Goal: Task Accomplishment & Management: Complete application form

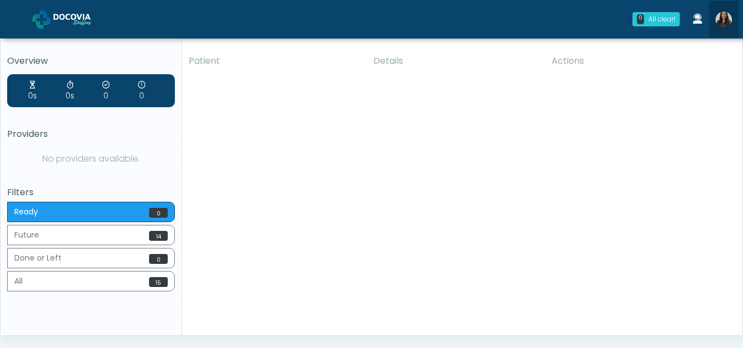
click at [725, 19] on img at bounding box center [724, 20] width 17 height 17
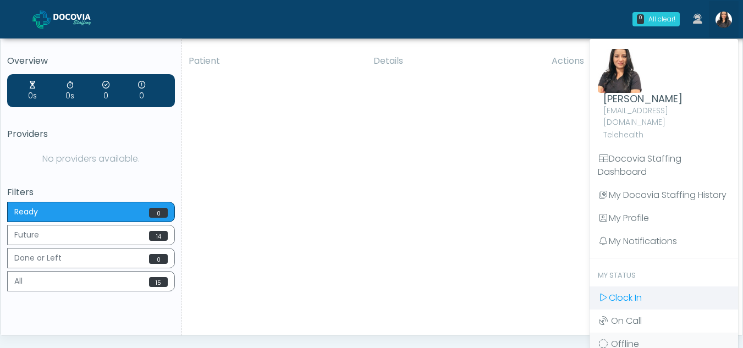
click at [622, 292] on span "Clock In" at bounding box center [625, 298] width 33 height 13
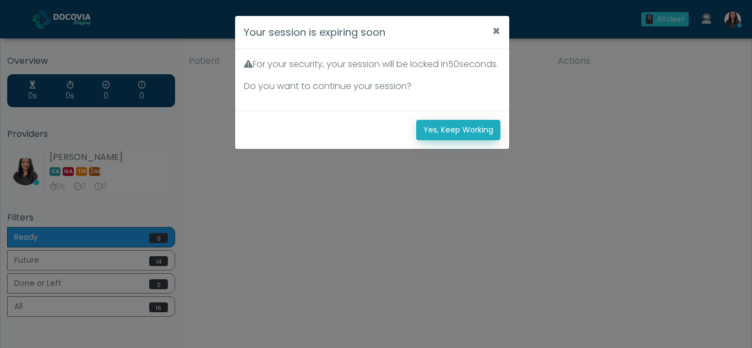
click at [469, 139] on button "Yes, Keep Working" at bounding box center [458, 130] width 84 height 20
click at [479, 140] on button "Yes, Keep Working" at bounding box center [458, 130] width 84 height 20
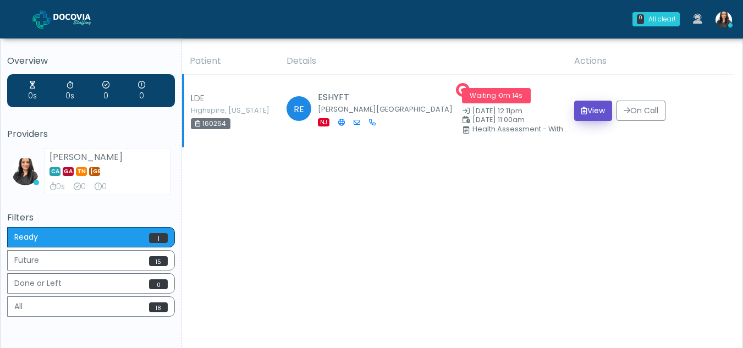
click at [591, 114] on button "View" at bounding box center [593, 111] width 38 height 20
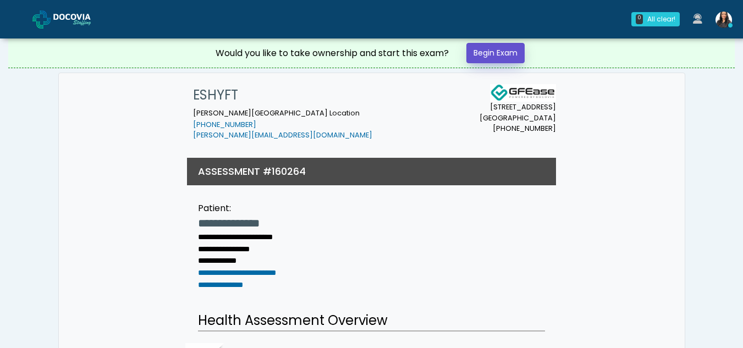
click at [509, 52] on link "Begin Exam" at bounding box center [496, 53] width 58 height 20
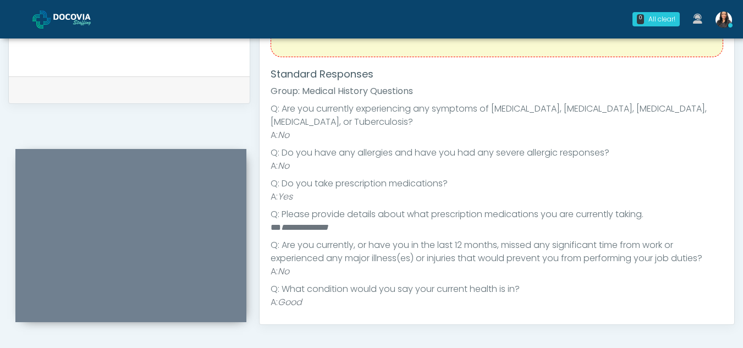
scroll to position [103, 0]
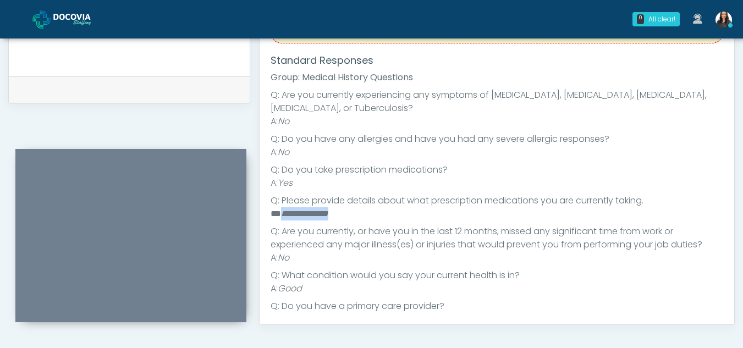
drag, startPoint x: 281, startPoint y: 214, endPoint x: 357, endPoint y: 216, distance: 75.9
click at [357, 216] on li "**********" at bounding box center [493, 213] width 445 height 13
copy em "**********"
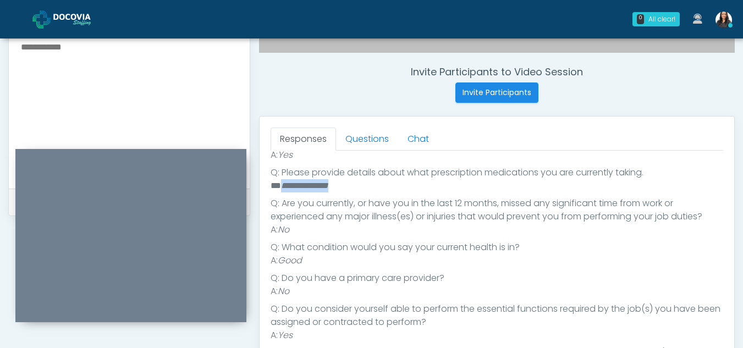
scroll to position [401, 0]
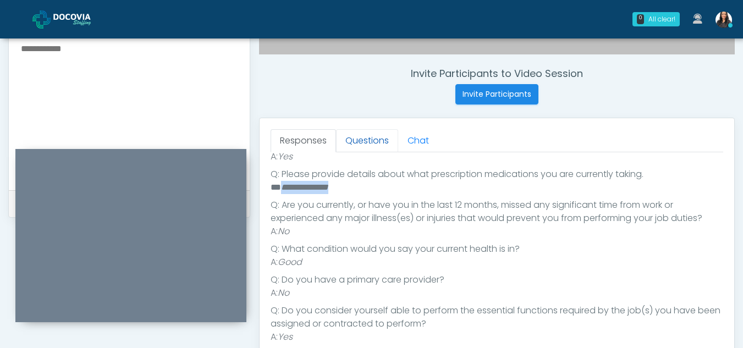
click at [362, 140] on link "Questions" at bounding box center [367, 140] width 62 height 23
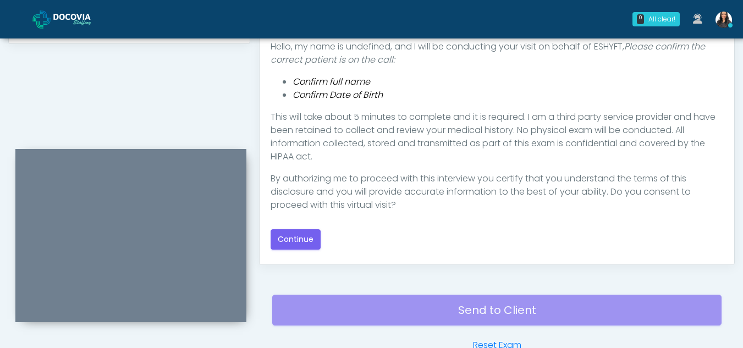
scroll to position [573, 0]
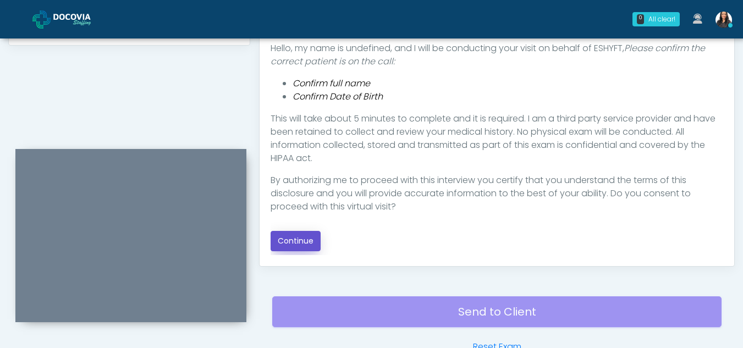
click at [305, 237] on button "Continue" at bounding box center [296, 241] width 50 height 20
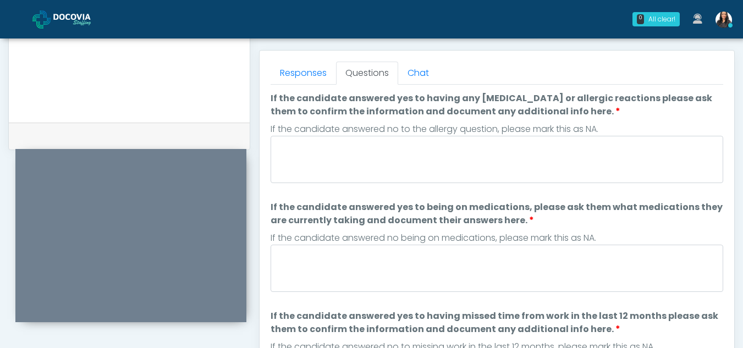
scroll to position [465, 0]
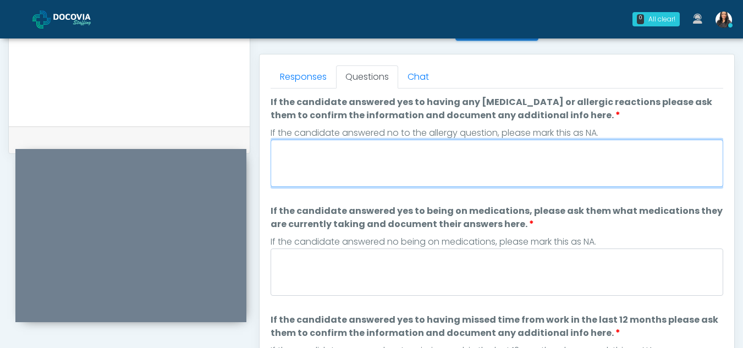
click at [303, 174] on textarea "If the candidate answered yes to having any allergies or allergic reactions ple…" at bounding box center [497, 163] width 453 height 47
type textarea "**"
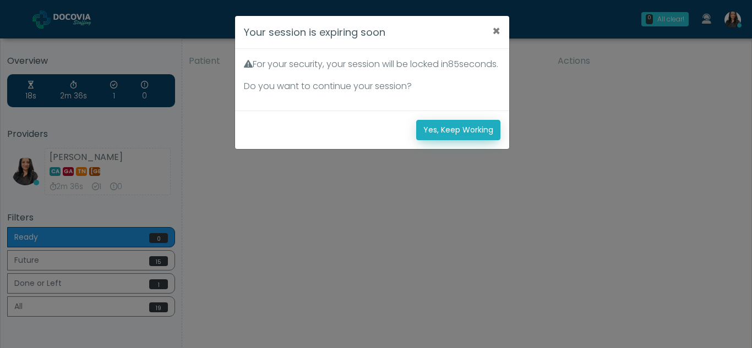
click at [453, 140] on button "Yes, Keep Working" at bounding box center [458, 130] width 84 height 20
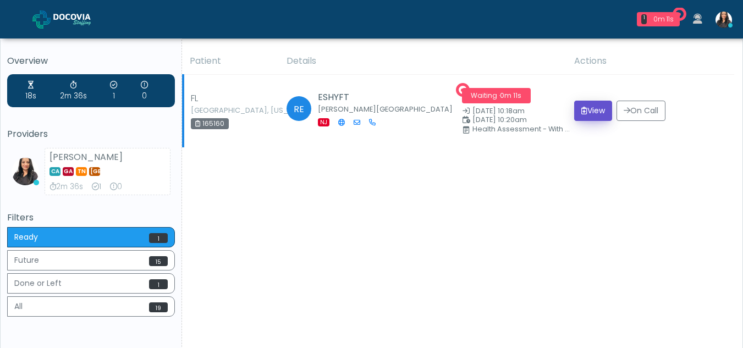
click at [599, 110] on button "View" at bounding box center [593, 111] width 38 height 20
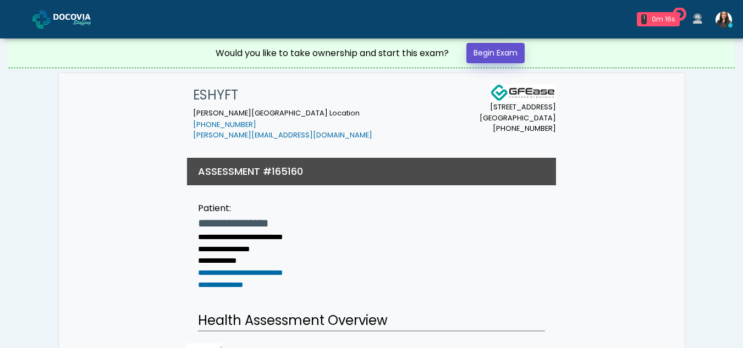
click at [503, 51] on link "Begin Exam" at bounding box center [496, 53] width 58 height 20
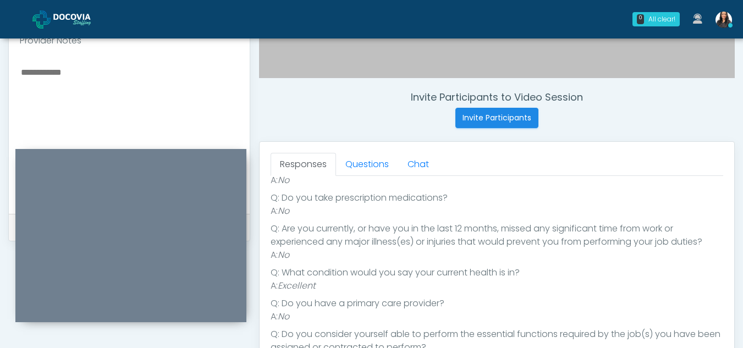
scroll to position [376, 0]
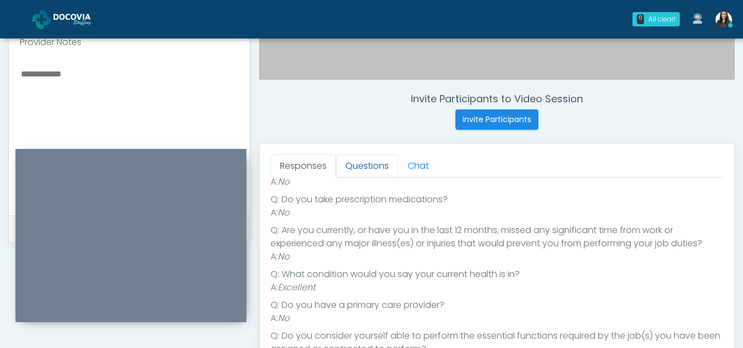
click at [377, 166] on link "Questions" at bounding box center [367, 166] width 62 height 23
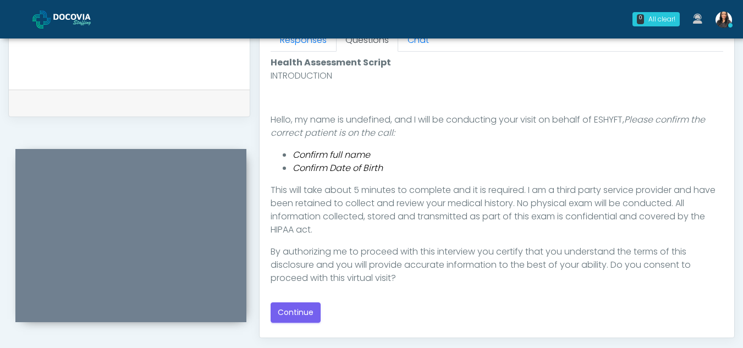
scroll to position [513, 0]
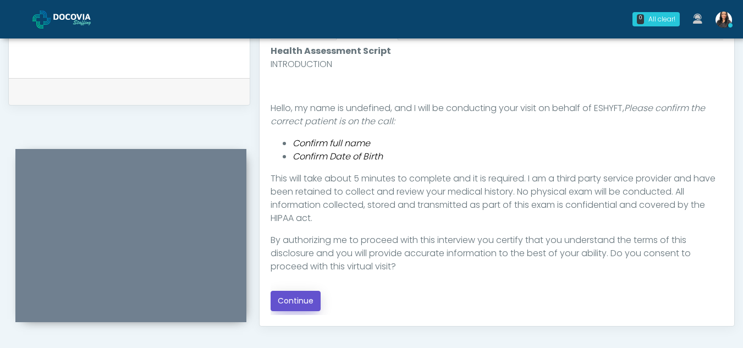
click at [294, 302] on button "Continue" at bounding box center [296, 301] width 50 height 20
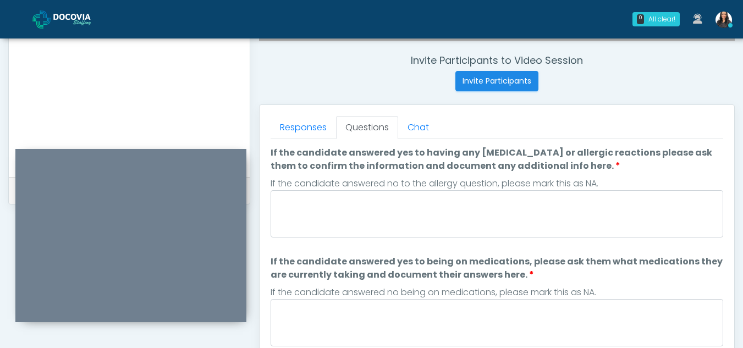
scroll to position [403, 0]
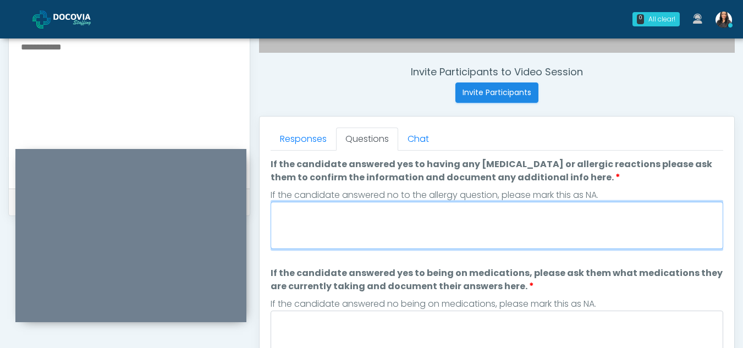
click at [379, 226] on textarea "If the candidate answered yes to having any allergies or allergic reactions ple…" at bounding box center [497, 225] width 453 height 47
type textarea "**"
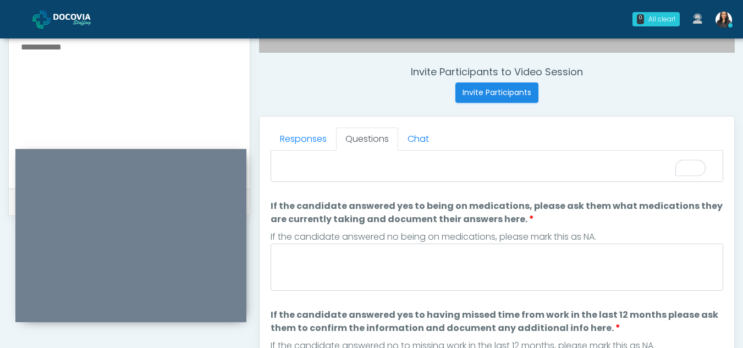
scroll to position [130, 0]
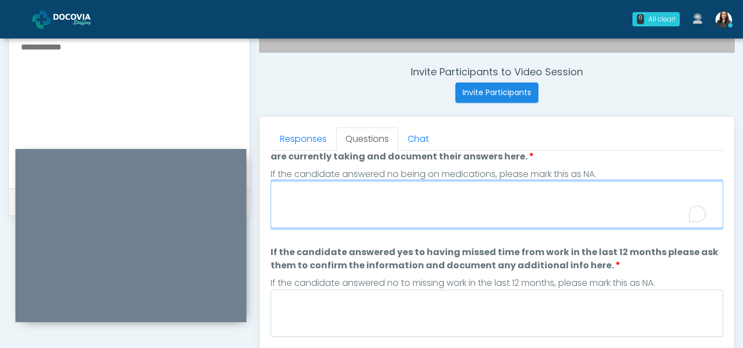
click at [345, 193] on textarea "If the candidate answered yes to being on medications, please ask them what med…" at bounding box center [497, 204] width 453 height 47
type textarea "*"
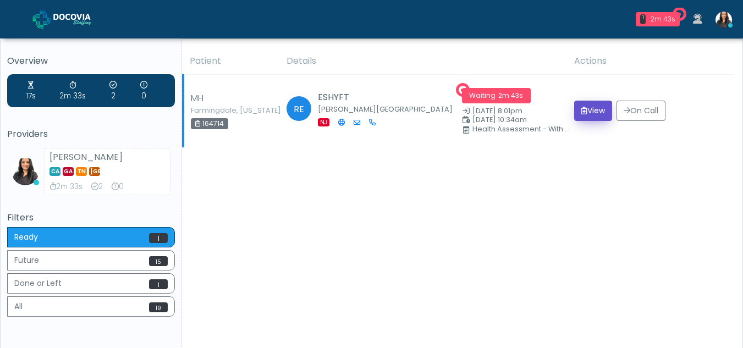
click at [592, 106] on button "View" at bounding box center [593, 111] width 38 height 20
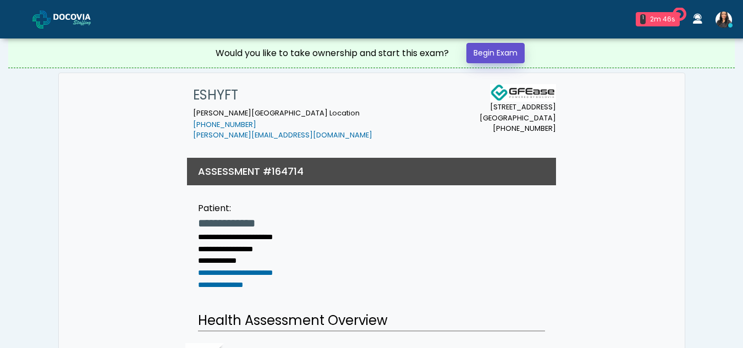
click at [495, 51] on link "Begin Exam" at bounding box center [496, 53] width 58 height 20
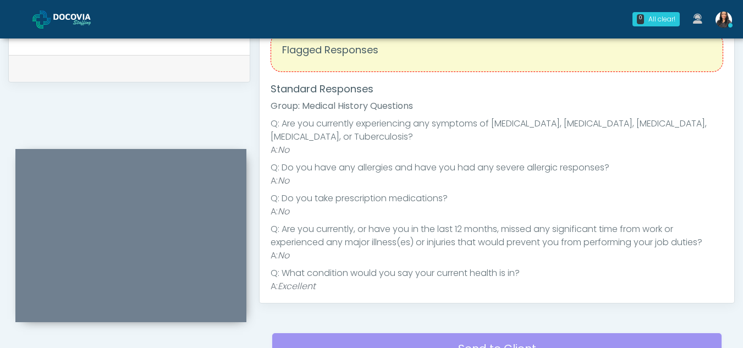
scroll to position [442, 0]
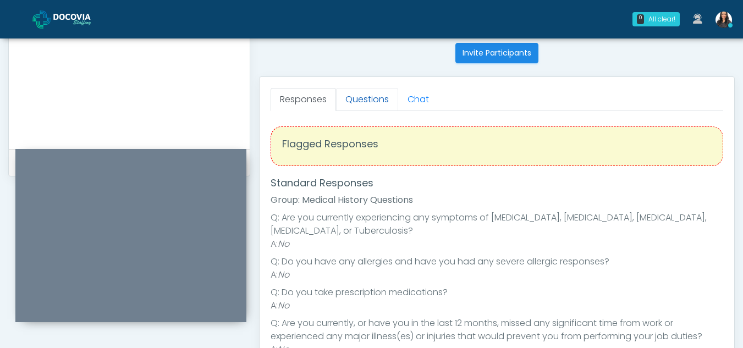
click at [368, 97] on link "Questions" at bounding box center [367, 99] width 62 height 23
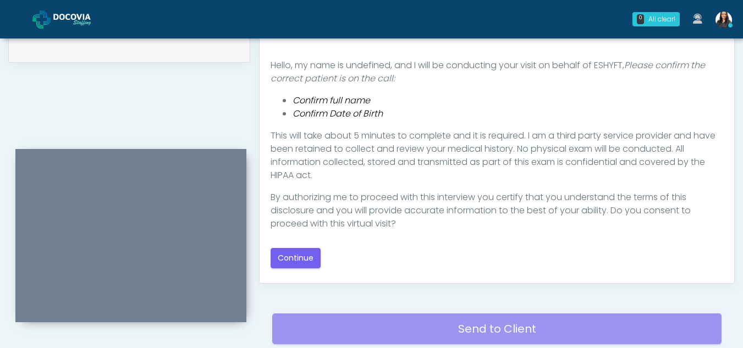
scroll to position [565, 0]
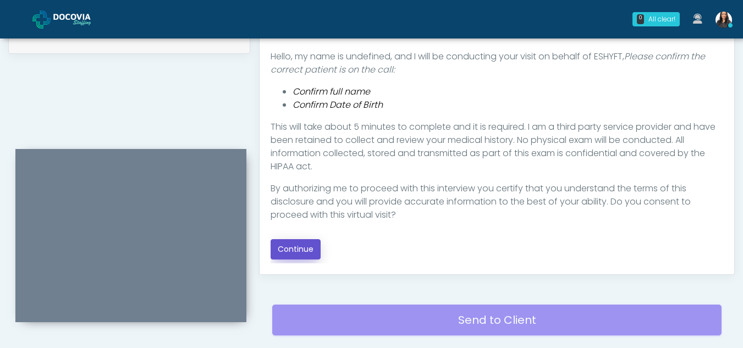
click at [286, 249] on button "Continue" at bounding box center [296, 249] width 50 height 20
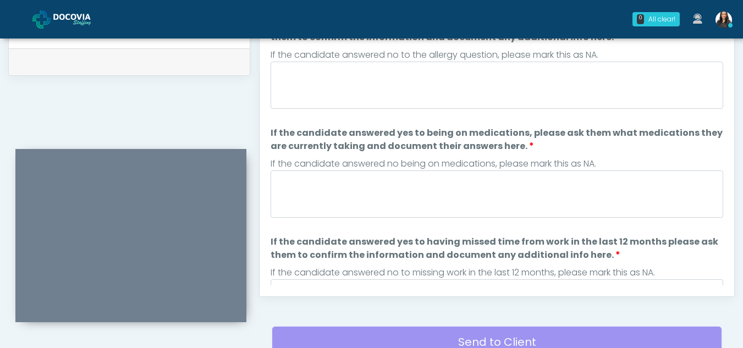
scroll to position [513, 0]
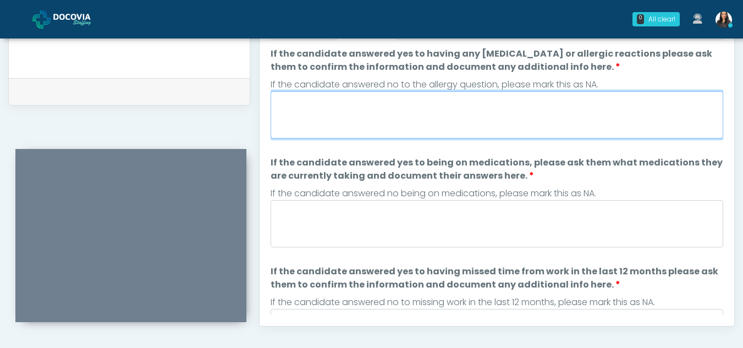
click at [340, 119] on textarea "If the candidate answered yes to having any [MEDICAL_DATA] or allergic reaction…" at bounding box center [497, 114] width 453 height 47
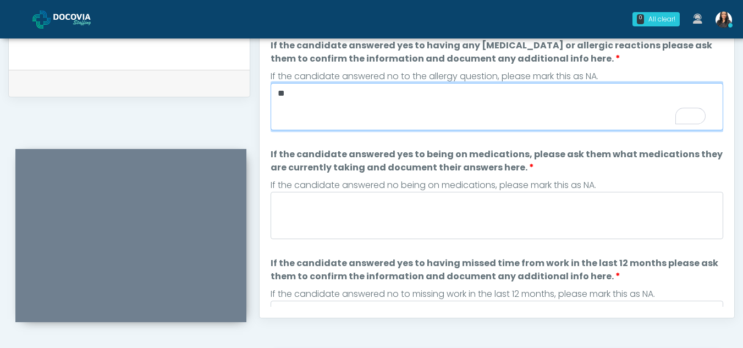
scroll to position [581, 0]
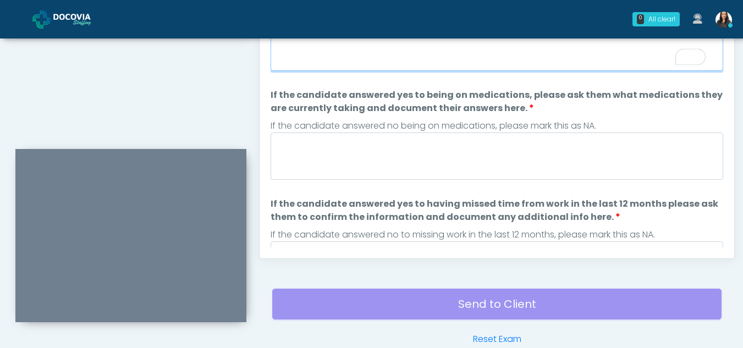
type textarea "**"
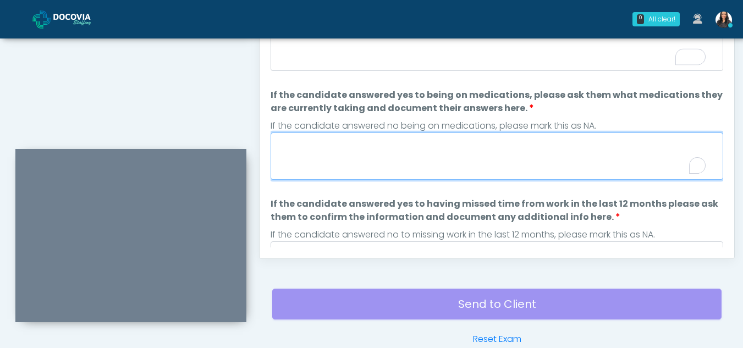
click at [341, 159] on textarea "If the candidate answered yes to being on medications, please ask them what med…" at bounding box center [497, 156] width 453 height 47
type textarea "**"
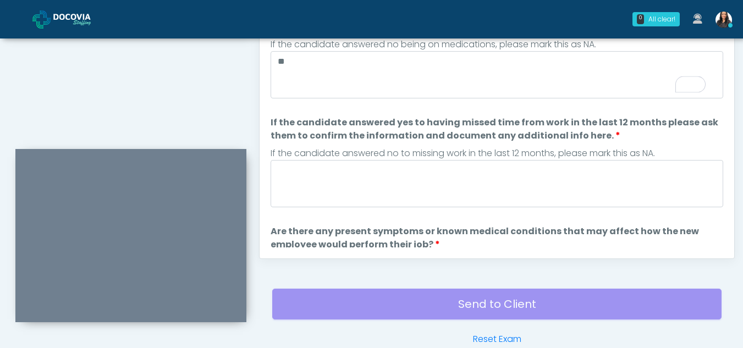
scroll to position [96, 0]
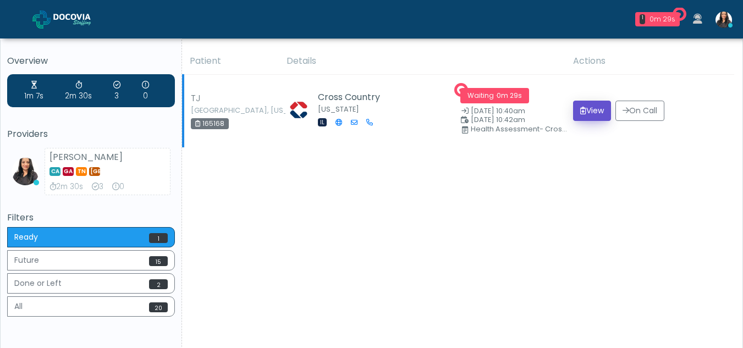
click at [588, 113] on button "View" at bounding box center [592, 111] width 38 height 20
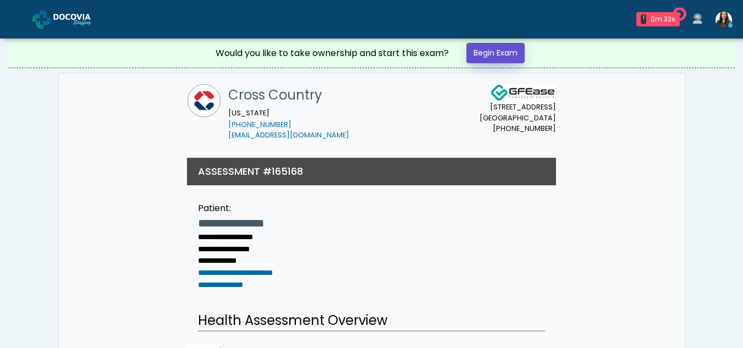
click at [494, 51] on link "Begin Exam" at bounding box center [496, 53] width 58 height 20
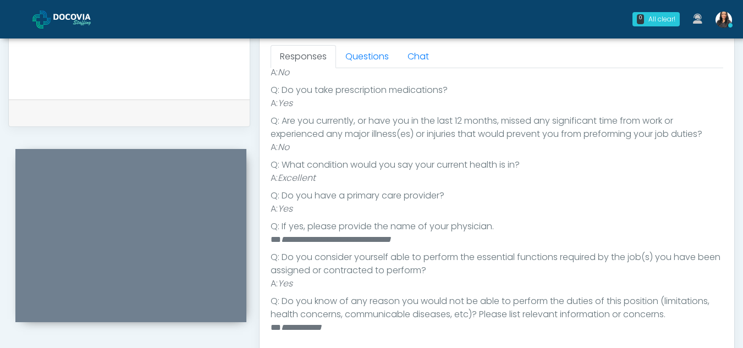
scroll to position [459, 0]
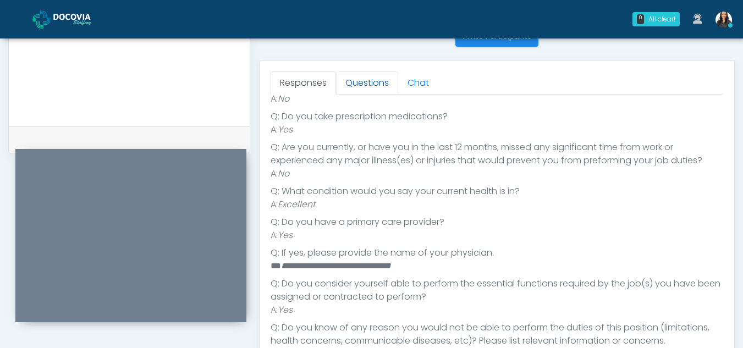
click at [379, 86] on link "Questions" at bounding box center [367, 83] width 62 height 23
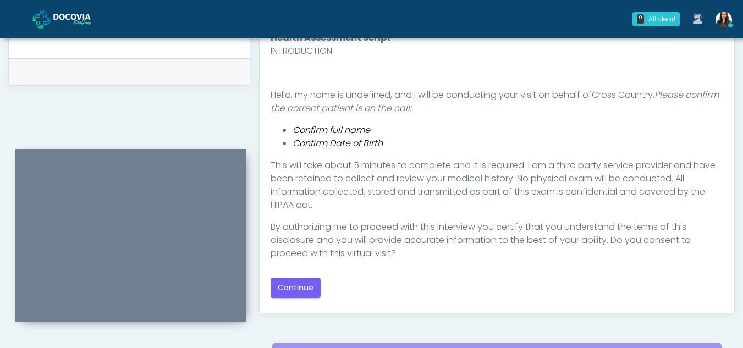
scroll to position [545, 0]
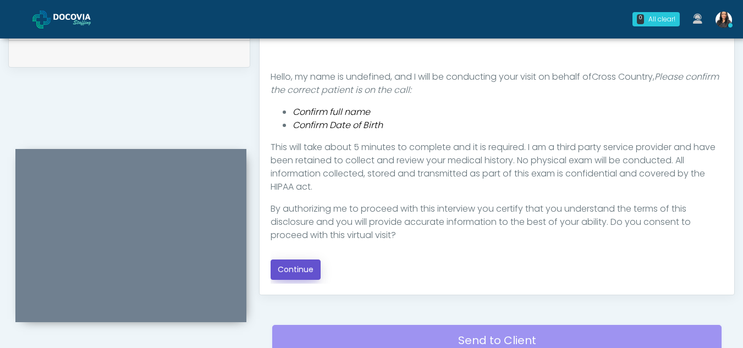
click at [307, 264] on button "Continue" at bounding box center [296, 270] width 50 height 20
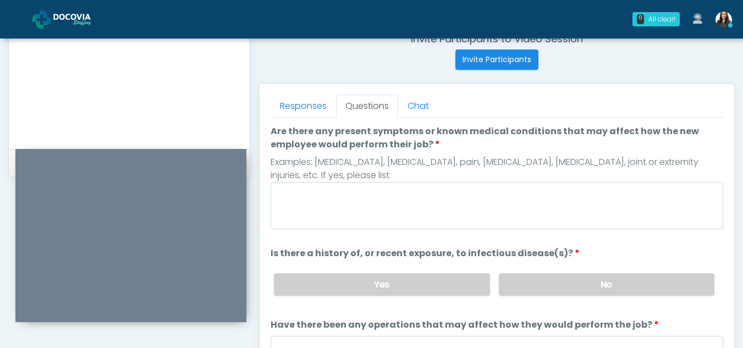
scroll to position [434, 0]
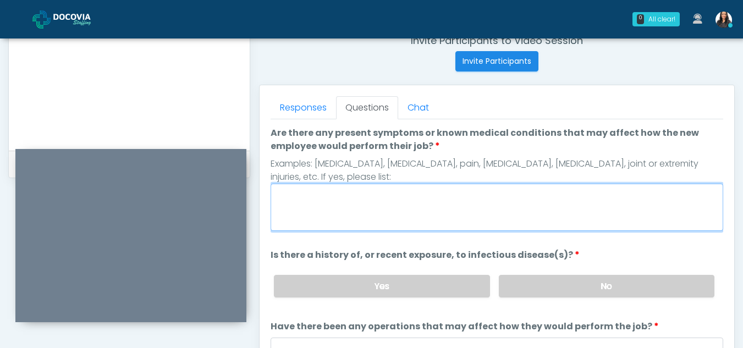
click at [351, 199] on textarea "Are there any present symptoms or known medical conditions that may affect how …" at bounding box center [497, 207] width 453 height 47
type textarea "**"
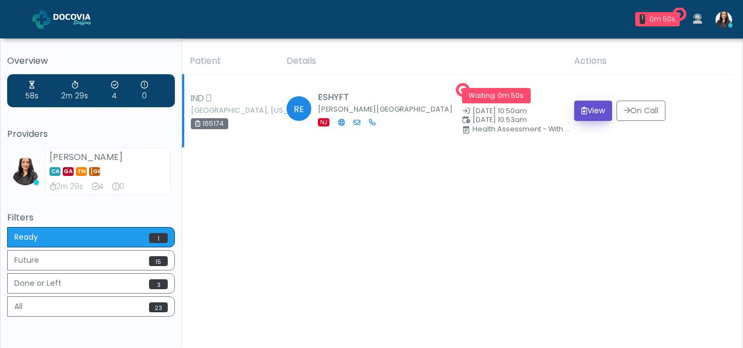
click at [587, 109] on button "View" at bounding box center [593, 111] width 38 height 20
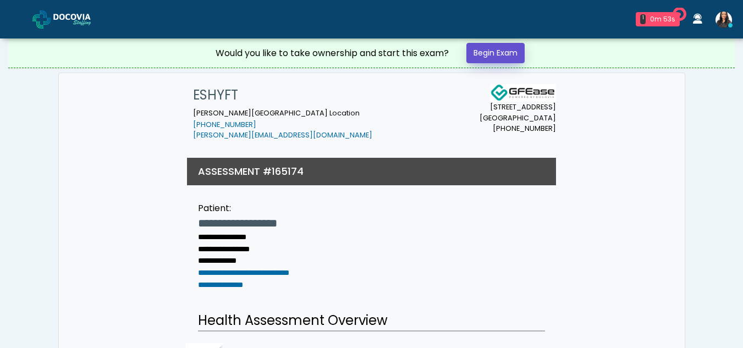
click at [499, 51] on link "Begin Exam" at bounding box center [496, 53] width 58 height 20
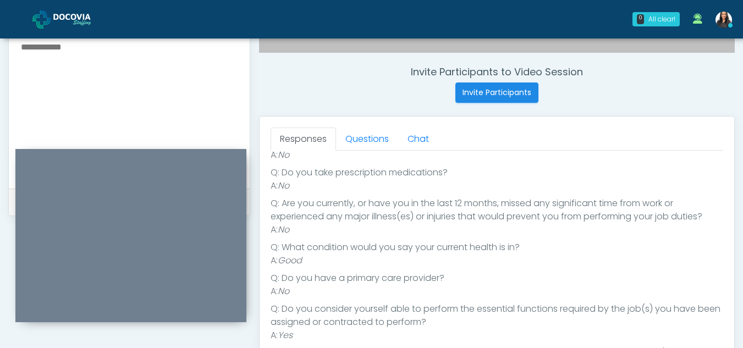
scroll to position [401, 0]
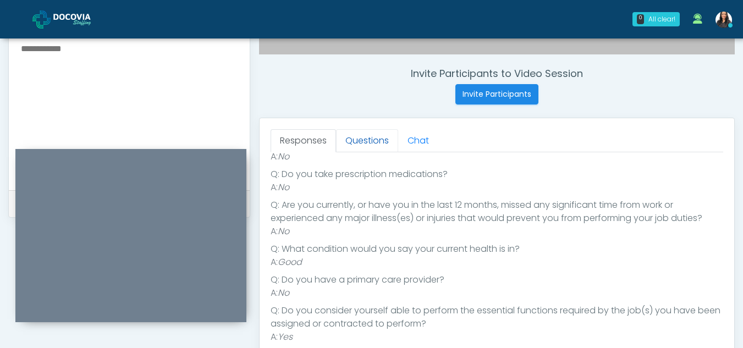
click at [366, 133] on link "Questions" at bounding box center [367, 140] width 62 height 23
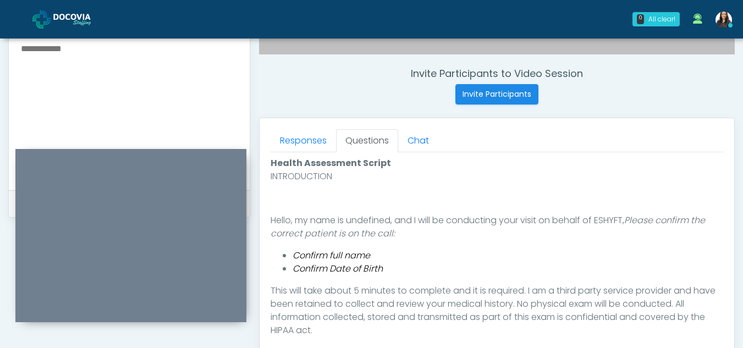
scroll to position [515, 0]
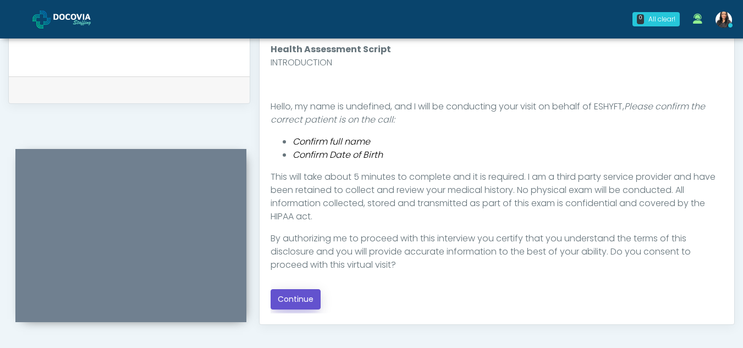
click at [293, 300] on button "Continue" at bounding box center [296, 299] width 50 height 20
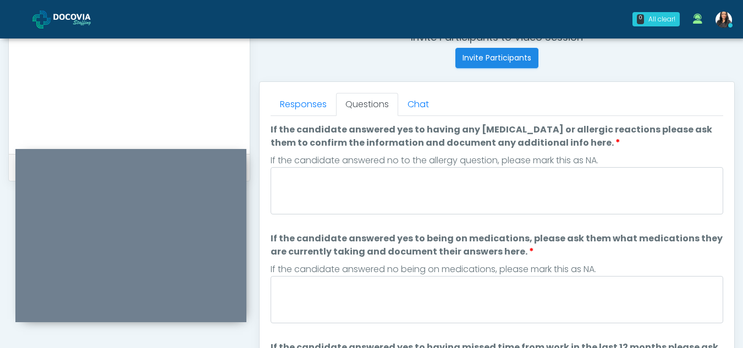
scroll to position [436, 0]
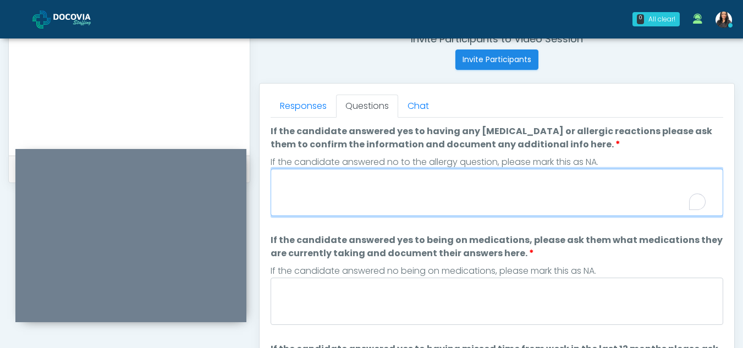
click at [338, 204] on textarea "If the candidate answered yes to having any allergies or allergic reactions ple…" at bounding box center [497, 192] width 453 height 47
type textarea "**"
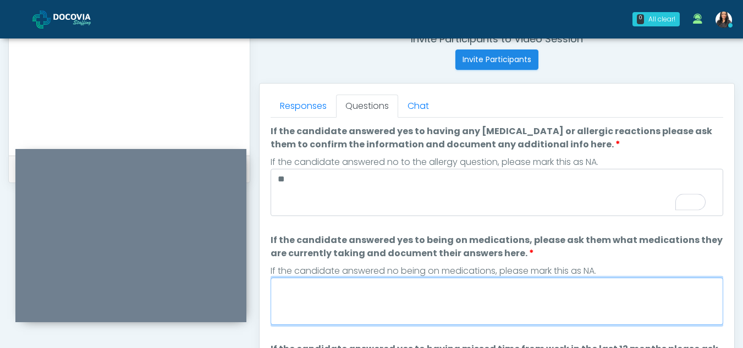
click at [301, 289] on textarea "If the candidate answered yes to being on medications, please ask them what med…" at bounding box center [497, 301] width 453 height 47
type textarea "*"
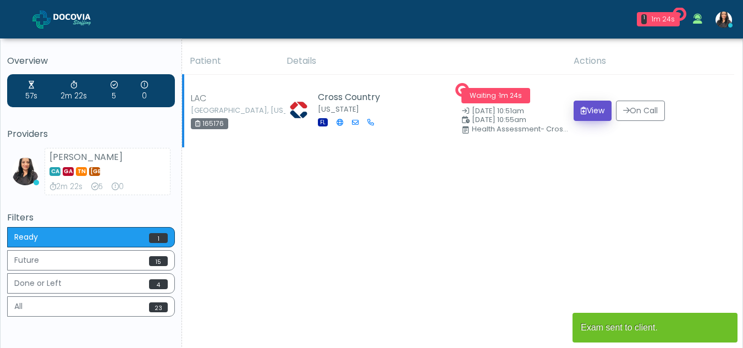
click at [598, 108] on button "View" at bounding box center [593, 111] width 38 height 20
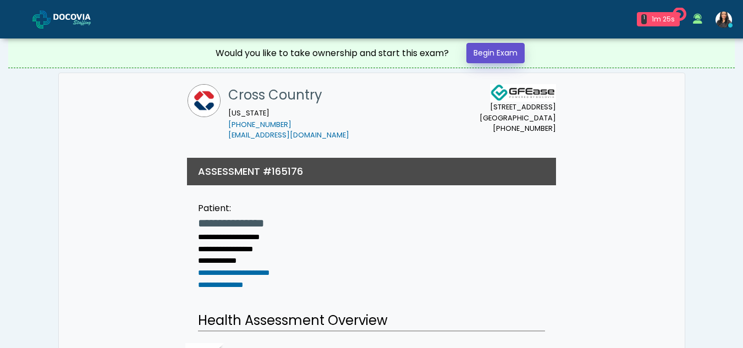
click at [508, 48] on link "Begin Exam" at bounding box center [496, 53] width 58 height 20
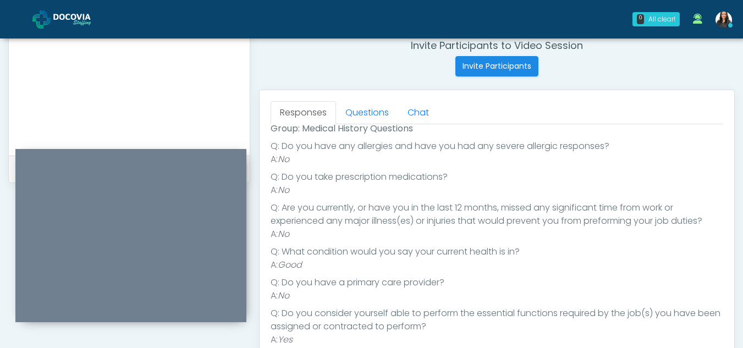
scroll to position [427, 0]
click at [385, 112] on link "Questions" at bounding box center [367, 114] width 62 height 23
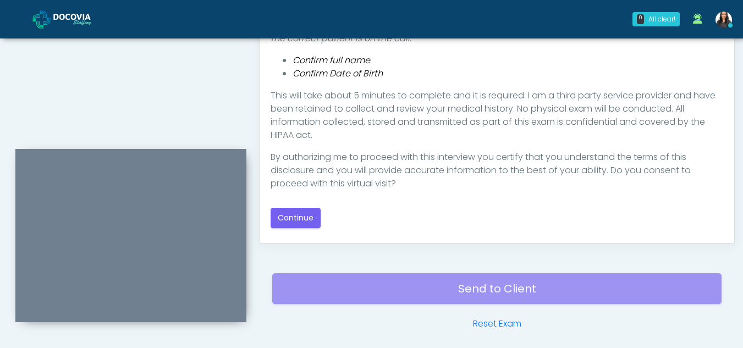
scroll to position [613, 0]
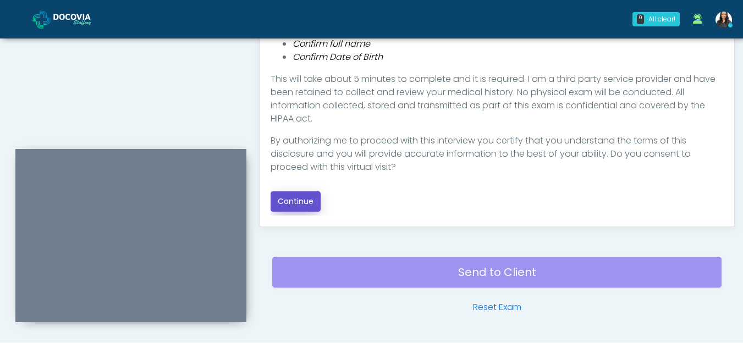
click at [305, 194] on button "Continue" at bounding box center [296, 201] width 50 height 20
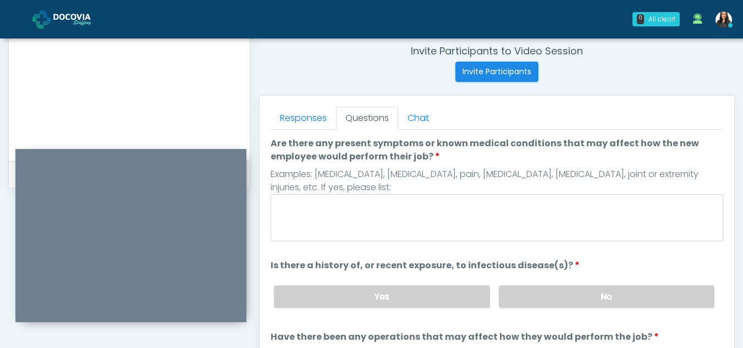
scroll to position [420, 0]
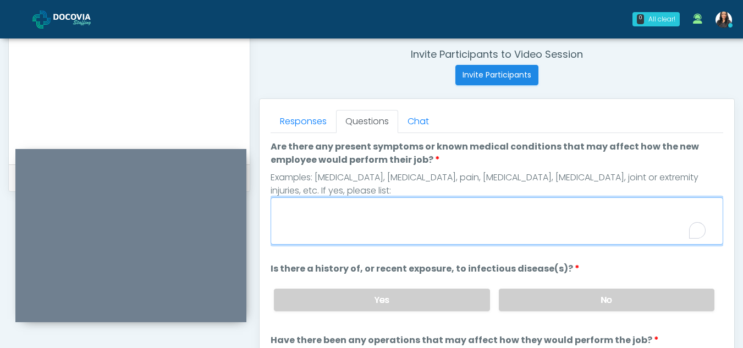
click at [344, 222] on textarea "Are there any present symptoms or known medical conditions that may affect how …" at bounding box center [497, 221] width 453 height 47
type textarea "**"
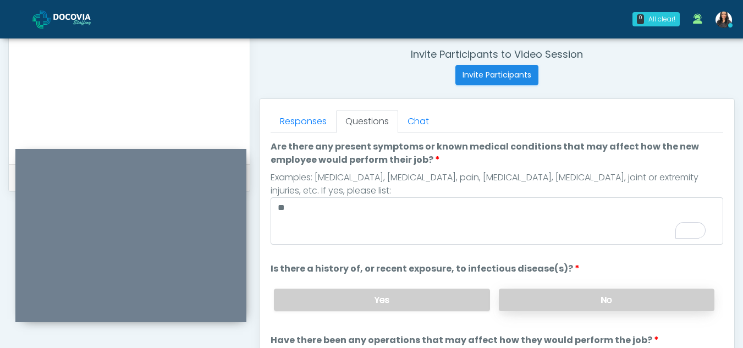
click at [616, 304] on label "No" at bounding box center [607, 300] width 216 height 23
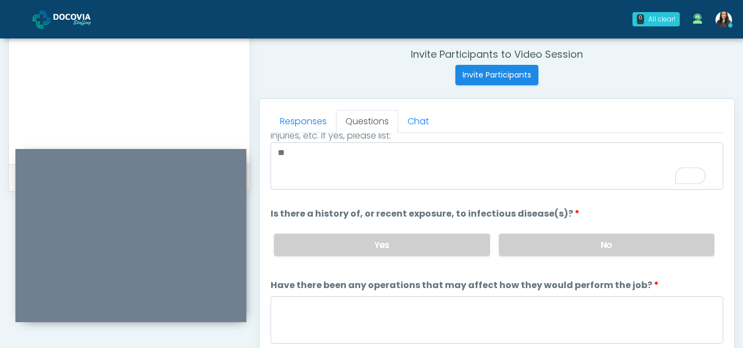
scroll to position [94, 0]
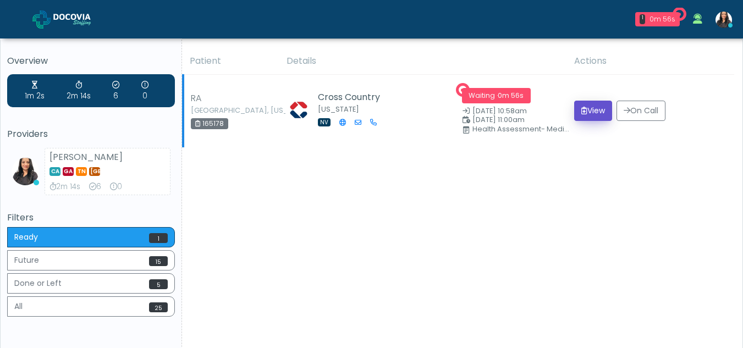
click at [588, 105] on button "View" at bounding box center [593, 111] width 38 height 20
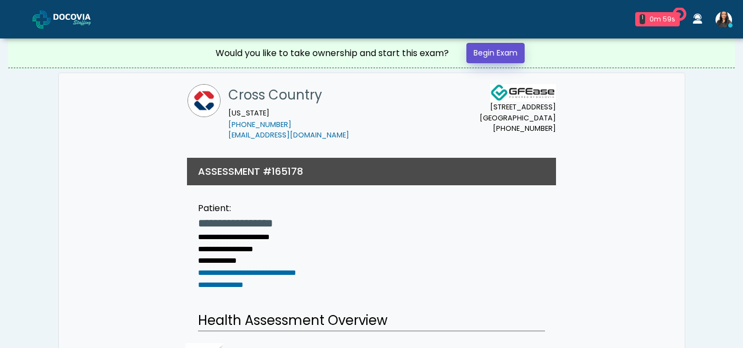
click at [496, 47] on link "Begin Exam" at bounding box center [496, 53] width 58 height 20
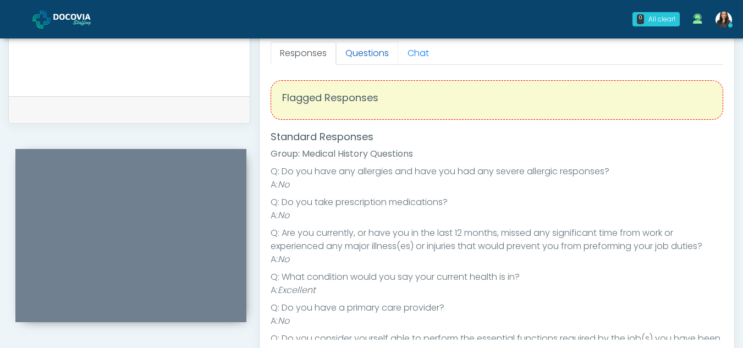
click at [374, 56] on link "Questions" at bounding box center [367, 53] width 62 height 23
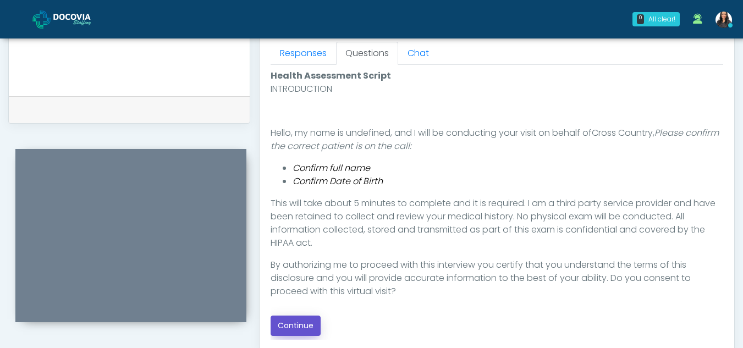
click at [308, 325] on button "Continue" at bounding box center [296, 326] width 50 height 20
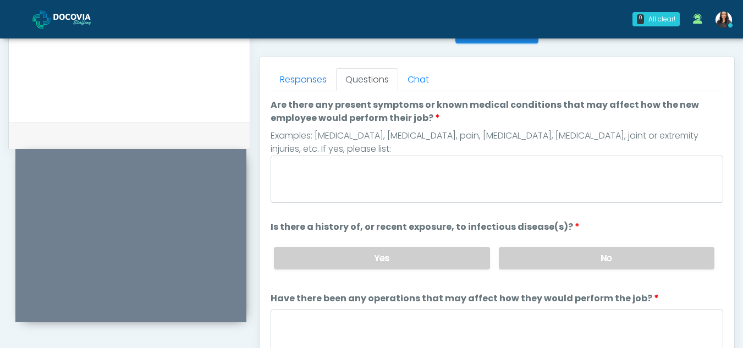
scroll to position [456, 0]
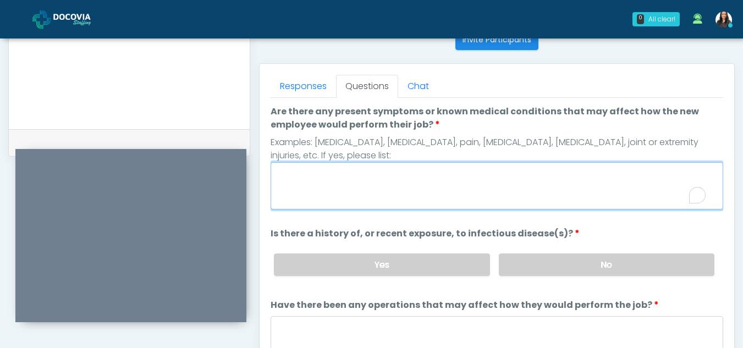
click at [341, 187] on textarea "Are there any present symptoms or known medical conditions that may affect how …" at bounding box center [497, 185] width 453 height 47
type textarea "**"
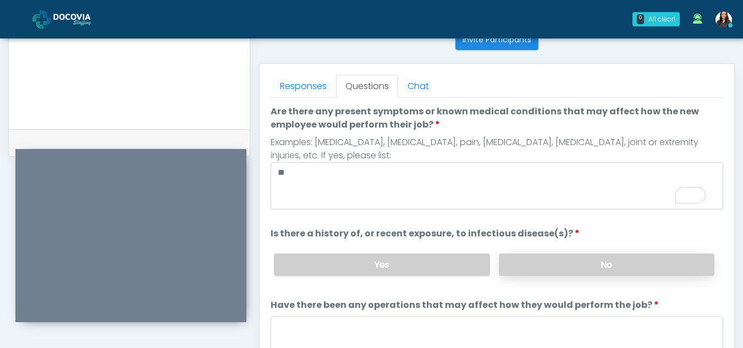
click at [600, 262] on label "No" at bounding box center [607, 265] width 216 height 23
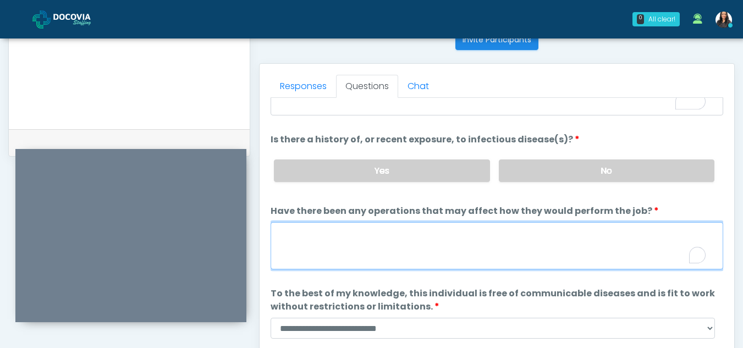
click at [353, 240] on textarea "Have there been any operations that may affect how they would perform the job?" at bounding box center [497, 245] width 453 height 47
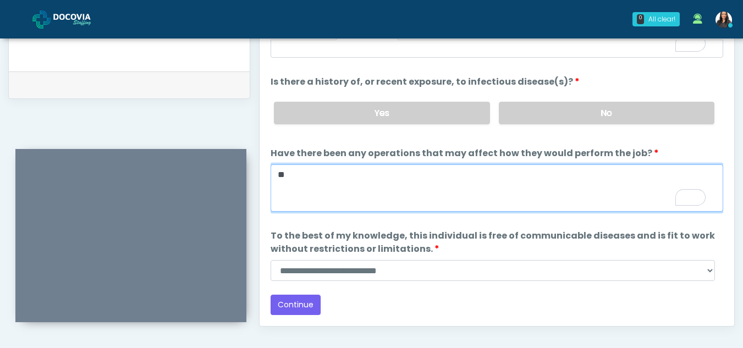
scroll to position [518, 0]
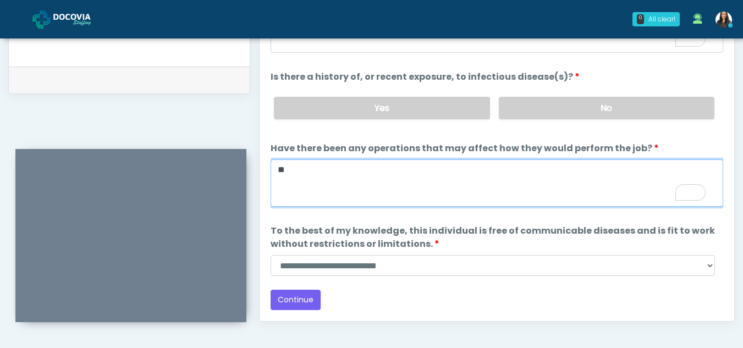
type textarea "**"
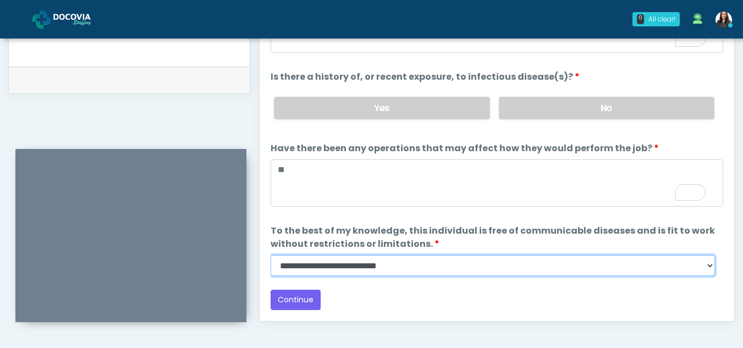
click at [711, 267] on select "**********" at bounding box center [493, 265] width 445 height 21
select select "******"
click at [271, 255] on select "**********" at bounding box center [493, 265] width 445 height 21
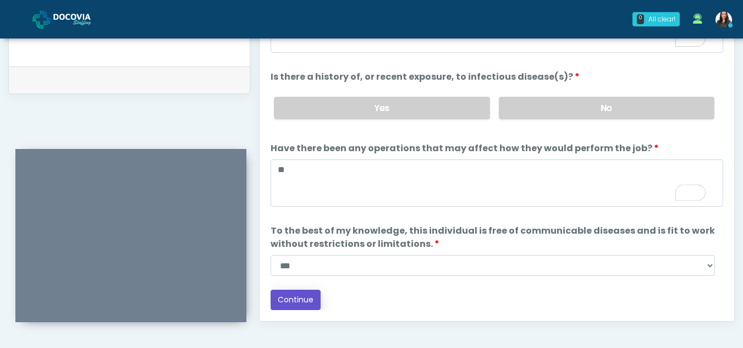
click at [300, 299] on button "Continue" at bounding box center [296, 300] width 50 height 20
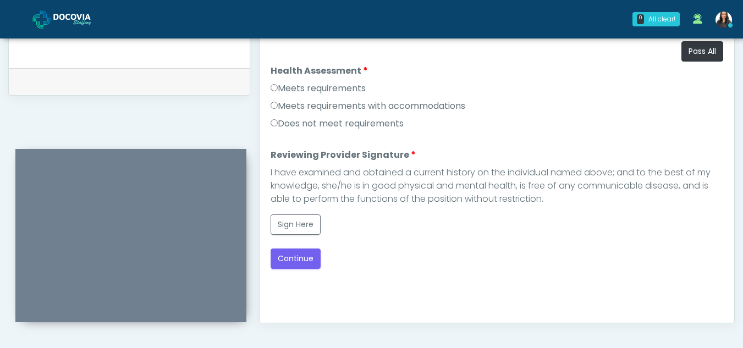
scroll to position [492, 0]
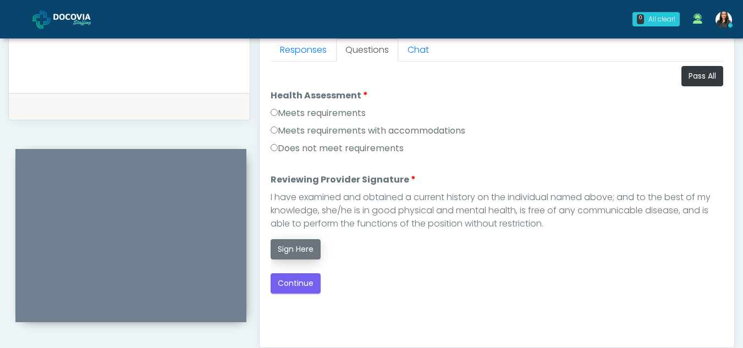
click at [305, 247] on button "Sign Here" at bounding box center [296, 249] width 50 height 20
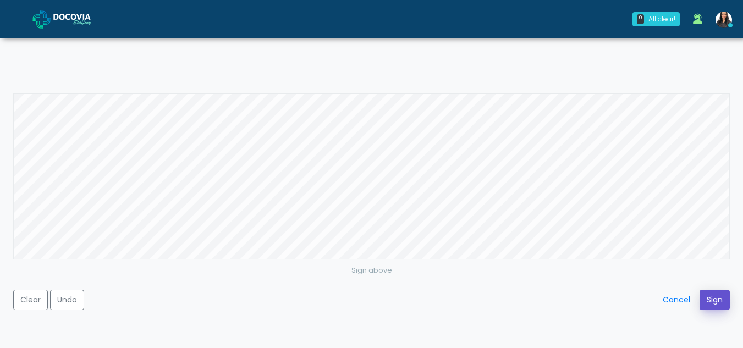
click at [717, 302] on button "Sign" at bounding box center [715, 300] width 30 height 20
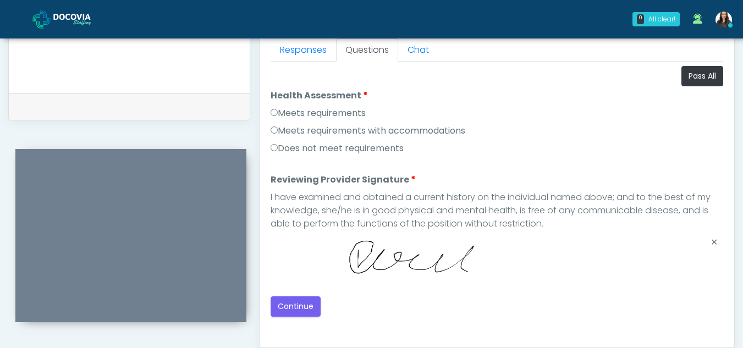
scroll to position [577, 0]
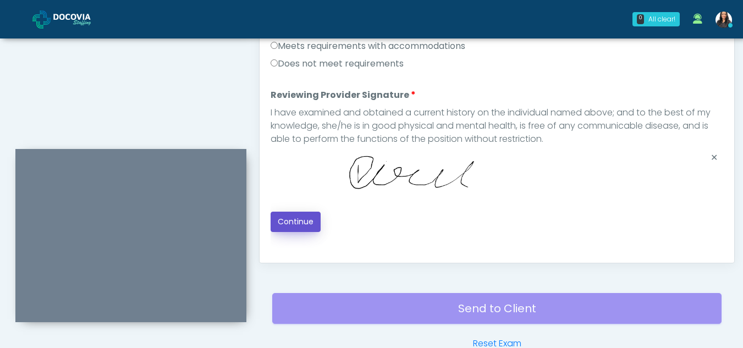
click at [309, 216] on button "Continue" at bounding box center [296, 222] width 50 height 20
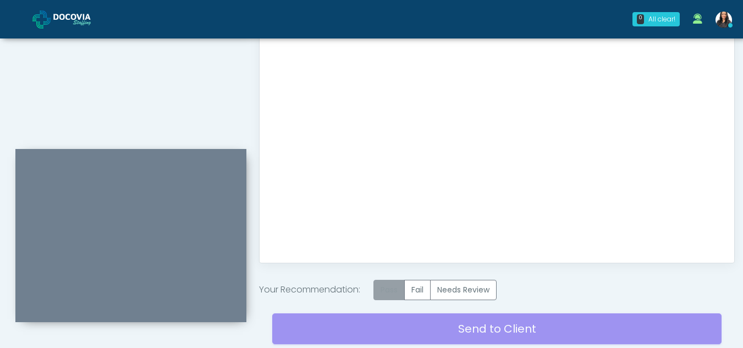
click at [402, 289] on label "Pass" at bounding box center [389, 290] width 31 height 20
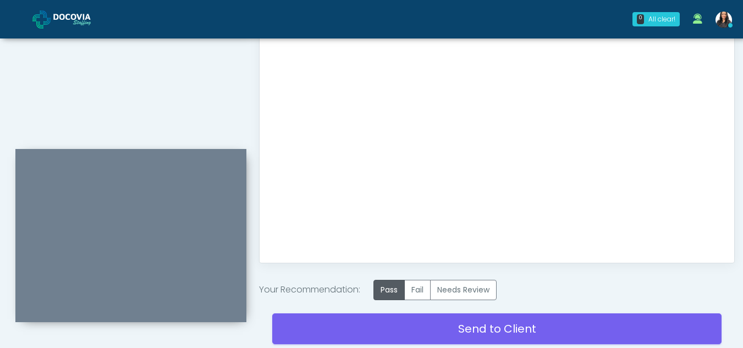
scroll to position [660, 0]
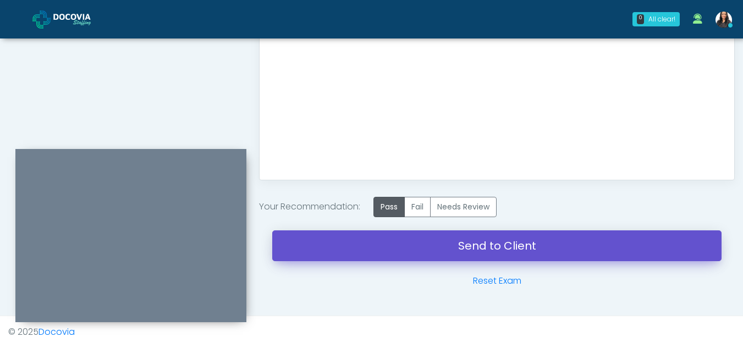
click at [471, 242] on link "Send to Client" at bounding box center [497, 246] width 450 height 31
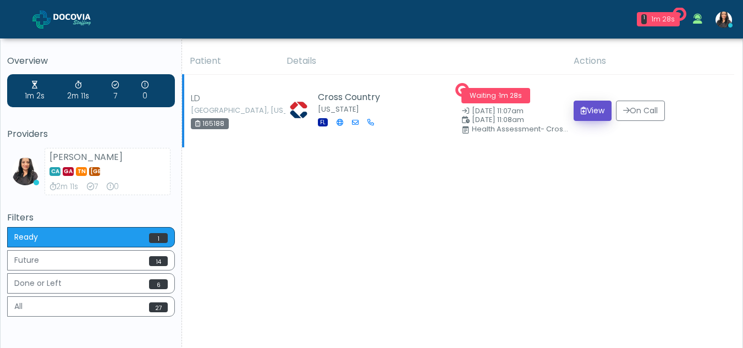
click at [593, 112] on button "View" at bounding box center [593, 111] width 38 height 20
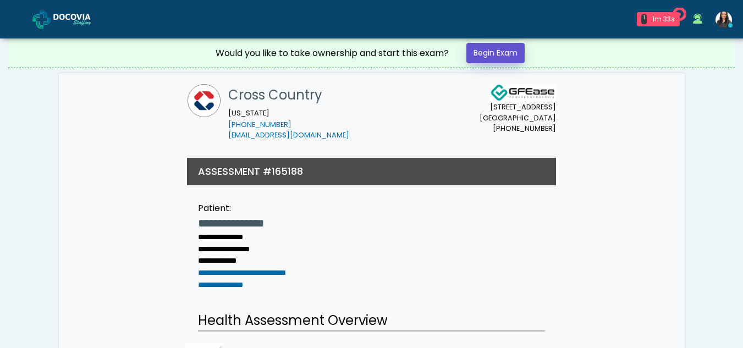
click at [508, 54] on link "Begin Exam" at bounding box center [496, 53] width 58 height 20
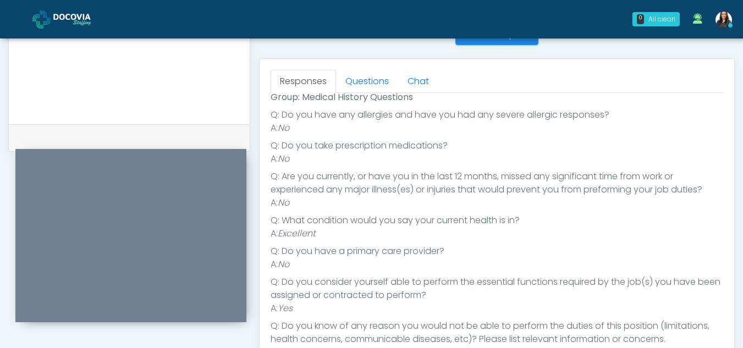
scroll to position [457, 0]
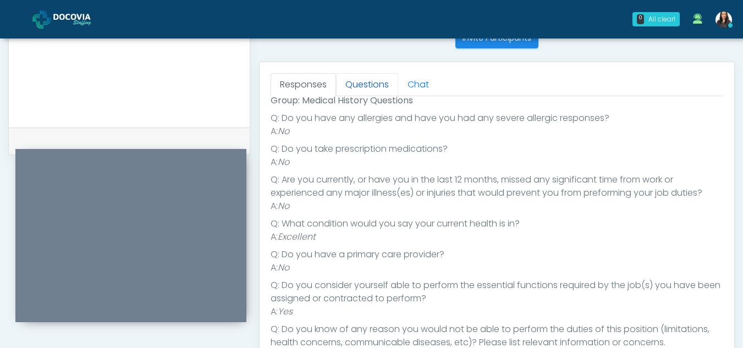
click at [385, 85] on link "Questions" at bounding box center [367, 84] width 62 height 23
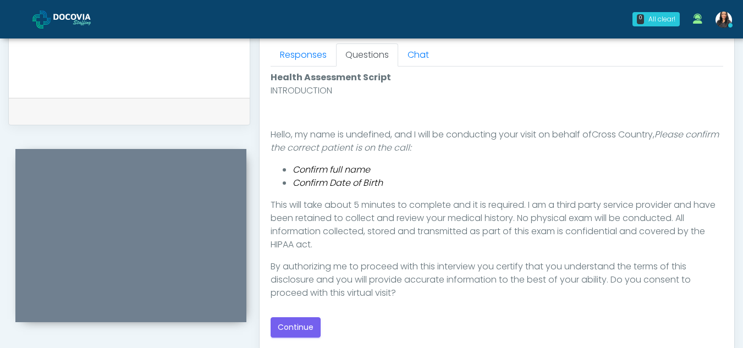
scroll to position [489, 0]
click at [300, 322] on button "Continue" at bounding box center [296, 326] width 50 height 20
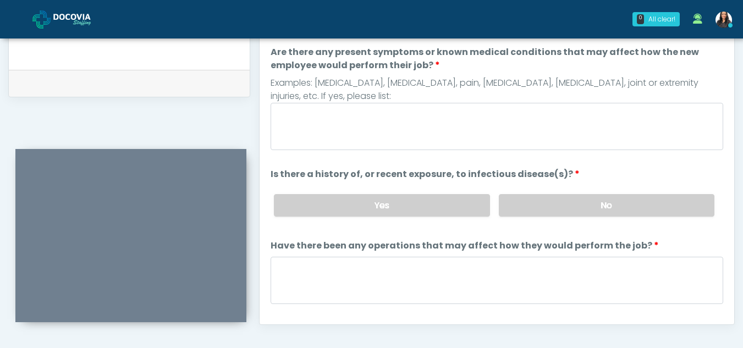
scroll to position [465, 0]
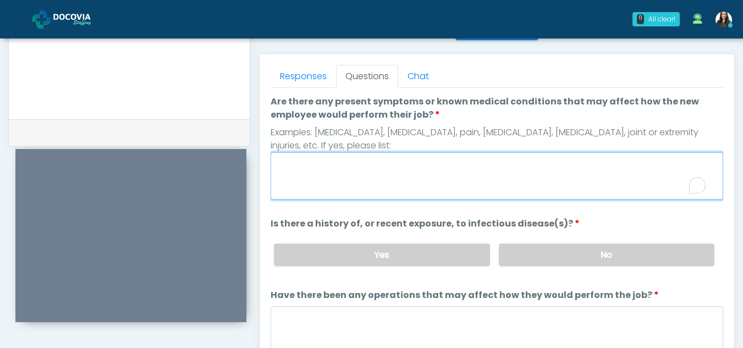
click at [292, 174] on textarea "Are there any present symptoms or known medical conditions that may affect how …" at bounding box center [497, 175] width 453 height 47
type textarea "**"
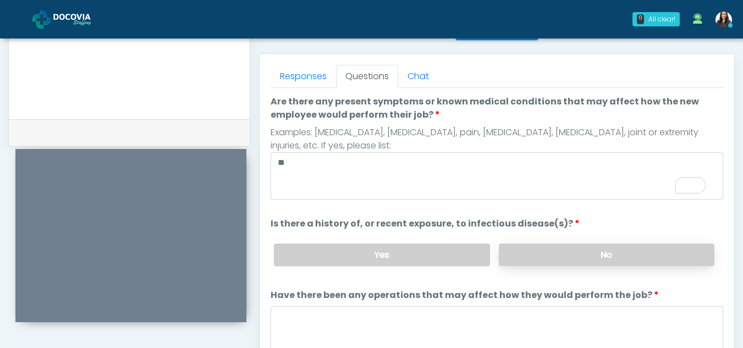
click at [642, 258] on label "No" at bounding box center [607, 255] width 216 height 23
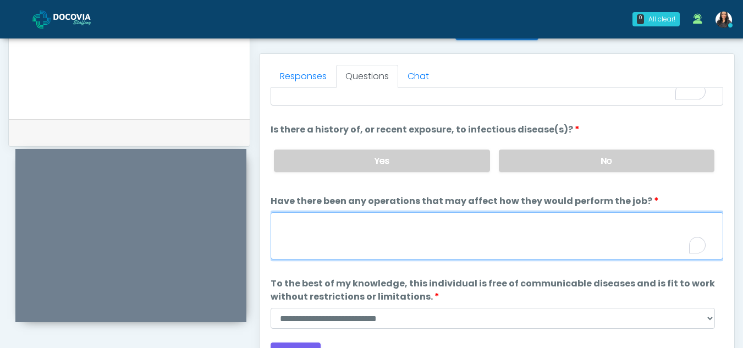
click at [347, 229] on textarea "Have there been any operations that may affect how they would perform the job?" at bounding box center [497, 235] width 453 height 47
type textarea "**"
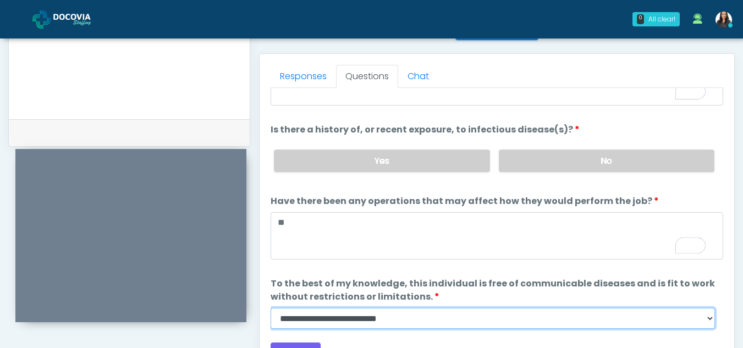
click at [709, 318] on select "**********" at bounding box center [493, 318] width 445 height 21
select select "******"
click at [271, 308] on select "**********" at bounding box center [493, 318] width 445 height 21
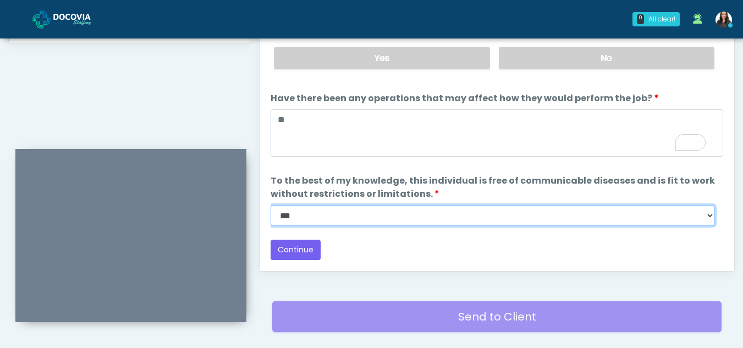
scroll to position [596, 0]
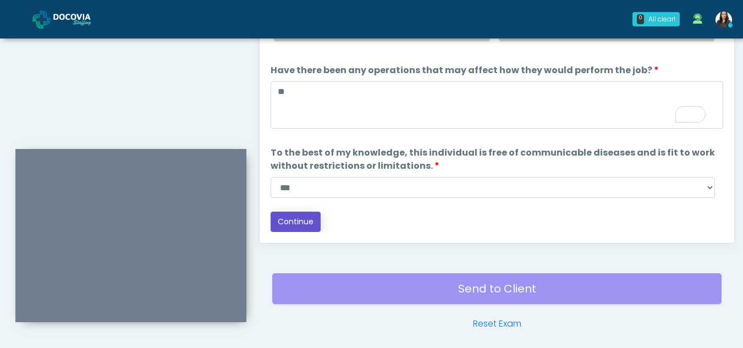
click at [305, 224] on button "Continue" at bounding box center [296, 222] width 50 height 20
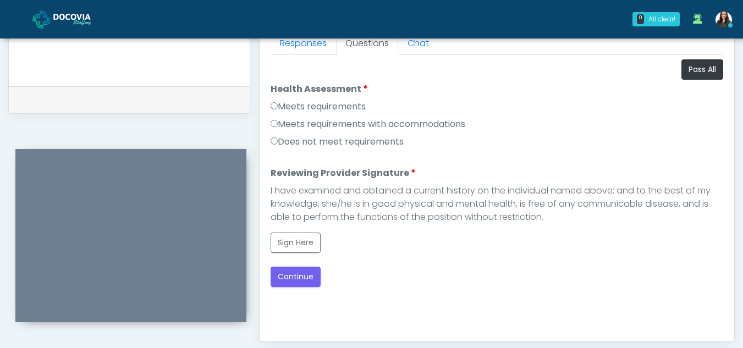
scroll to position [497, 0]
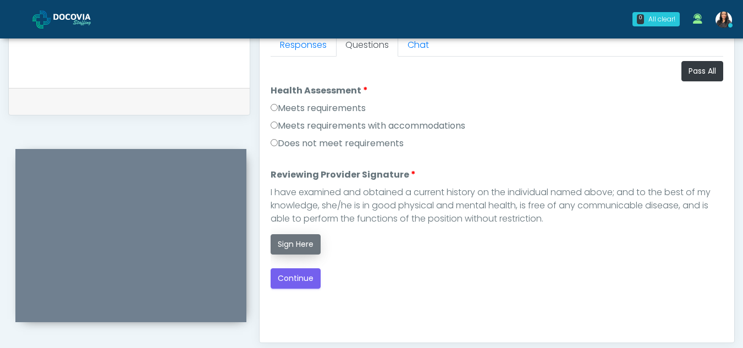
click at [294, 242] on button "Sign Here" at bounding box center [296, 244] width 50 height 20
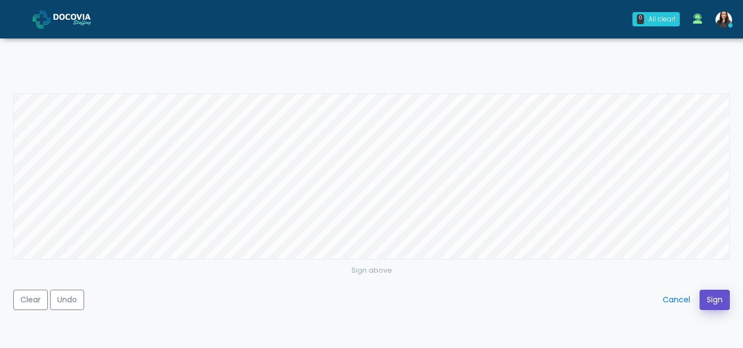
click at [714, 302] on button "Sign" at bounding box center [715, 300] width 30 height 20
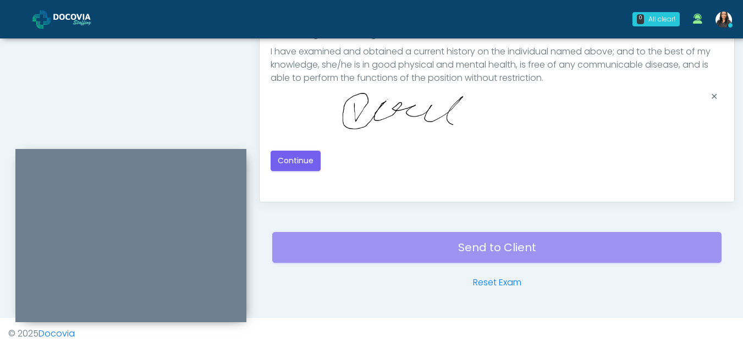
scroll to position [639, 0]
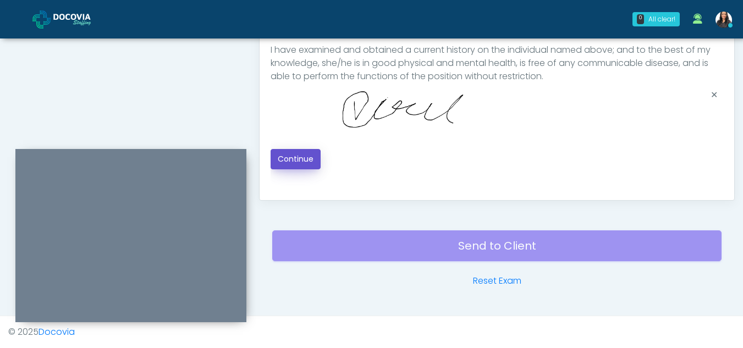
click at [303, 160] on button "Continue" at bounding box center [296, 159] width 50 height 20
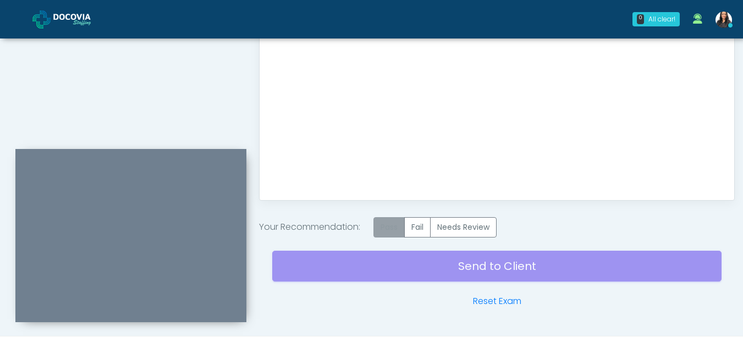
click at [392, 227] on label "Pass" at bounding box center [389, 227] width 31 height 20
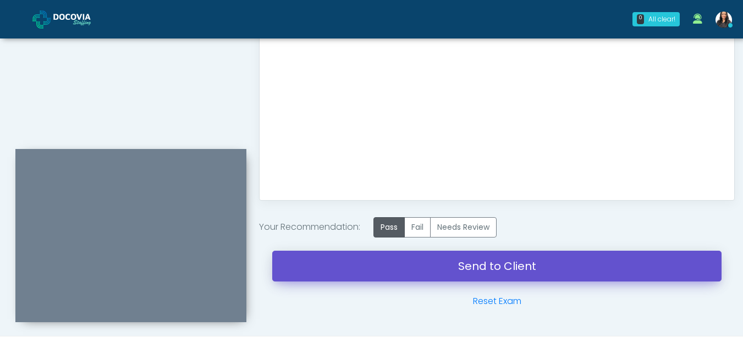
click at [496, 272] on link "Send to Client" at bounding box center [497, 266] width 450 height 31
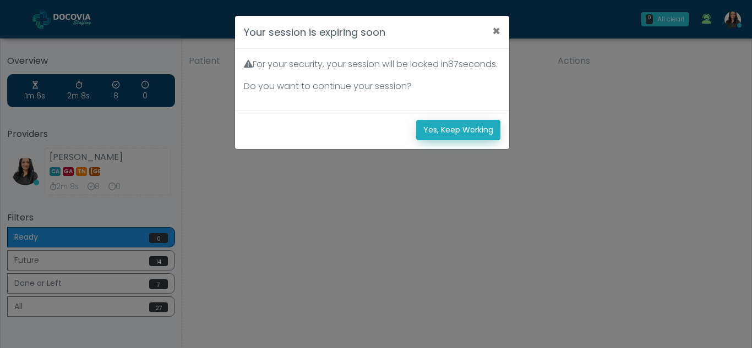
click at [475, 140] on button "Yes, Keep Working" at bounding box center [458, 130] width 84 height 20
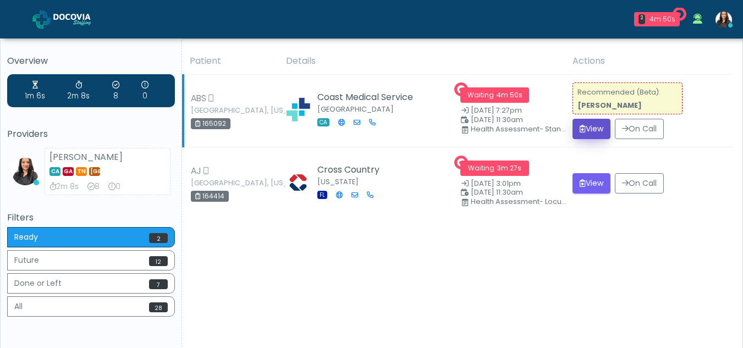
click at [590, 125] on button "View" at bounding box center [592, 129] width 38 height 20
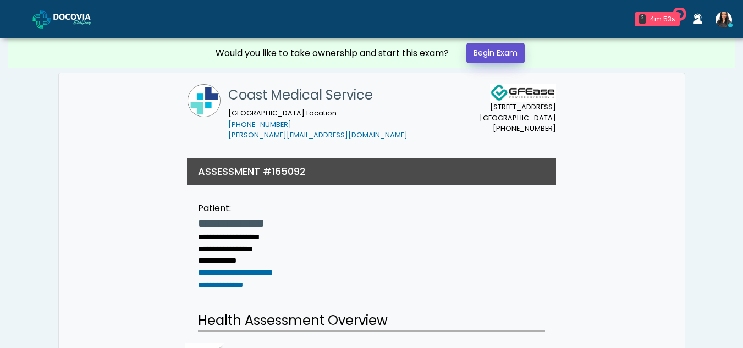
click at [488, 49] on link "Begin Exam" at bounding box center [496, 53] width 58 height 20
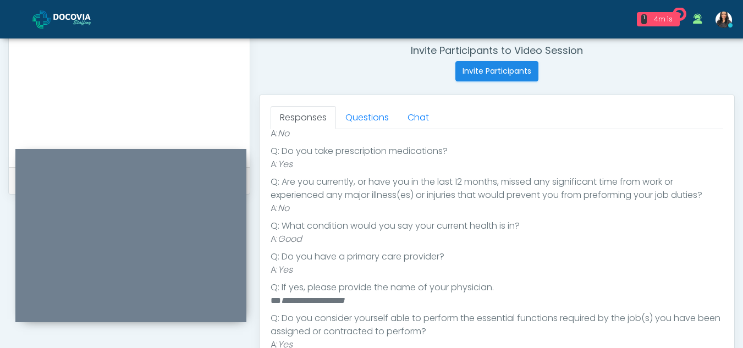
scroll to position [384, 0]
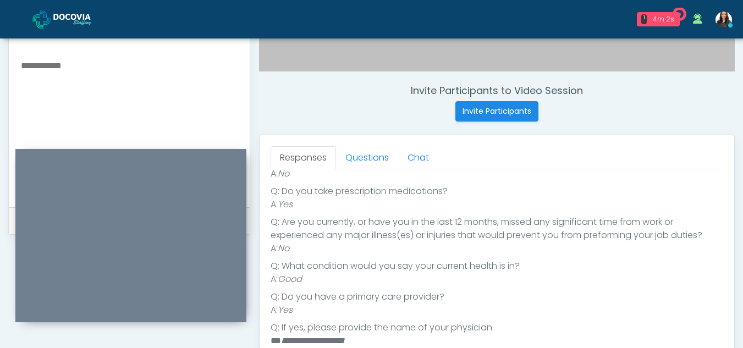
click at [373, 145] on div "Responses Questions Chat Health Assessment Script INTRODUCTION Hello, my name i…" at bounding box center [497, 295] width 475 height 320
click at [377, 159] on link "Questions" at bounding box center [367, 157] width 62 height 23
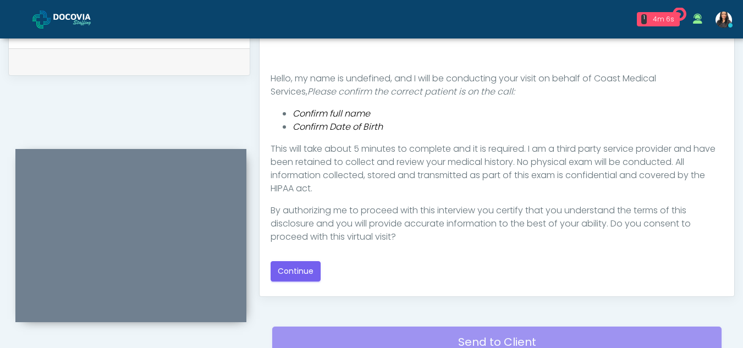
scroll to position [555, 0]
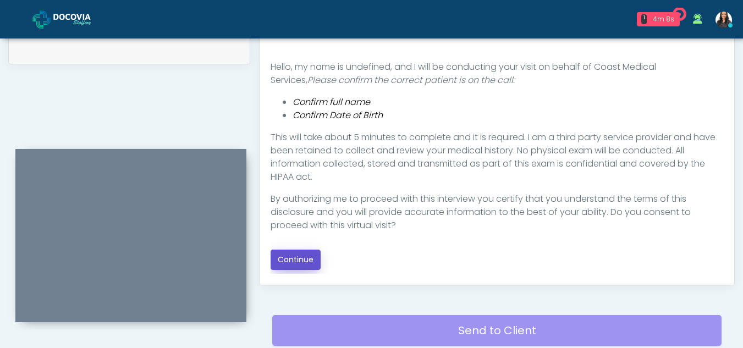
click at [303, 256] on button "Continue" at bounding box center [296, 260] width 50 height 20
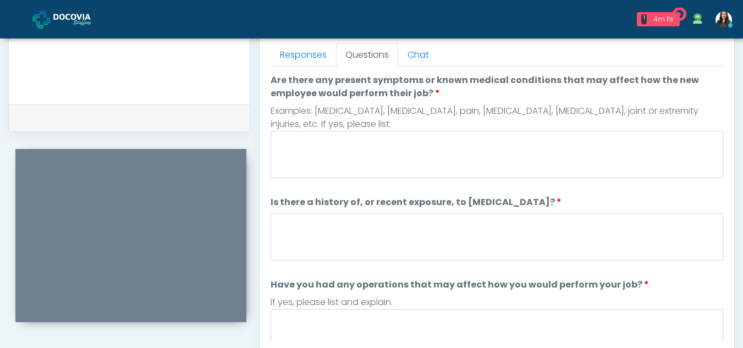
scroll to position [482, 0]
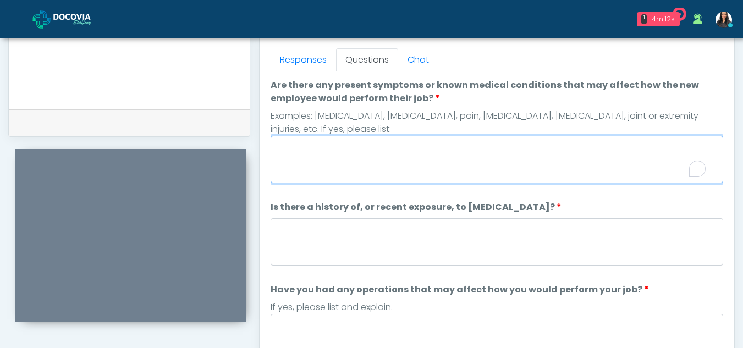
click at [363, 165] on textarea "Are there any present symptoms or known medical conditions that may affect how …" at bounding box center [497, 159] width 453 height 47
type textarea "**"
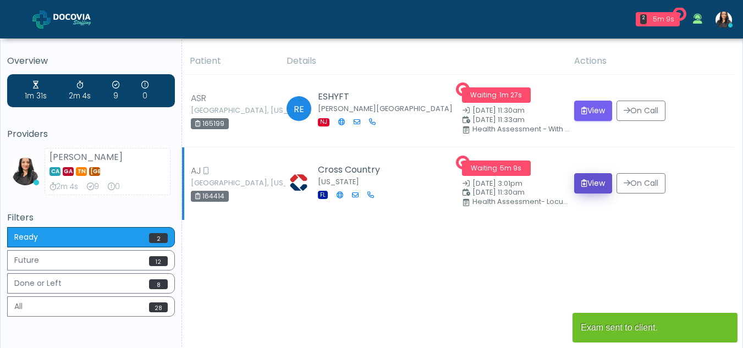
click at [594, 183] on button "View" at bounding box center [593, 183] width 38 height 20
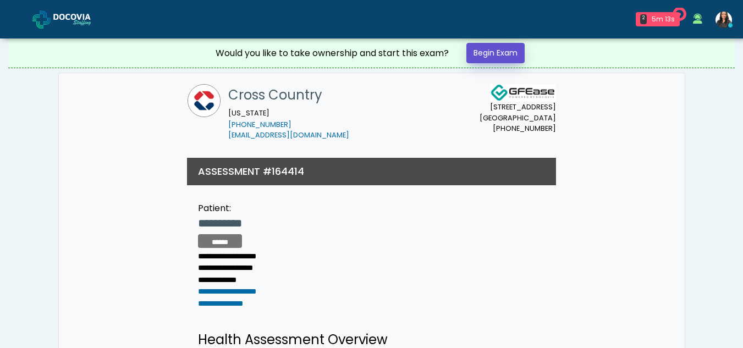
click at [491, 52] on link "Begin Exam" at bounding box center [496, 53] width 58 height 20
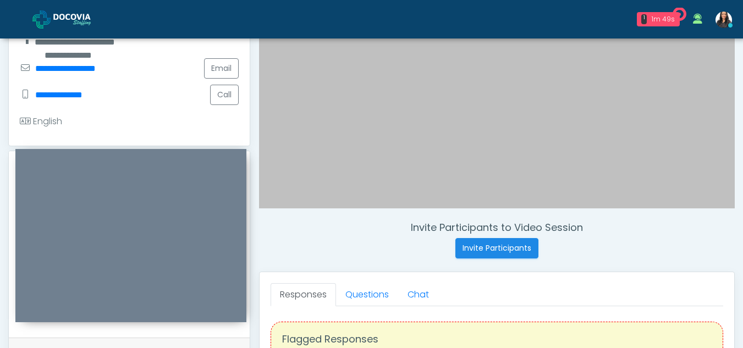
scroll to position [245, 0]
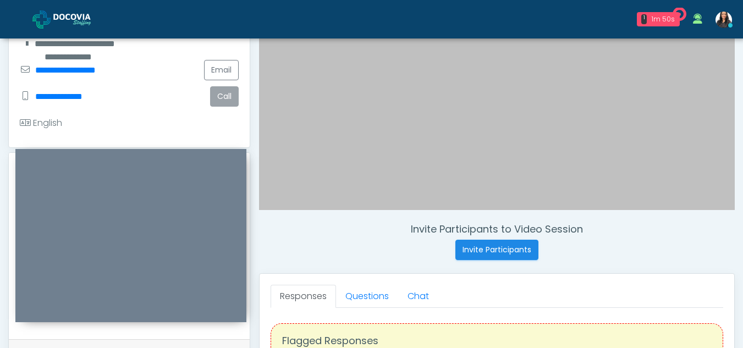
click at [222, 96] on button "Call" at bounding box center [224, 96] width 29 height 20
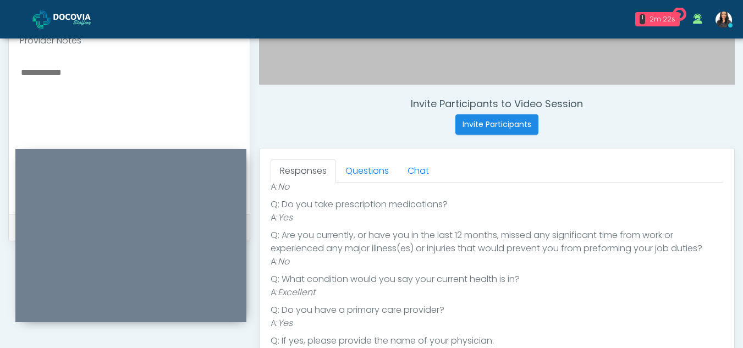
scroll to position [384, 0]
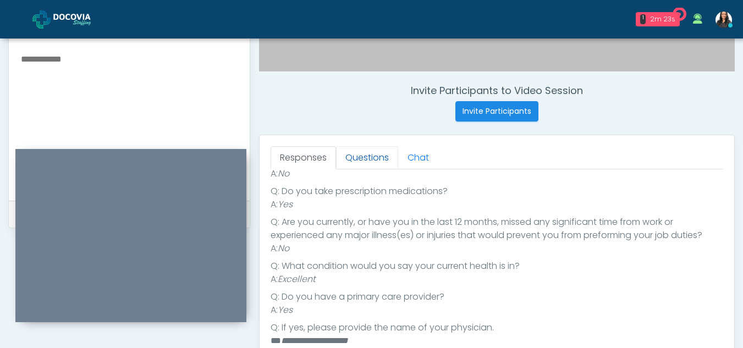
click at [369, 168] on link "Questions" at bounding box center [367, 157] width 62 height 23
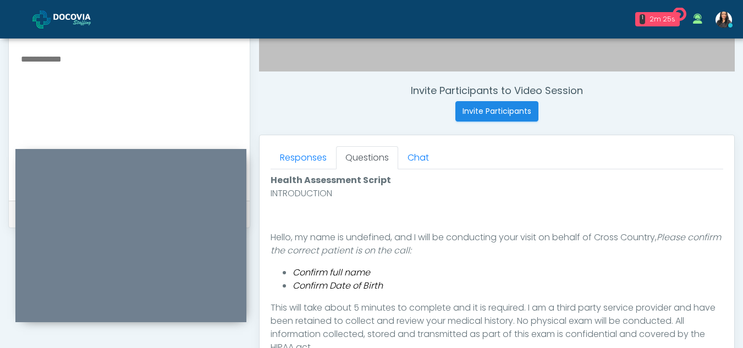
scroll to position [508, 0]
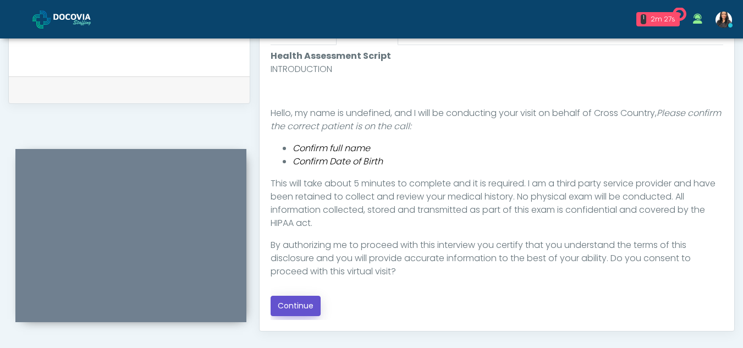
click at [299, 309] on button "Continue" at bounding box center [296, 306] width 50 height 20
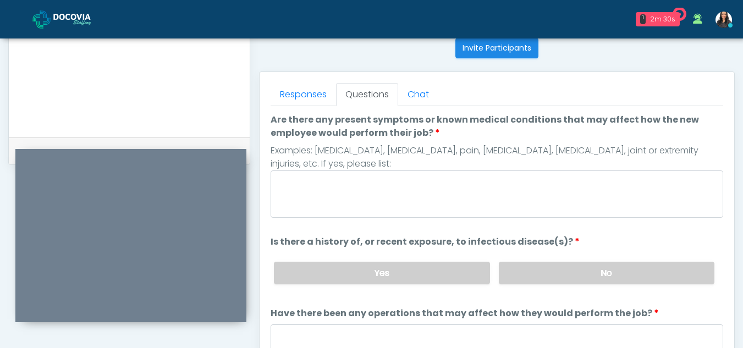
scroll to position [442, 0]
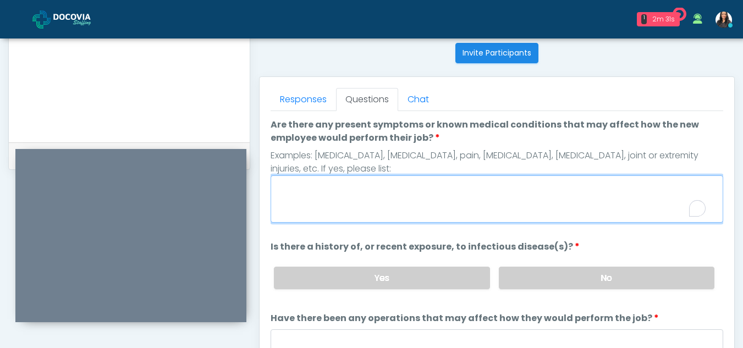
click at [298, 204] on textarea "Are there any present symptoms or known medical conditions that may affect how …" at bounding box center [497, 199] width 453 height 47
type textarea "**"
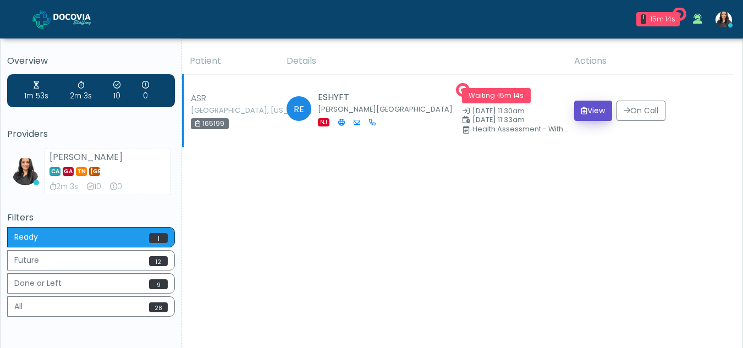
click at [590, 107] on button "View" at bounding box center [593, 111] width 38 height 20
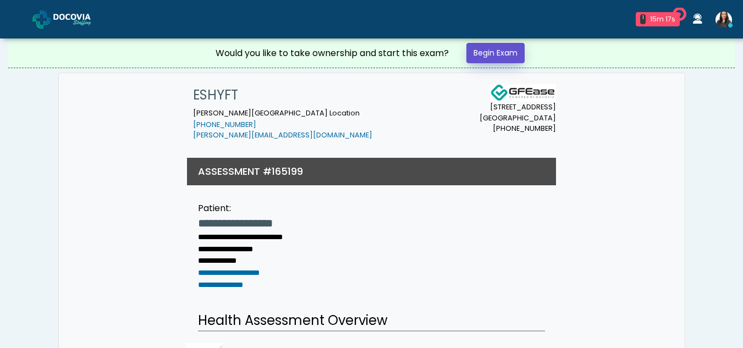
click at [492, 49] on link "Begin Exam" at bounding box center [496, 53] width 58 height 20
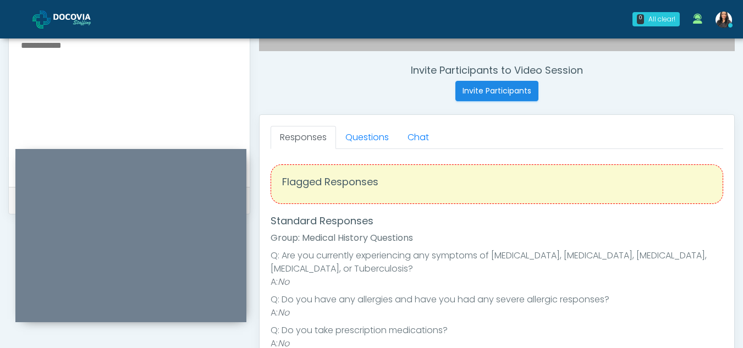
scroll to position [391, 0]
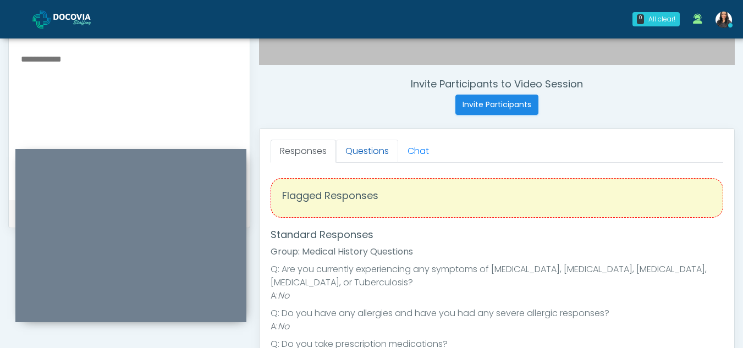
click at [380, 152] on link "Questions" at bounding box center [367, 151] width 62 height 23
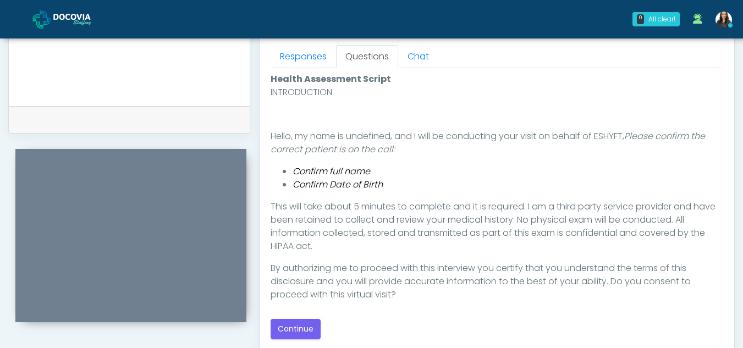
scroll to position [538, 0]
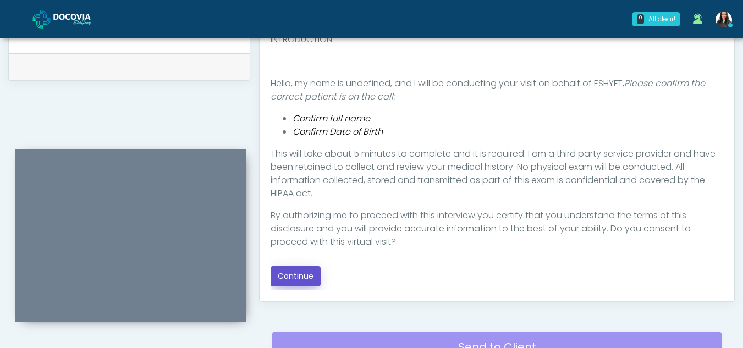
click at [297, 277] on button "Continue" at bounding box center [296, 276] width 50 height 20
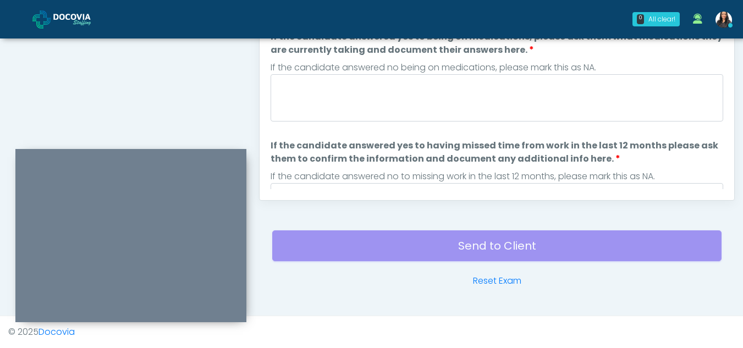
scroll to position [439, 0]
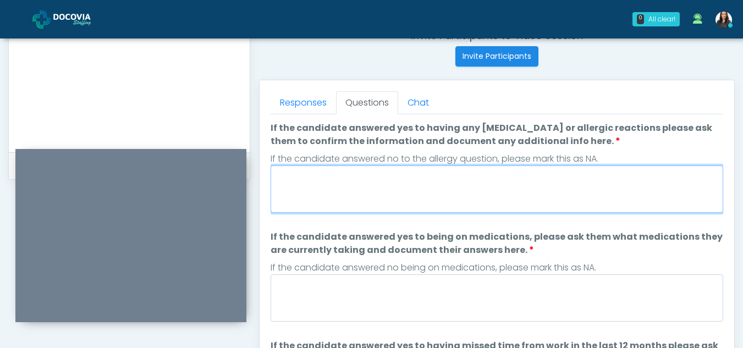
click at [343, 195] on textarea "If the candidate answered yes to having any allergies or allergic reactions ple…" at bounding box center [497, 189] width 453 height 47
type textarea "**"
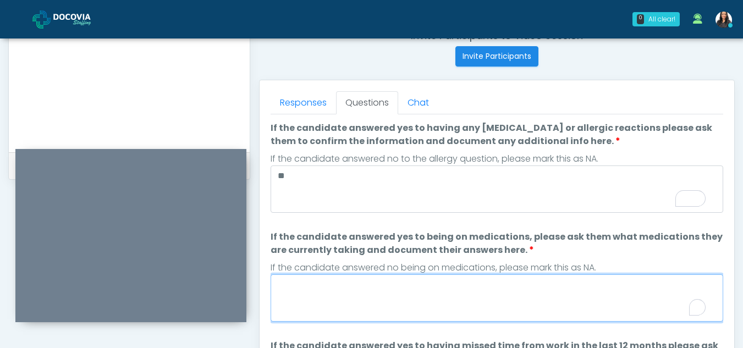
click at [412, 302] on textarea "If the candidate answered yes to being on medications, please ask them what med…" at bounding box center [497, 298] width 453 height 47
type textarea "*"
type textarea "**"
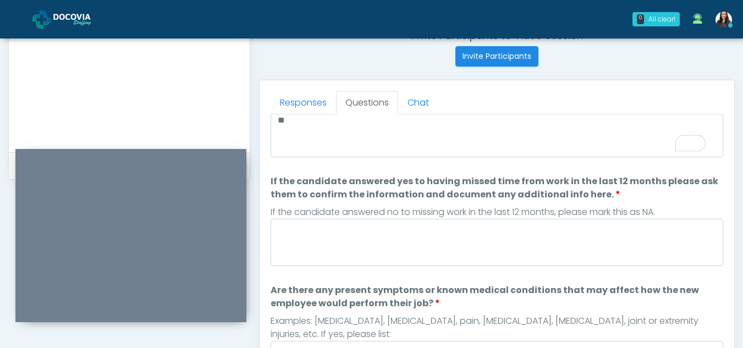
scroll to position [174, 0]
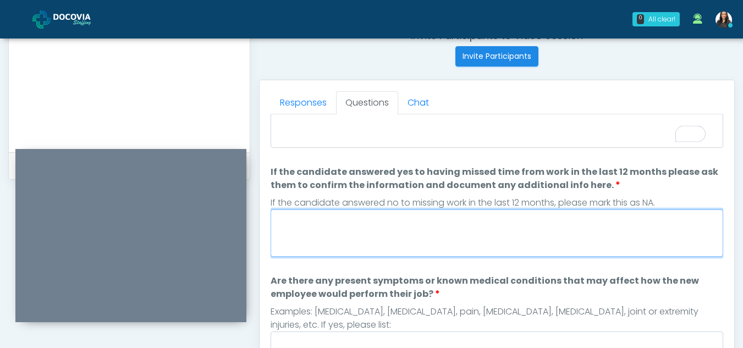
click at [338, 238] on textarea "If the candidate answered yes to having missed time from work in the last 12 mo…" at bounding box center [497, 233] width 453 height 47
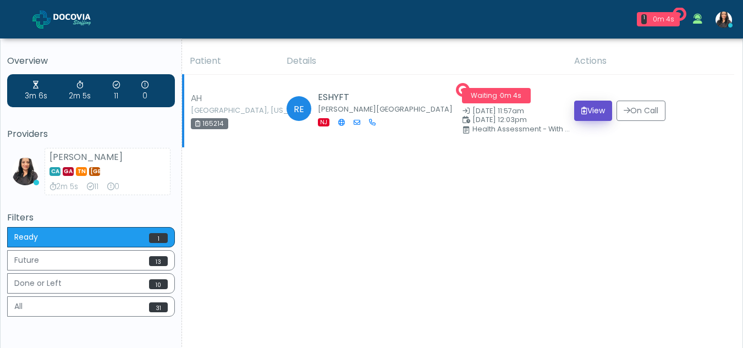
click at [590, 113] on button "View" at bounding box center [593, 111] width 38 height 20
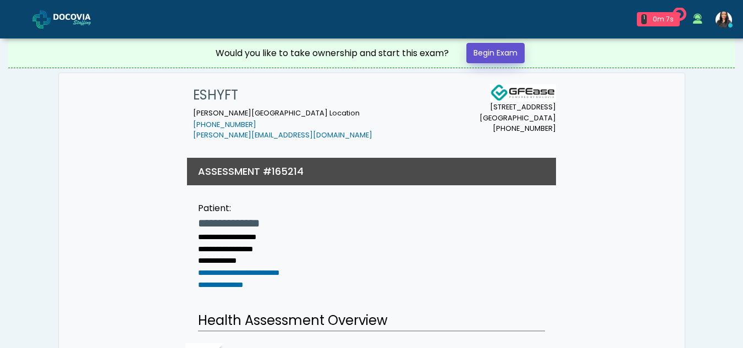
click at [492, 53] on link "Begin Exam" at bounding box center [496, 53] width 58 height 20
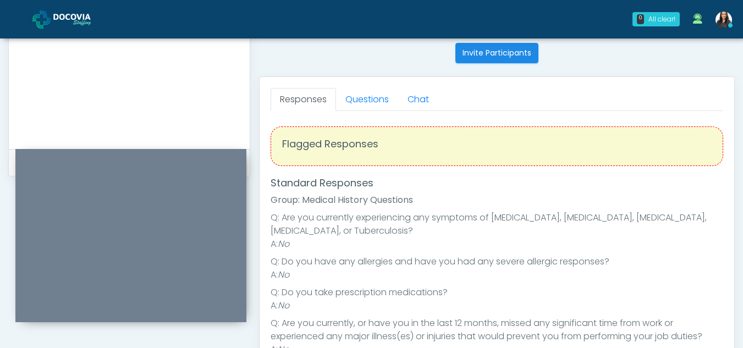
scroll to position [441, 0]
click at [381, 107] on link "Questions" at bounding box center [367, 101] width 62 height 23
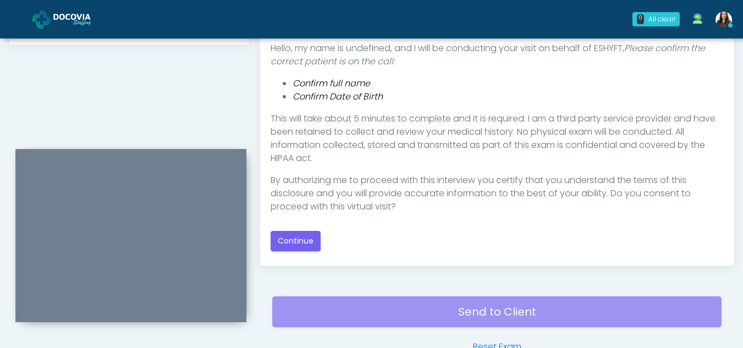
scroll to position [595, 0]
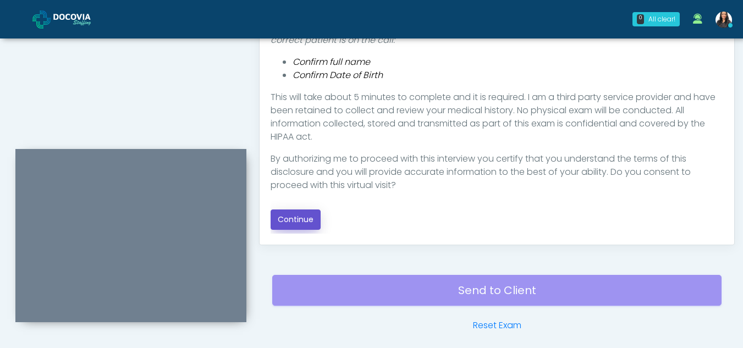
click at [304, 220] on button "Continue" at bounding box center [296, 220] width 50 height 20
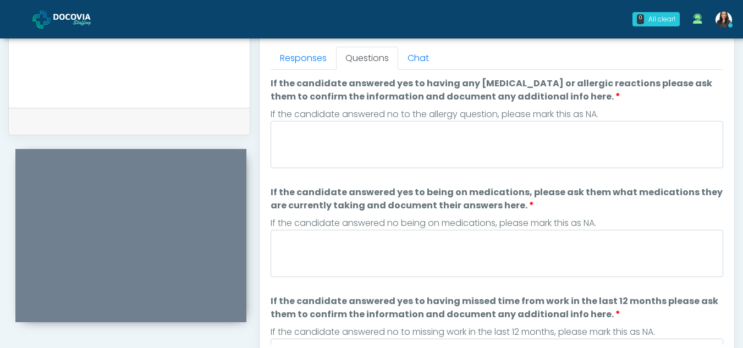
scroll to position [479, 0]
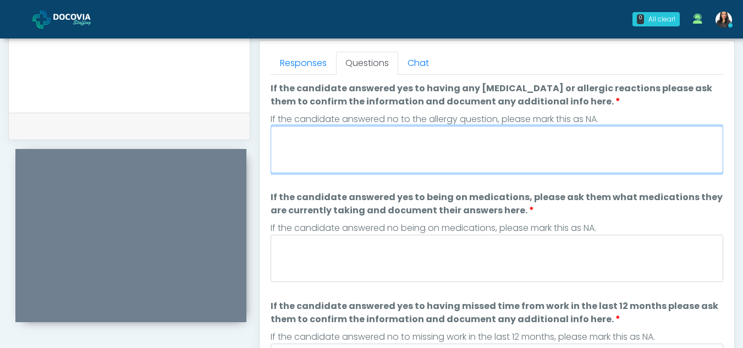
click at [389, 140] on textarea "If the candidate answered yes to having any allergies or allergic reactions ple…" at bounding box center [497, 149] width 453 height 47
type textarea "**"
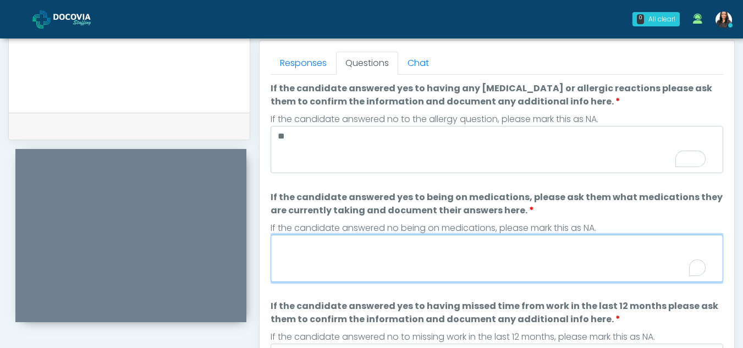
click at [394, 275] on textarea "If the candidate answered yes to being on medications, please ask them what med…" at bounding box center [497, 258] width 453 height 47
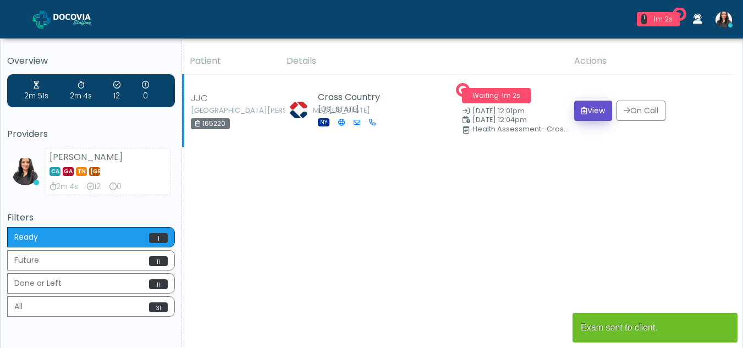
click at [583, 114] on button "View" at bounding box center [593, 111] width 38 height 20
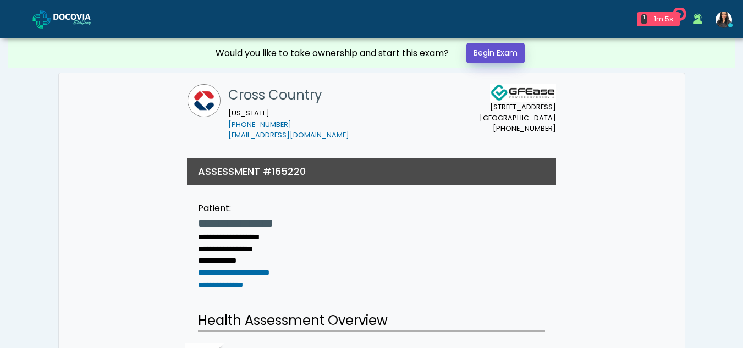
click at [486, 47] on link "Begin Exam" at bounding box center [496, 53] width 58 height 20
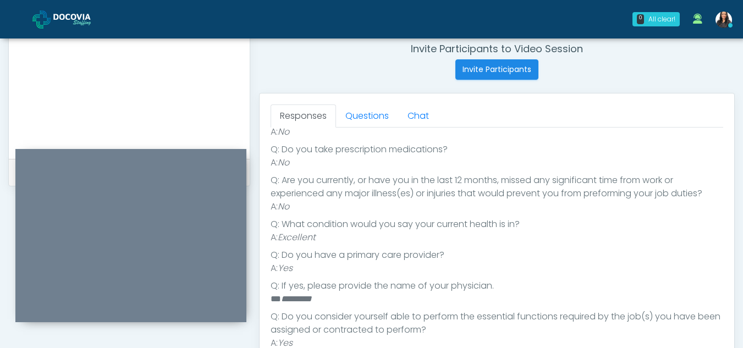
scroll to position [416, 0]
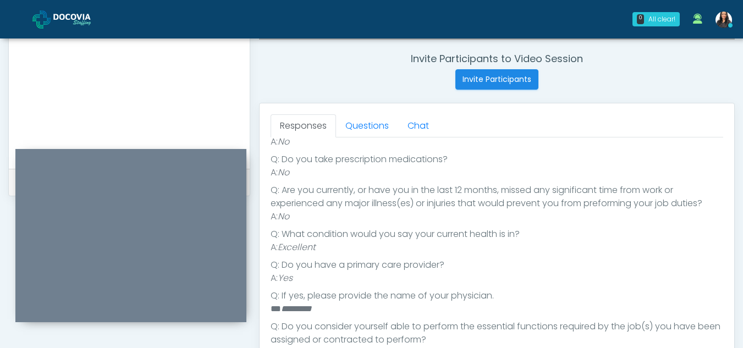
click at [377, 139] on li "A: No" at bounding box center [497, 141] width 453 height 13
click at [376, 127] on link "Questions" at bounding box center [367, 125] width 62 height 23
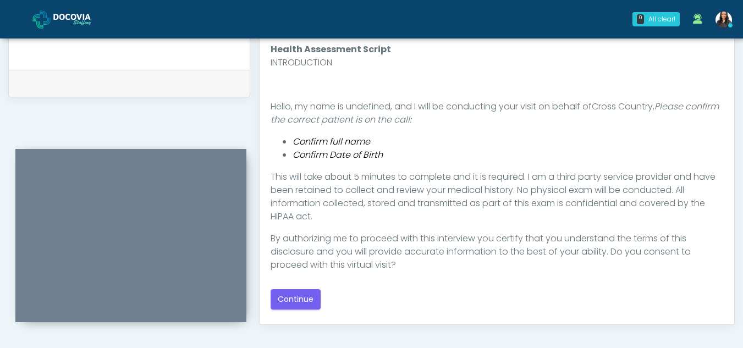
scroll to position [535, 0]
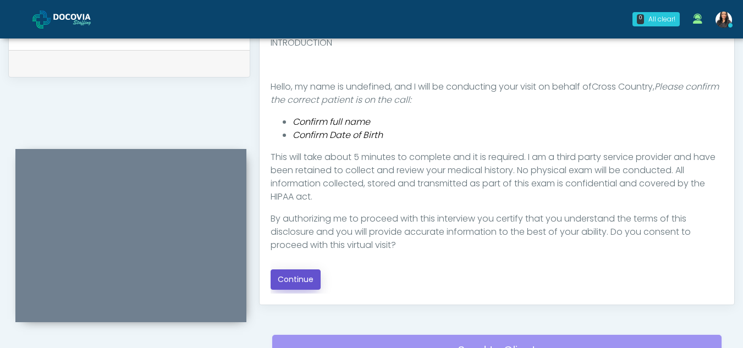
click at [298, 276] on button "Continue" at bounding box center [296, 280] width 50 height 20
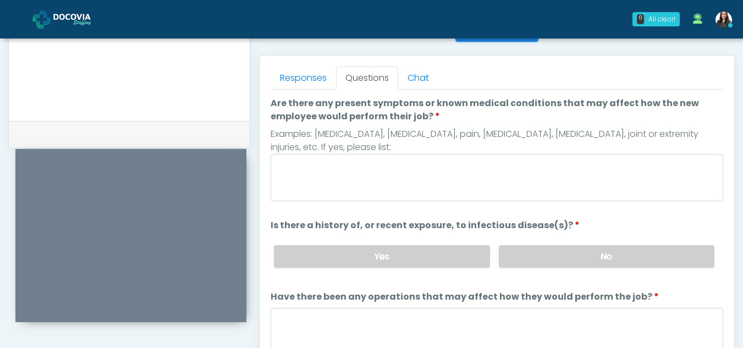
scroll to position [461, 0]
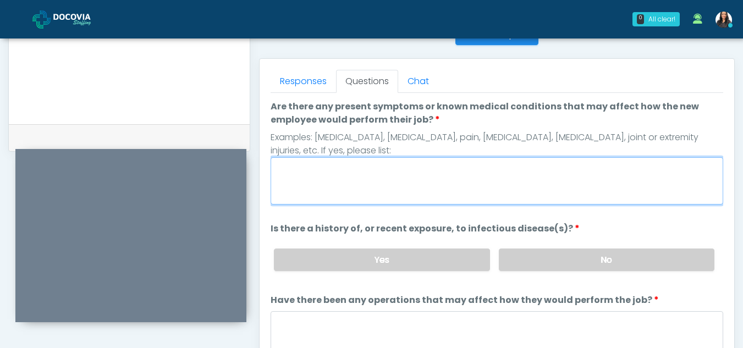
click at [387, 178] on textarea "Are there any present symptoms or known medical conditions that may affect how …" at bounding box center [497, 180] width 453 height 47
type textarea "**"
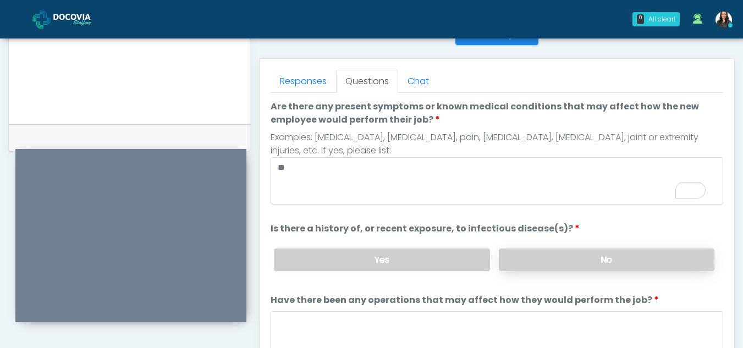
click at [678, 267] on label "No" at bounding box center [607, 260] width 216 height 23
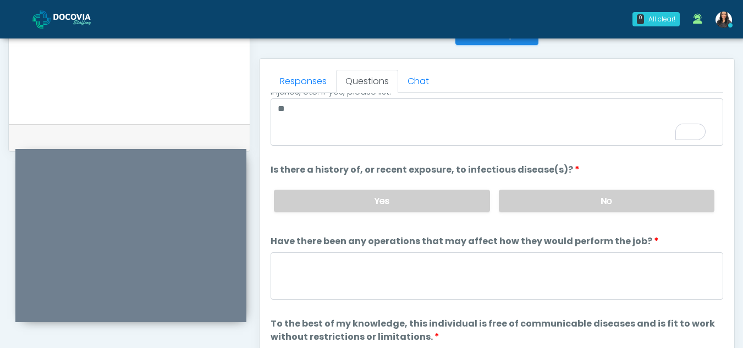
scroll to position [94, 0]
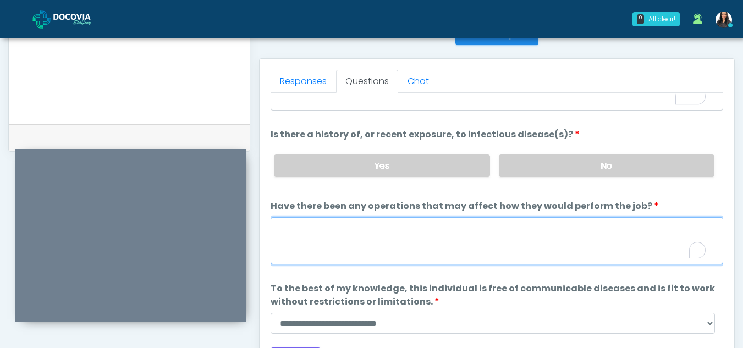
click at [332, 242] on textarea "Have there been any operations that may affect how they would perform the job?" at bounding box center [497, 240] width 453 height 47
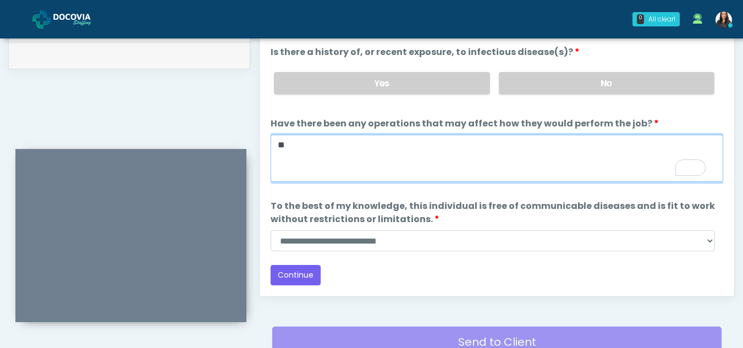
scroll to position [546, 0]
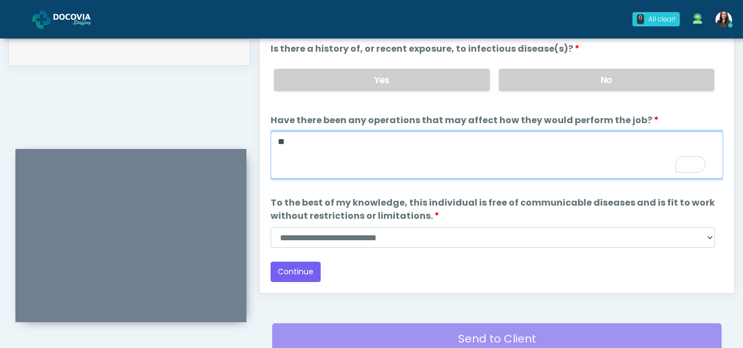
type textarea "**"
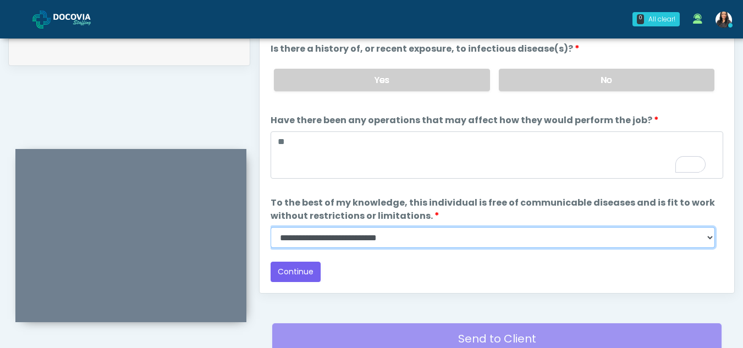
click at [705, 238] on select "**********" at bounding box center [493, 237] width 445 height 21
select select "******"
click at [271, 227] on select "**********" at bounding box center [493, 237] width 445 height 21
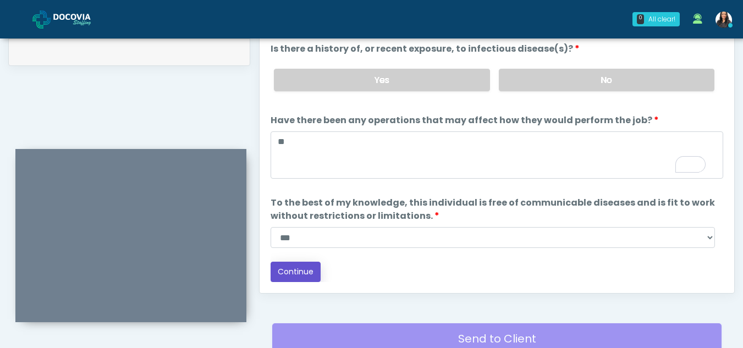
click at [300, 274] on button "Continue" at bounding box center [296, 272] width 50 height 20
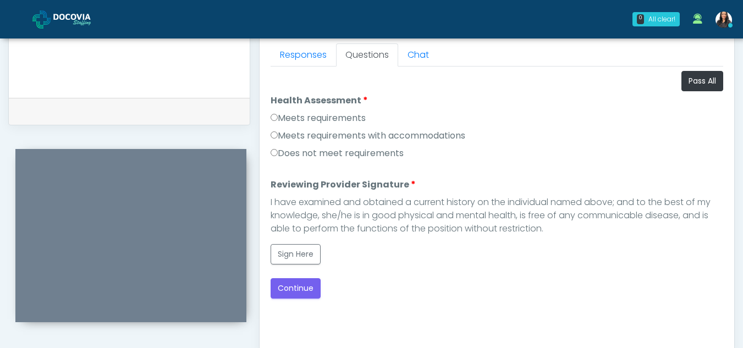
scroll to position [482, 0]
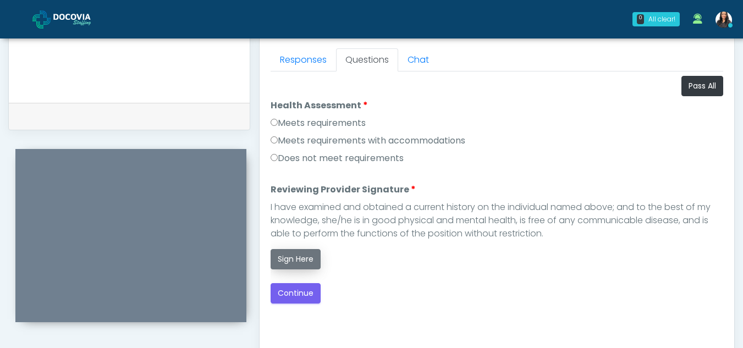
click at [302, 256] on button "Sign Here" at bounding box center [296, 259] width 50 height 20
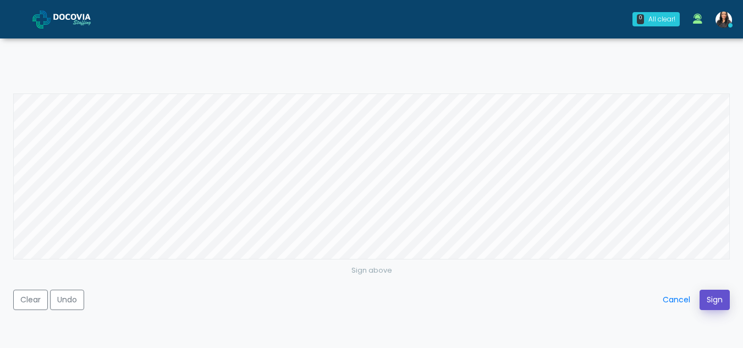
click at [714, 295] on button "Sign" at bounding box center [715, 300] width 30 height 20
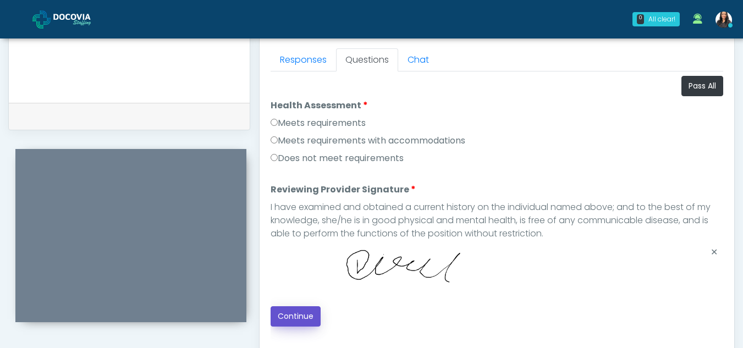
click at [300, 317] on button "Continue" at bounding box center [296, 316] width 50 height 20
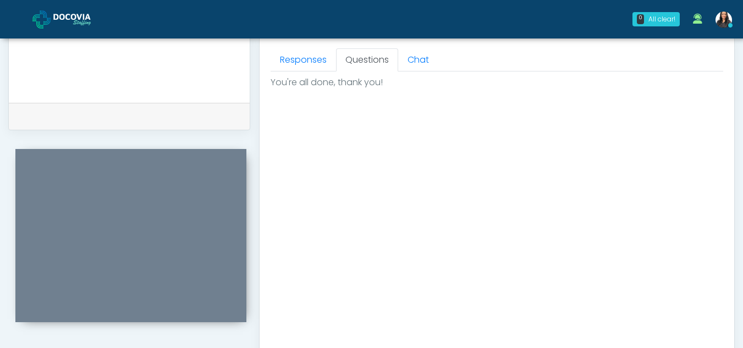
scroll to position [660, 0]
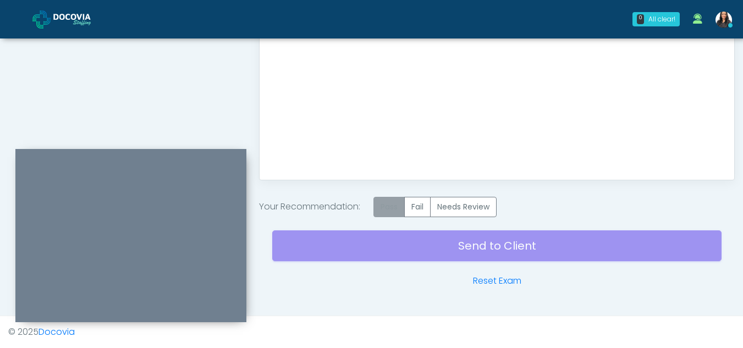
click at [398, 207] on label "Pass" at bounding box center [389, 207] width 31 height 20
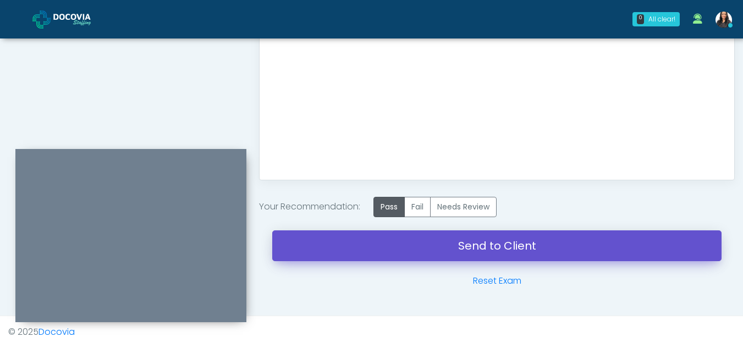
click at [492, 245] on link "Send to Client" at bounding box center [497, 246] width 450 height 31
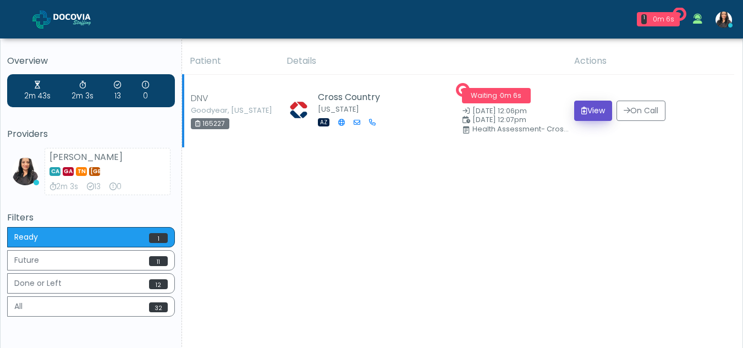
click at [587, 113] on button "View" at bounding box center [593, 111] width 38 height 20
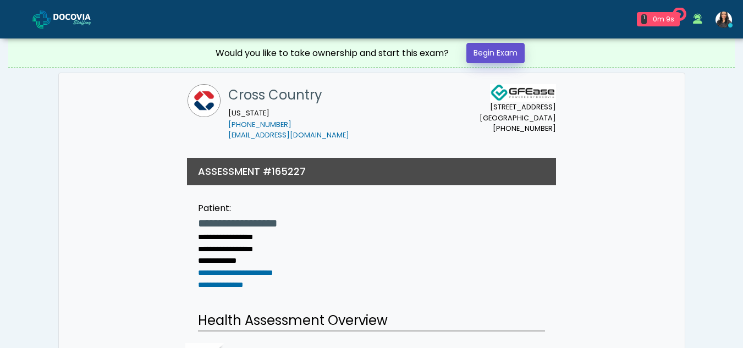
click at [497, 56] on link "Begin Exam" at bounding box center [496, 53] width 58 height 20
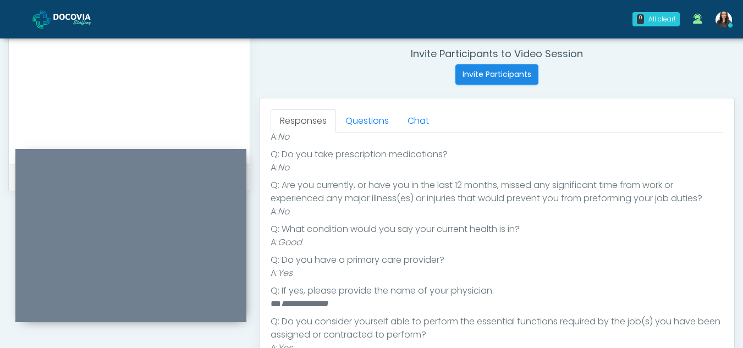
scroll to position [416, 0]
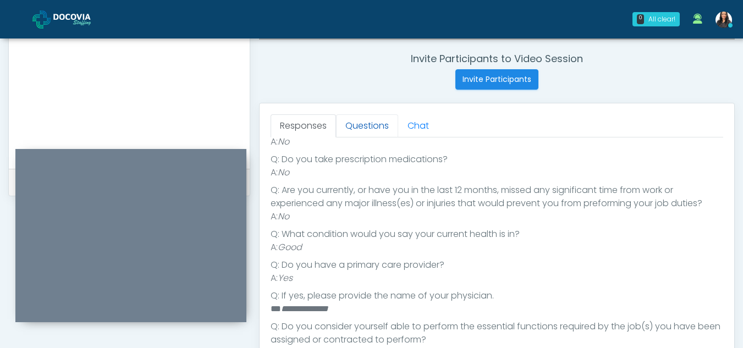
click at [379, 119] on link "Questions" at bounding box center [367, 125] width 62 height 23
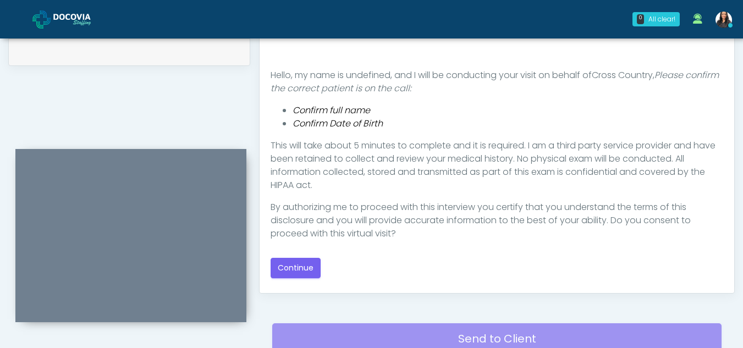
scroll to position [558, 0]
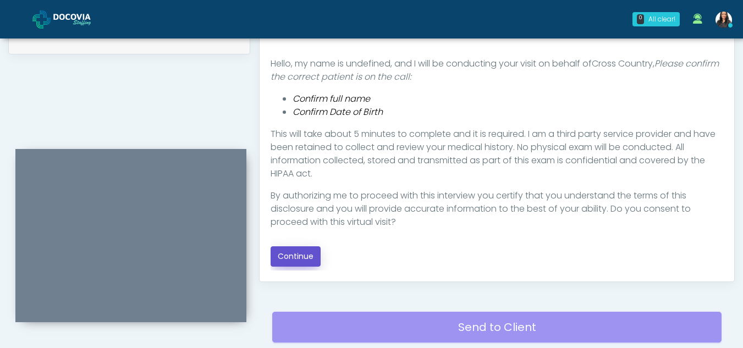
click at [305, 251] on button "Continue" at bounding box center [296, 256] width 50 height 20
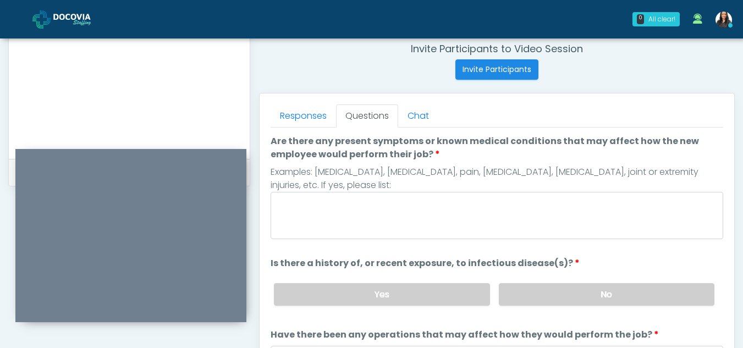
scroll to position [423, 0]
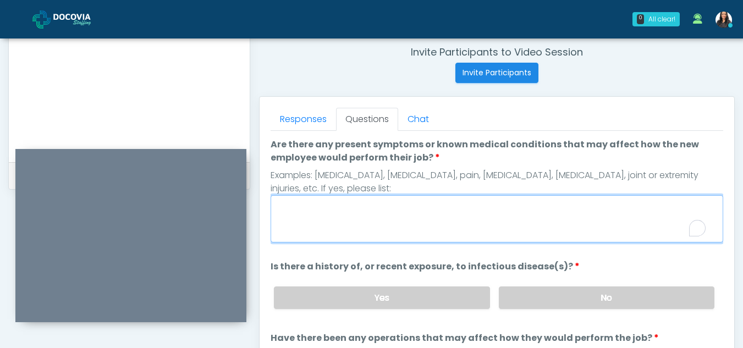
click at [393, 228] on textarea "Are there any present symptoms or known medical conditions that may affect how …" at bounding box center [497, 218] width 453 height 47
type textarea "**"
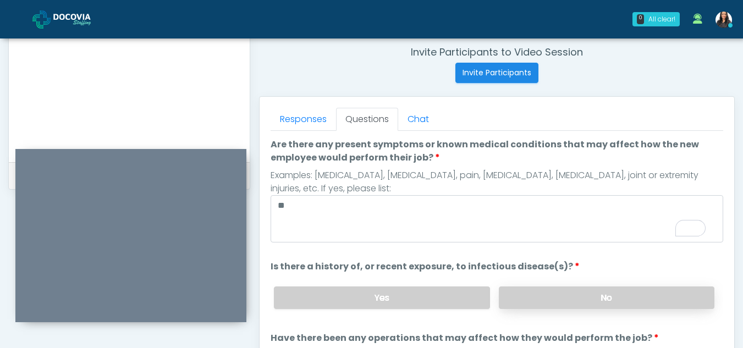
click at [619, 289] on label "No" at bounding box center [607, 298] width 216 height 23
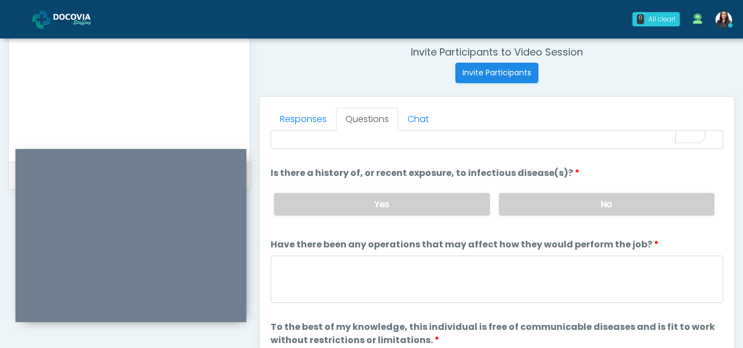
scroll to position [94, 0]
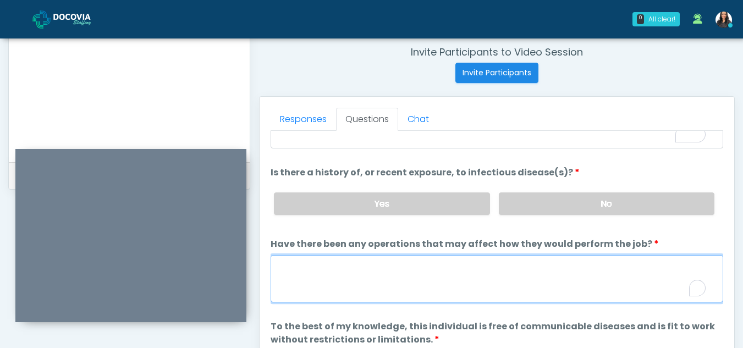
click at [416, 281] on textarea "Have there been any operations that may affect how they would perform the job?" at bounding box center [497, 278] width 453 height 47
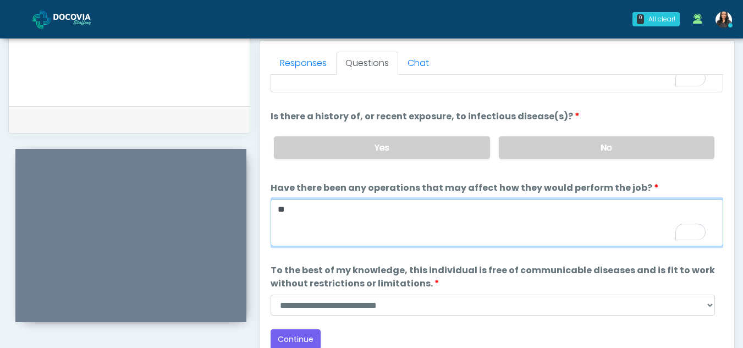
type textarea "**"
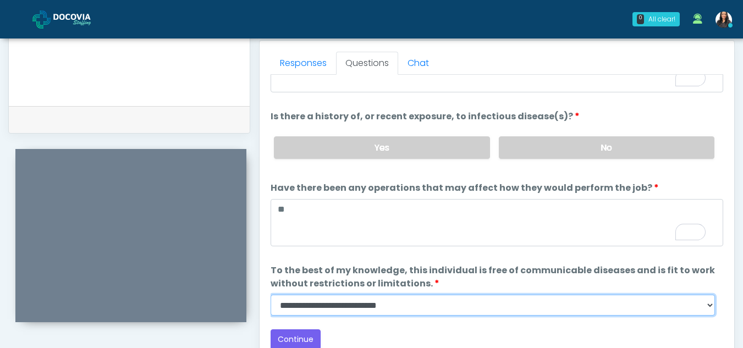
click at [710, 310] on select "**********" at bounding box center [493, 305] width 445 height 21
select select "******"
click at [271, 295] on select "**********" at bounding box center [493, 305] width 445 height 21
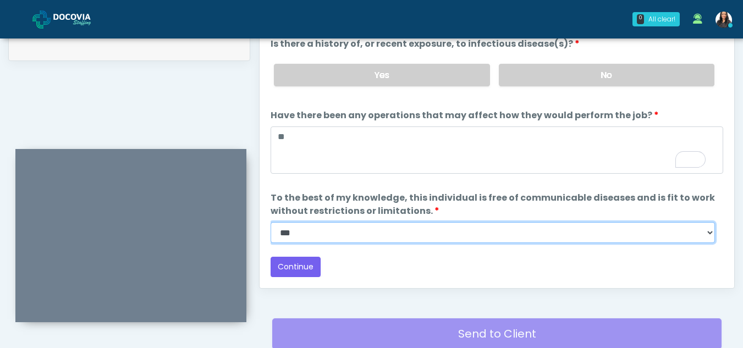
scroll to position [560, 0]
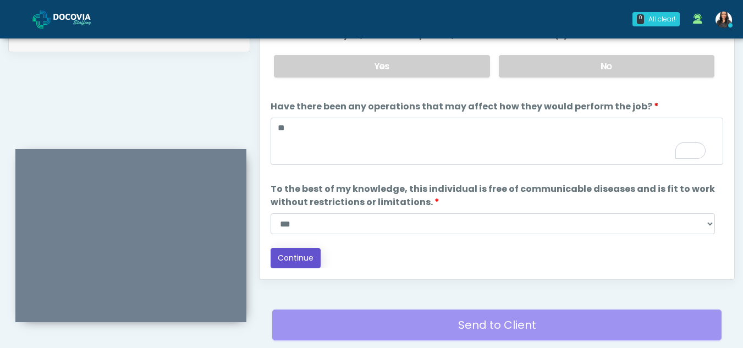
click at [288, 254] on button "Continue" at bounding box center [296, 258] width 50 height 20
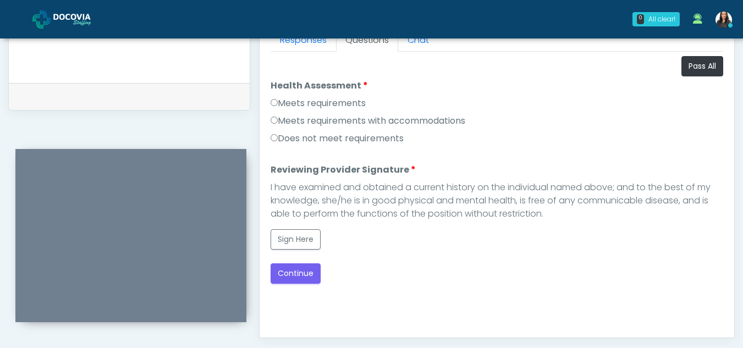
scroll to position [495, 0]
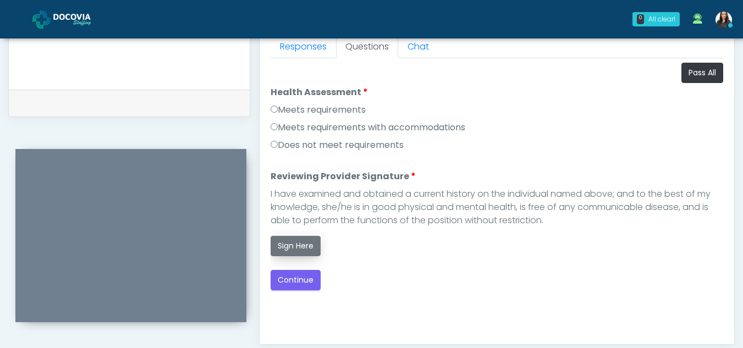
click at [299, 249] on button "Sign Here" at bounding box center [296, 246] width 50 height 20
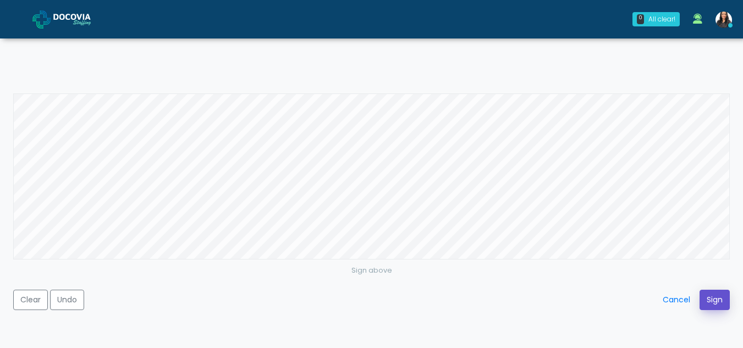
click at [717, 299] on button "Sign" at bounding box center [715, 300] width 30 height 20
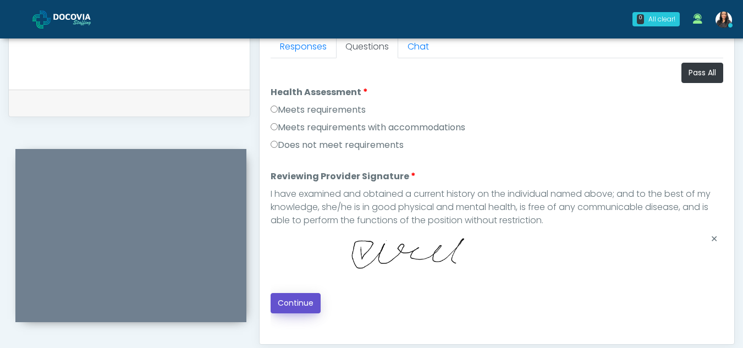
click at [299, 297] on button "Continue" at bounding box center [296, 303] width 50 height 20
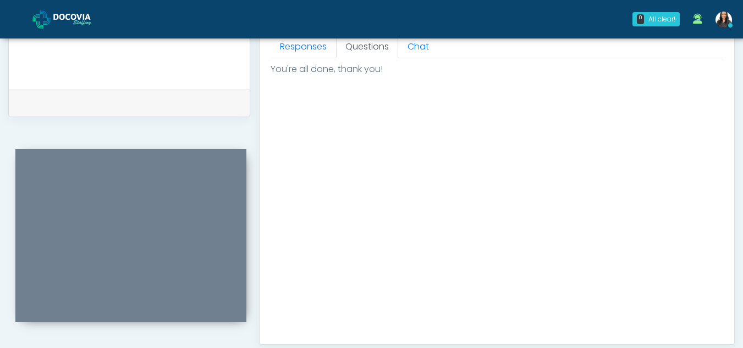
scroll to position [660, 0]
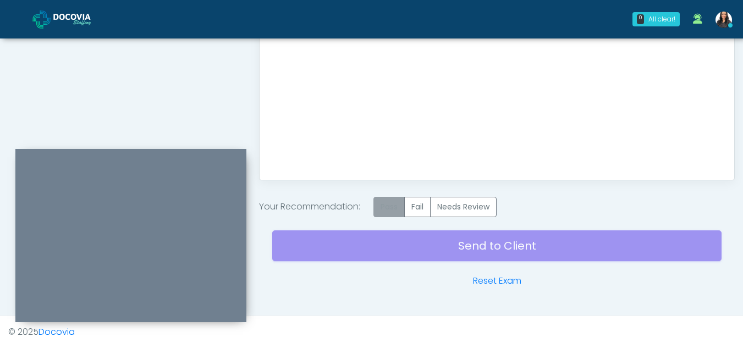
click at [392, 204] on label "Pass" at bounding box center [389, 207] width 31 height 20
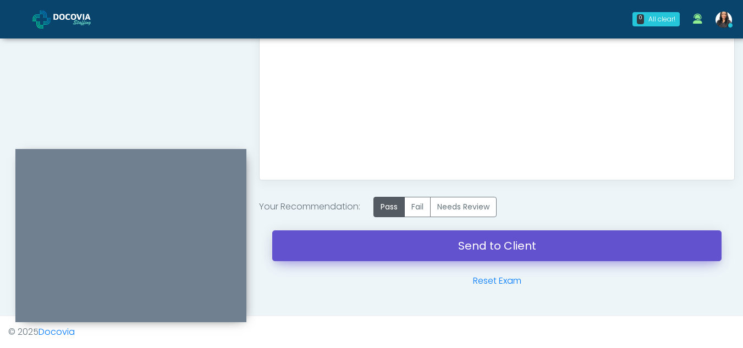
click at [519, 242] on link "Send to Client" at bounding box center [497, 246] width 450 height 31
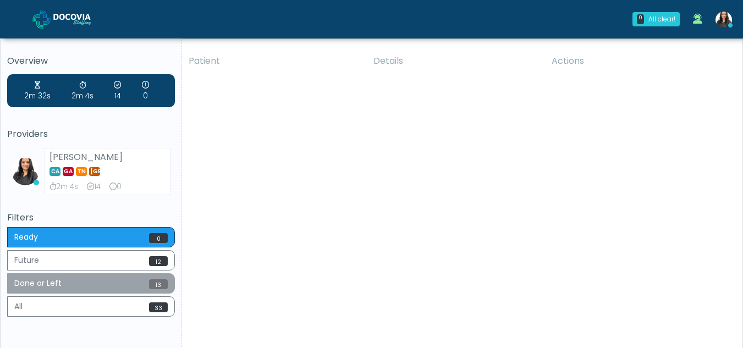
click at [100, 277] on button "Done or Left 13" at bounding box center [91, 283] width 168 height 20
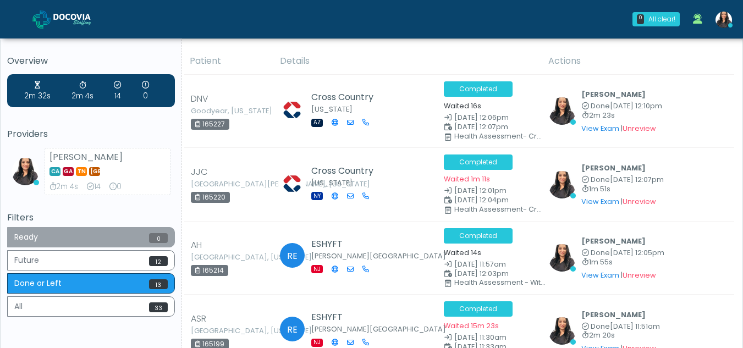
click at [81, 227] on button "Ready 0" at bounding box center [91, 237] width 168 height 20
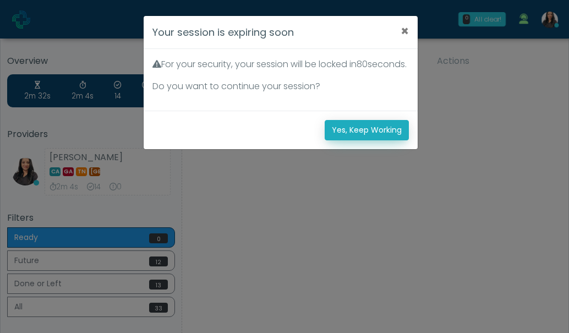
click at [378, 140] on button "Yes, Keep Working" at bounding box center [367, 130] width 84 height 20
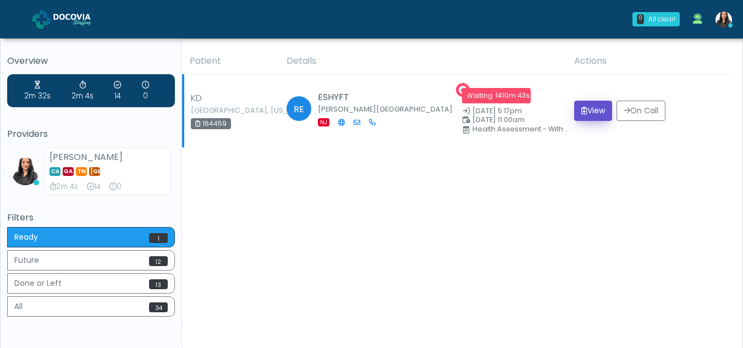
click at [594, 113] on button "View" at bounding box center [593, 111] width 38 height 20
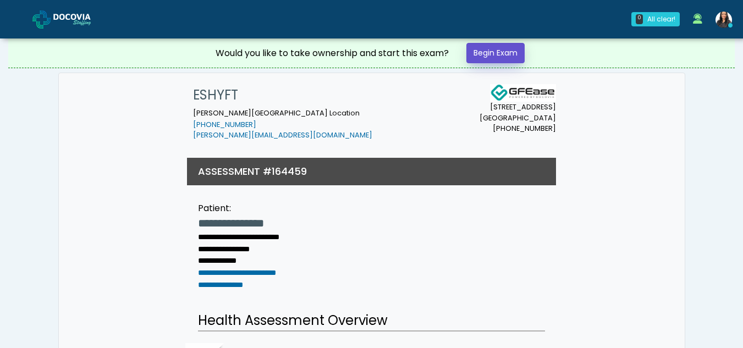
click at [507, 51] on link "Begin Exam" at bounding box center [496, 53] width 58 height 20
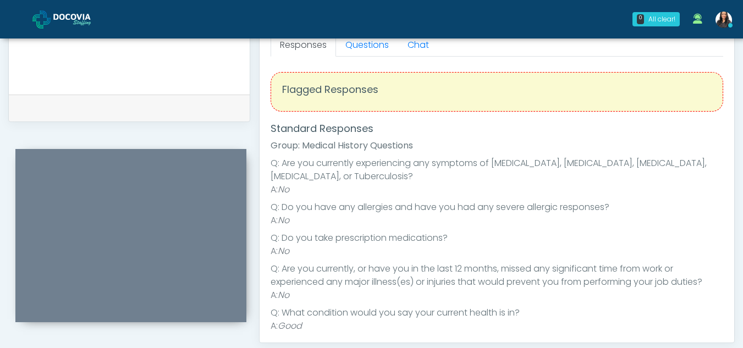
scroll to position [494, 0]
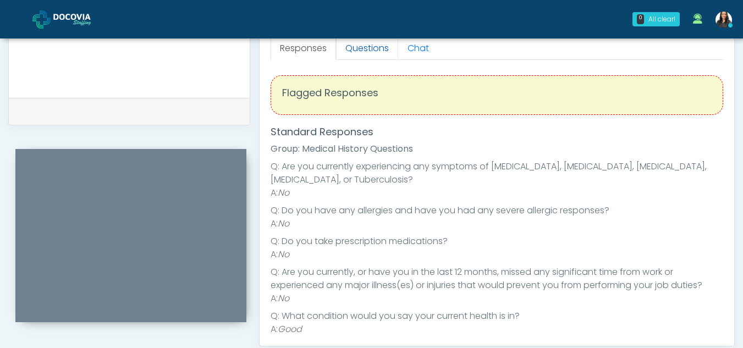
click at [369, 45] on link "Questions" at bounding box center [367, 48] width 62 height 23
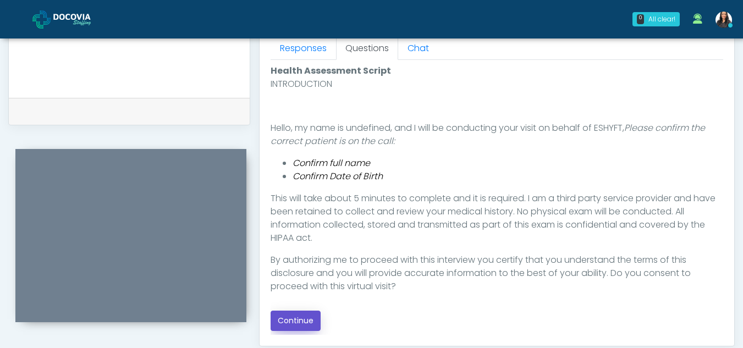
click at [298, 319] on button "Continue" at bounding box center [296, 321] width 50 height 20
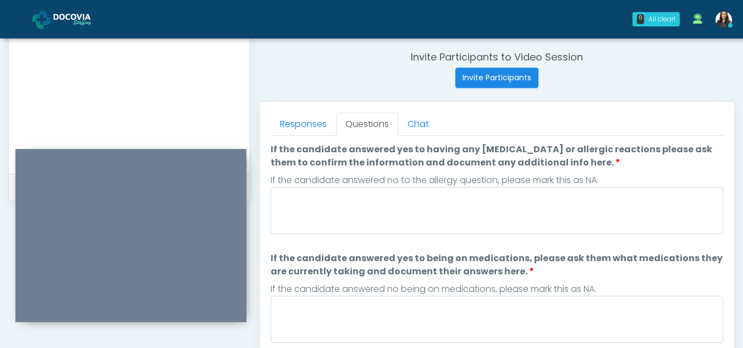
scroll to position [421, 0]
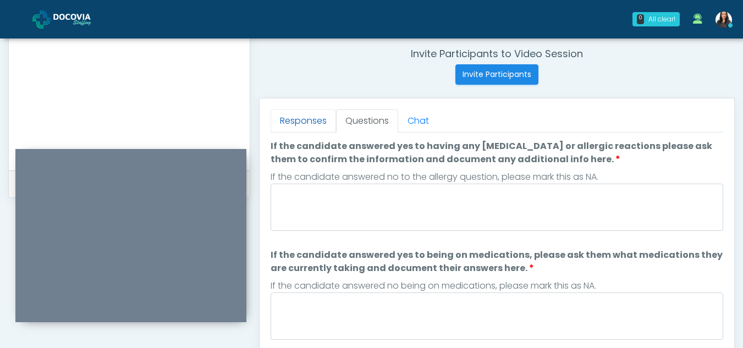
click at [311, 122] on link "Responses" at bounding box center [303, 120] width 65 height 23
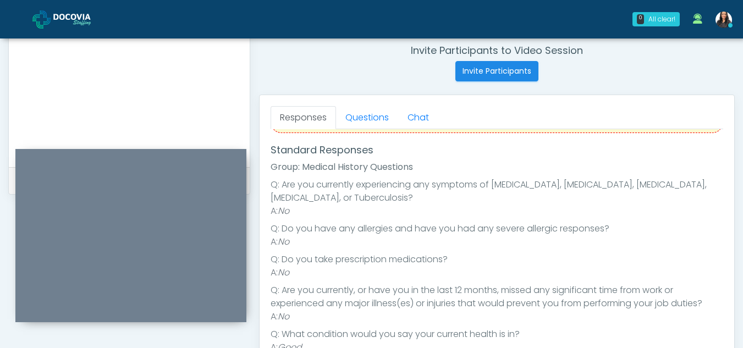
scroll to position [401, 0]
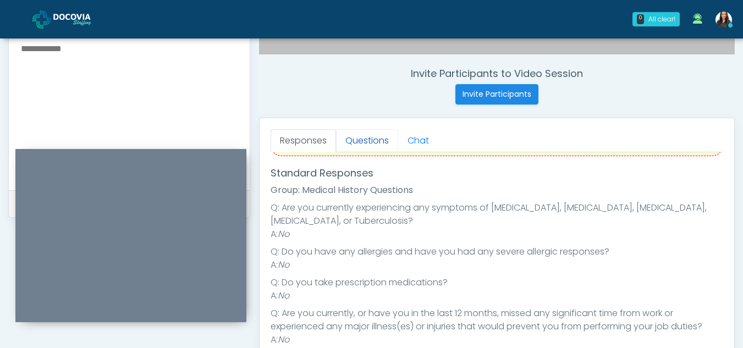
click at [376, 138] on link "Questions" at bounding box center [367, 140] width 62 height 23
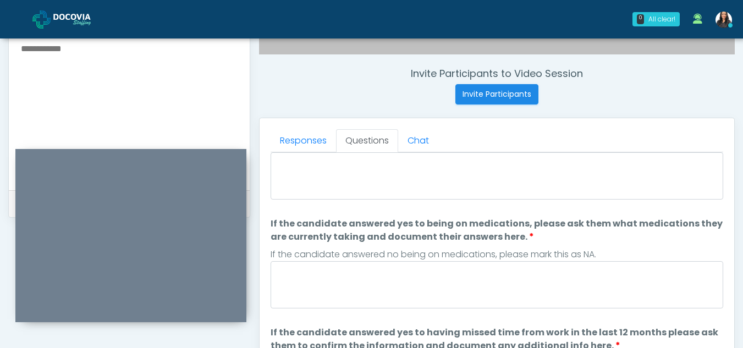
scroll to position [0, 0]
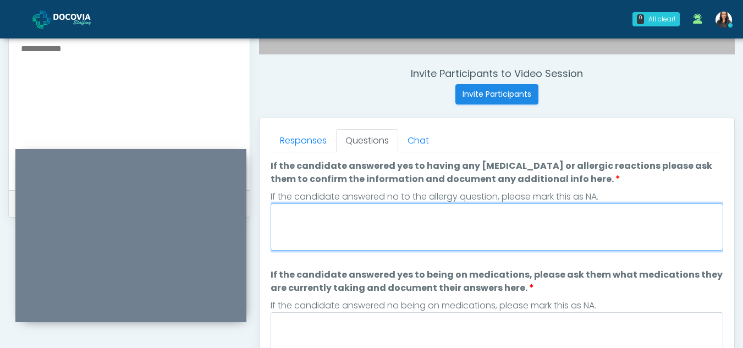
click at [328, 235] on textarea "If the candidate answered yes to having any allergies or allergic reactions ple…" at bounding box center [497, 227] width 453 height 47
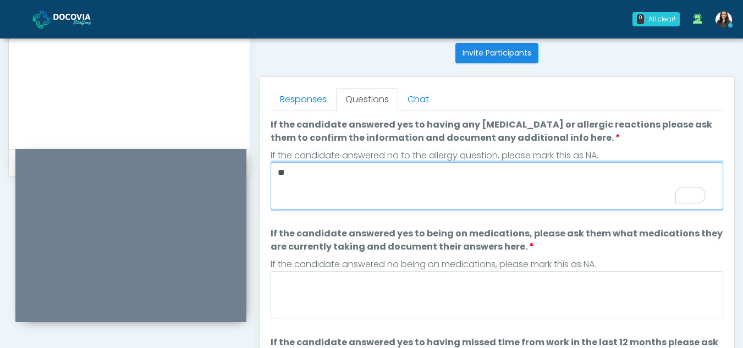
scroll to position [454, 0]
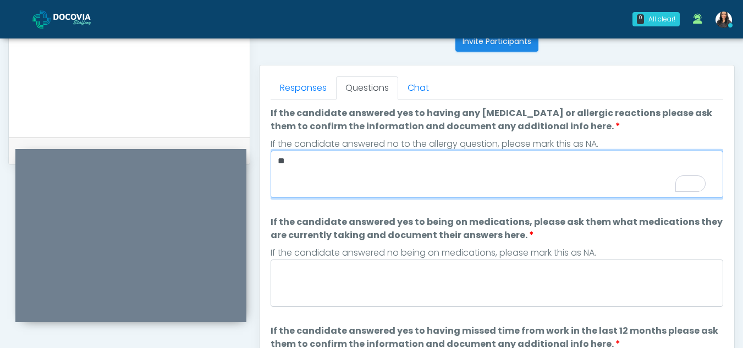
type textarea "**"
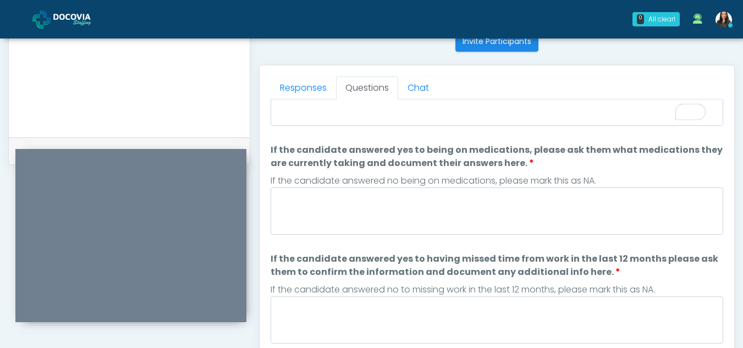
scroll to position [80, 0]
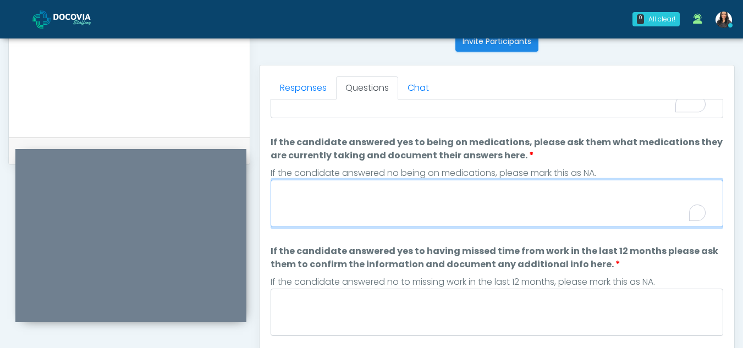
click at [360, 205] on textarea "If the candidate answered yes to being on medications, please ask them what med…" at bounding box center [497, 203] width 453 height 47
type textarea "*"
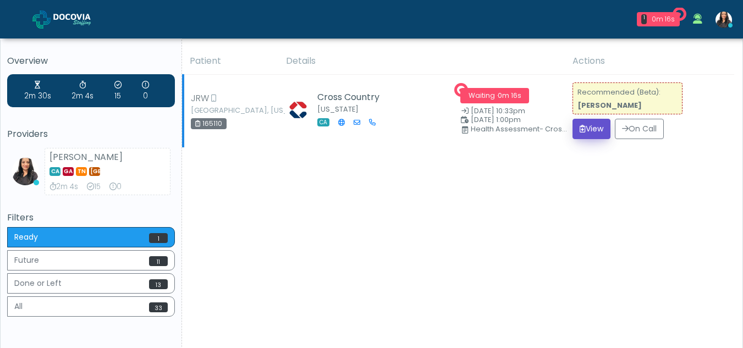
click at [594, 126] on button "View" at bounding box center [592, 129] width 38 height 20
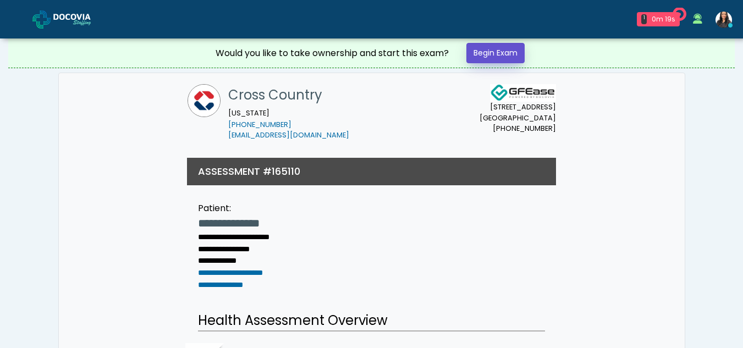
click at [504, 49] on link "Begin Exam" at bounding box center [496, 53] width 58 height 20
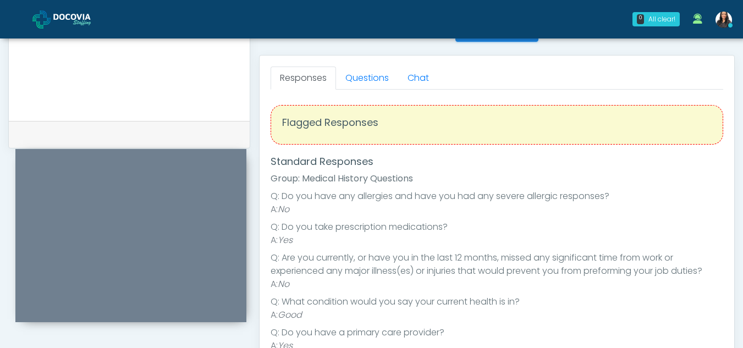
scroll to position [461, 0]
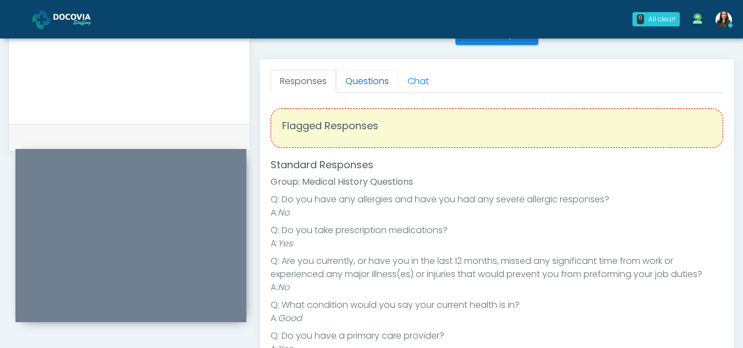
click at [380, 86] on link "Questions" at bounding box center [367, 81] width 62 height 23
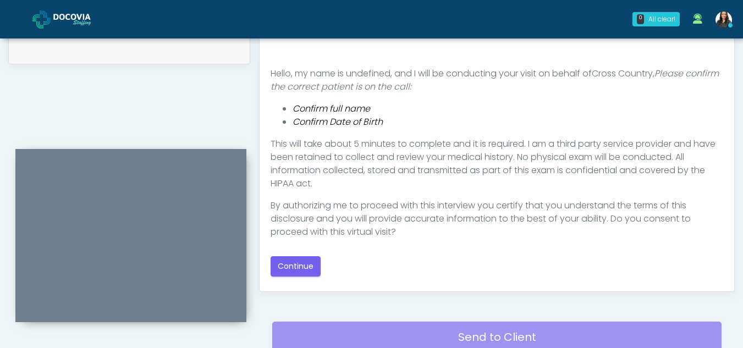
scroll to position [551, 0]
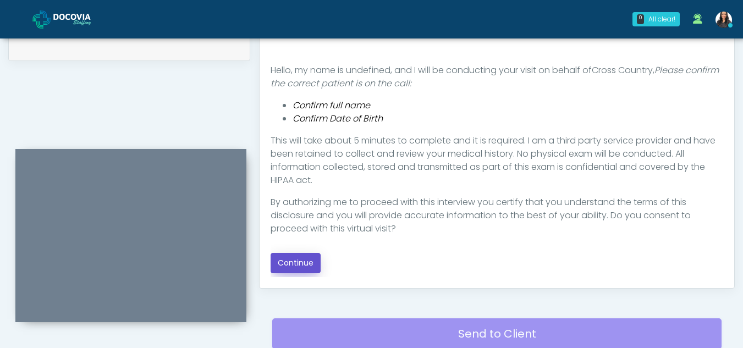
click at [306, 261] on button "Continue" at bounding box center [296, 263] width 50 height 20
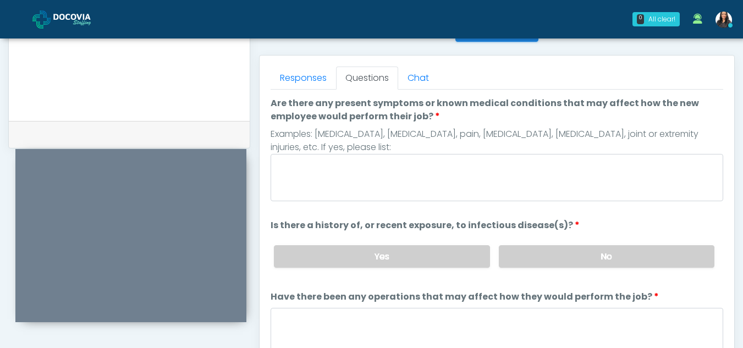
scroll to position [446, 0]
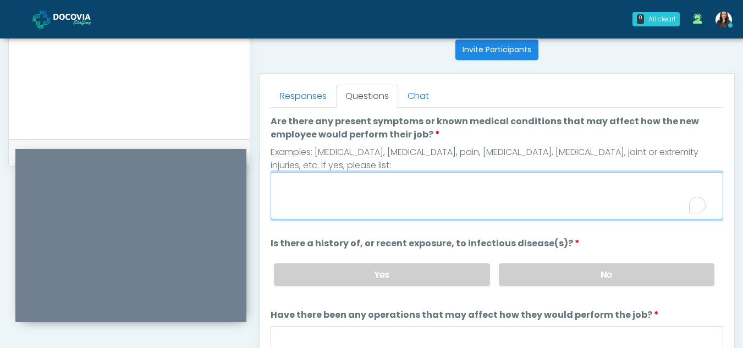
click at [367, 196] on textarea "Are there any present symptoms or known medical conditions that may affect how …" at bounding box center [497, 195] width 453 height 47
type textarea "**"
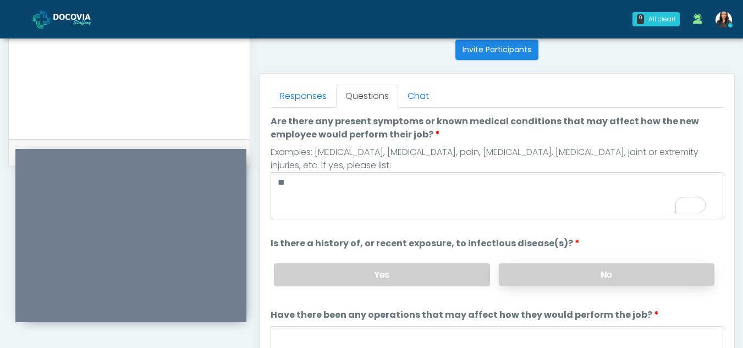
click at [635, 275] on label "No" at bounding box center [607, 275] width 216 height 23
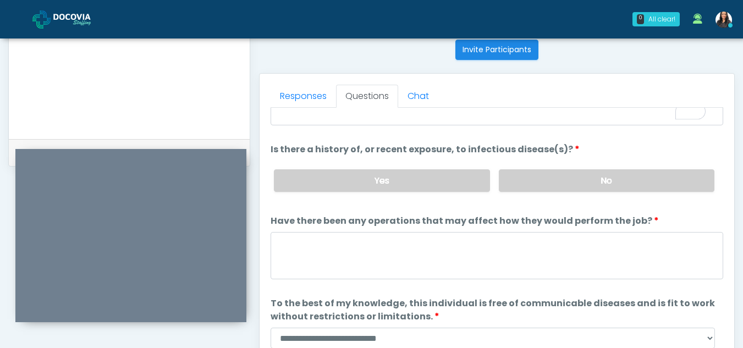
scroll to position [94, 0]
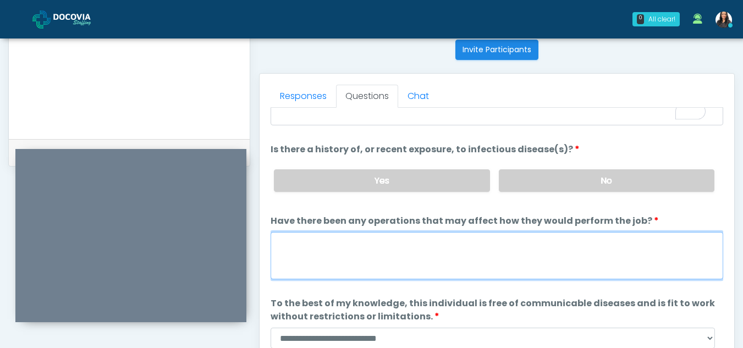
click at [346, 268] on textarea "Have there been any operations that may affect how they would perform the job?" at bounding box center [497, 255] width 453 height 47
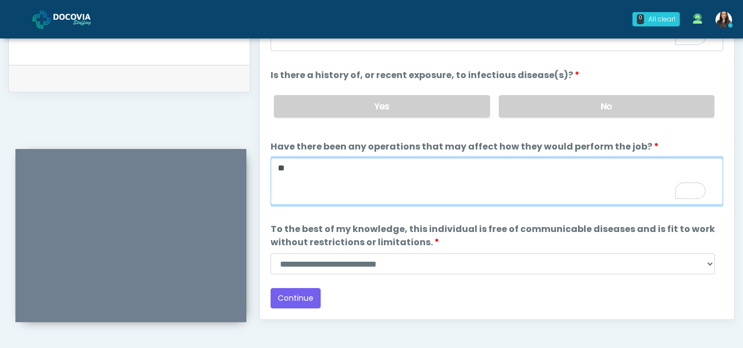
scroll to position [533, 0]
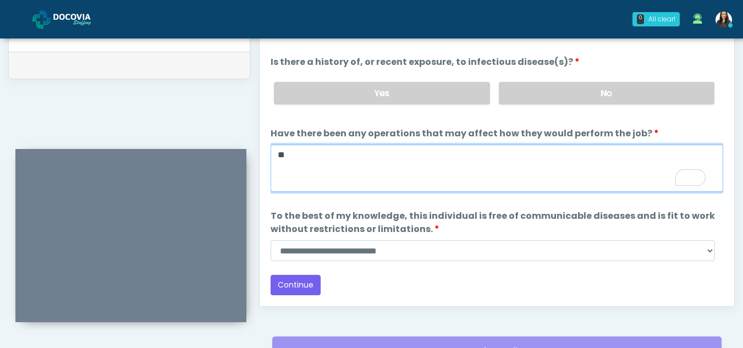
type textarea "**"
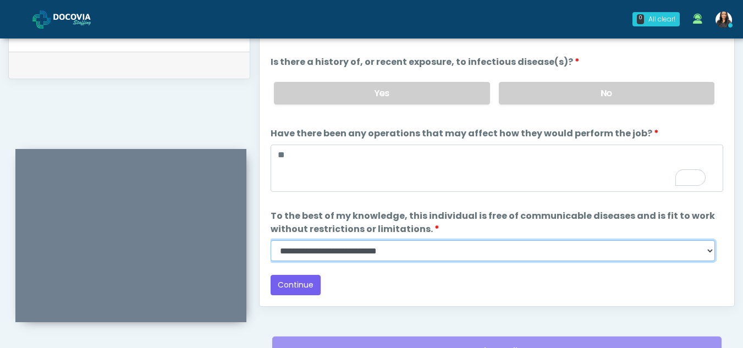
click at [711, 252] on select "**********" at bounding box center [493, 250] width 445 height 21
select select "******"
click at [271, 240] on select "**********" at bounding box center [493, 250] width 445 height 21
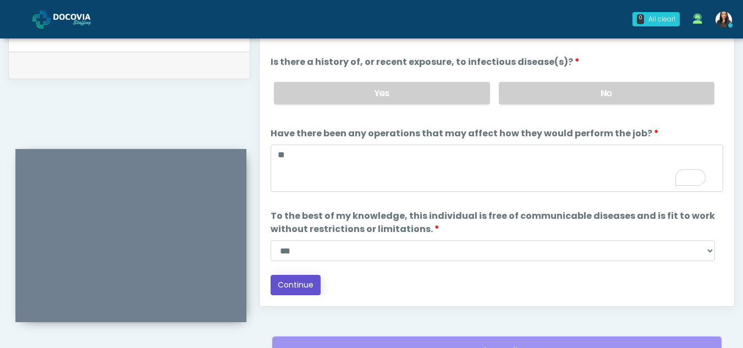
click at [302, 283] on button "Continue" at bounding box center [296, 285] width 50 height 20
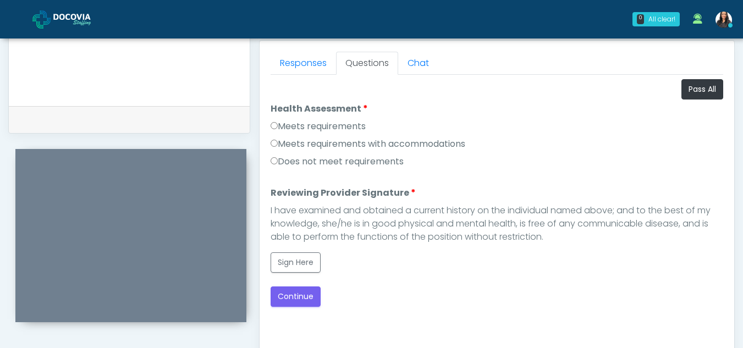
scroll to position [474, 0]
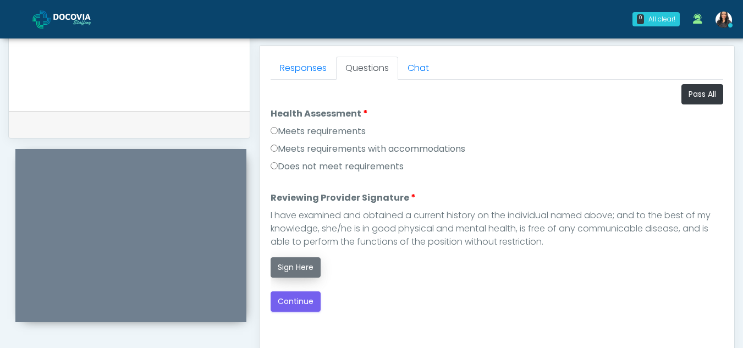
click at [305, 267] on button "Sign Here" at bounding box center [296, 267] width 50 height 20
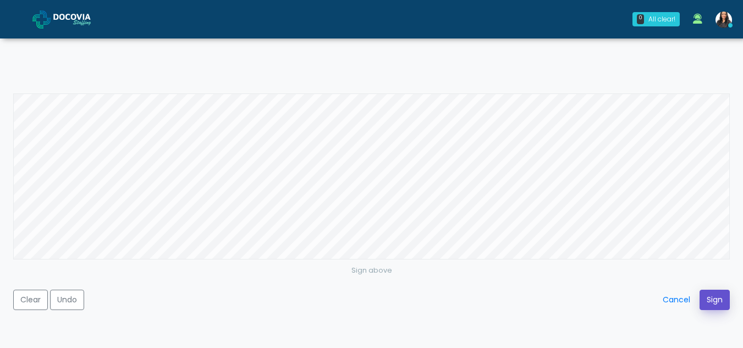
click at [713, 297] on button "Sign" at bounding box center [715, 300] width 30 height 20
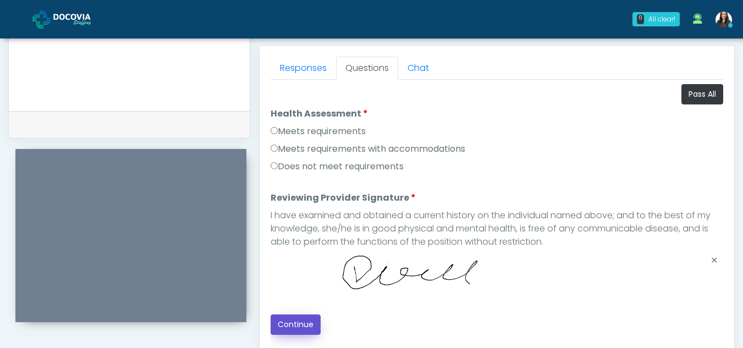
click at [302, 324] on button "Continue" at bounding box center [296, 325] width 50 height 20
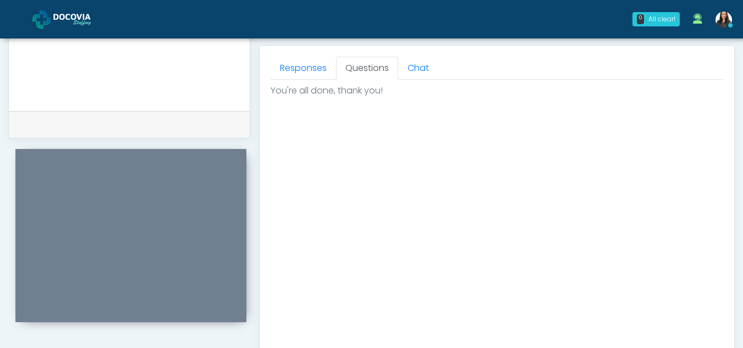
scroll to position [660, 0]
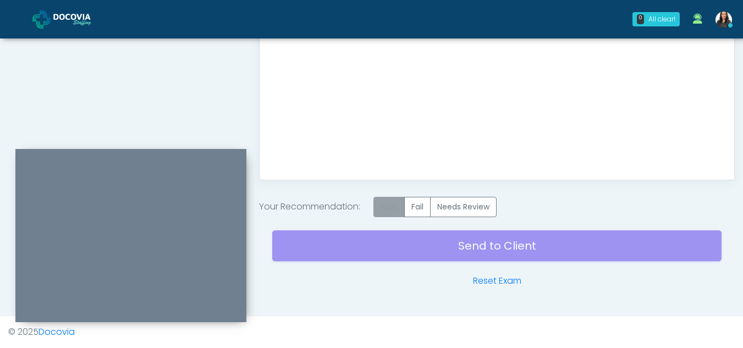
click at [388, 206] on label "Pass" at bounding box center [389, 207] width 31 height 20
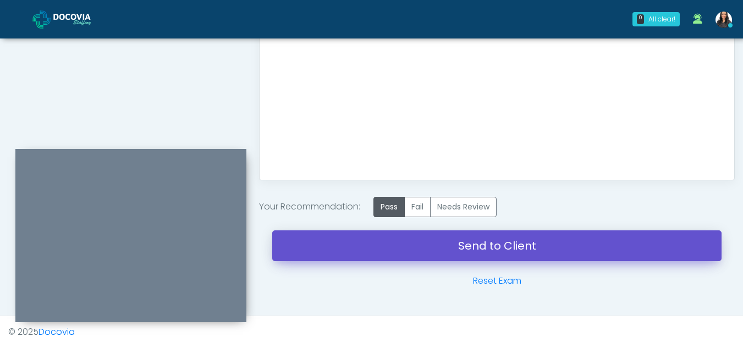
click at [473, 244] on link "Send to Client" at bounding box center [497, 246] width 450 height 31
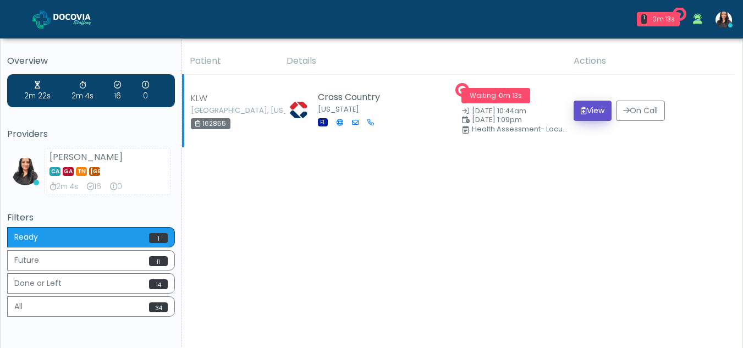
click at [594, 111] on button "View" at bounding box center [593, 111] width 38 height 20
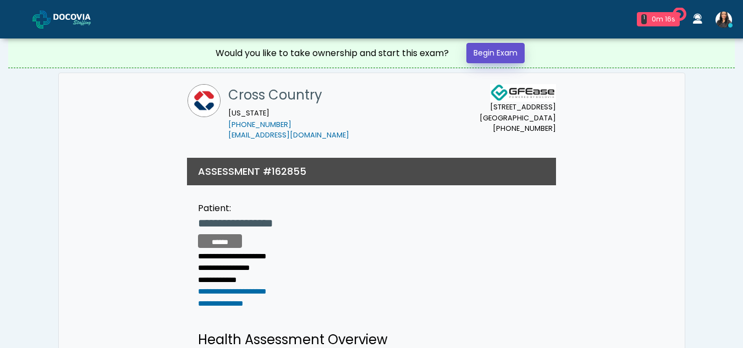
click at [500, 48] on link "Begin Exam" at bounding box center [496, 53] width 58 height 20
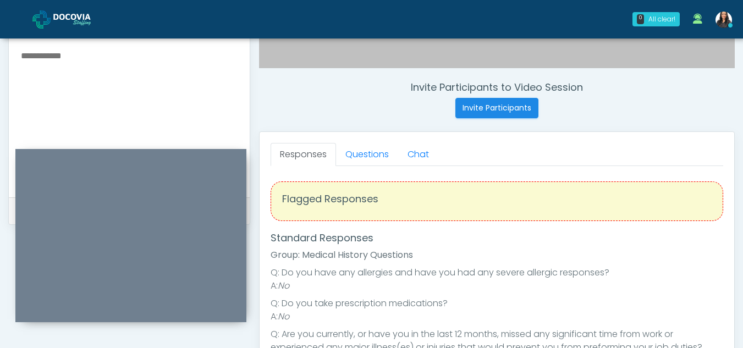
scroll to position [323, 0]
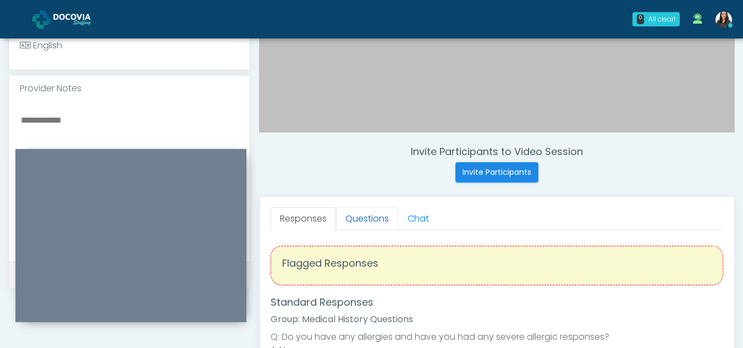
click at [363, 216] on link "Questions" at bounding box center [367, 218] width 62 height 23
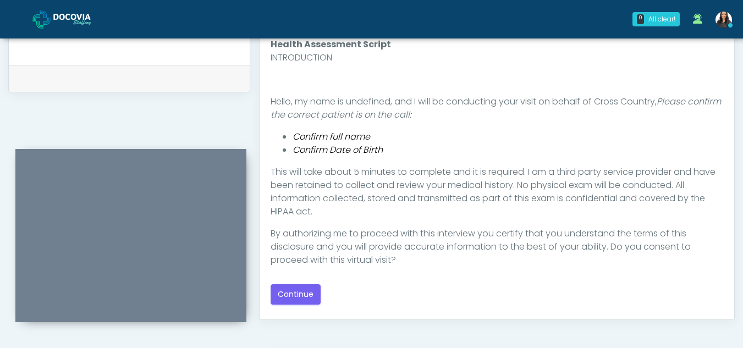
scroll to position [545, 0]
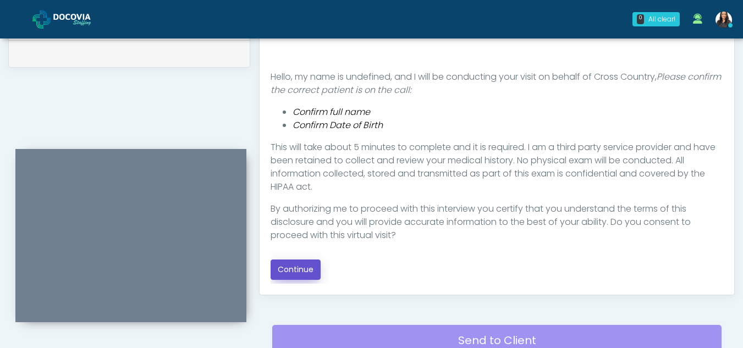
click at [299, 269] on button "Continue" at bounding box center [296, 270] width 50 height 20
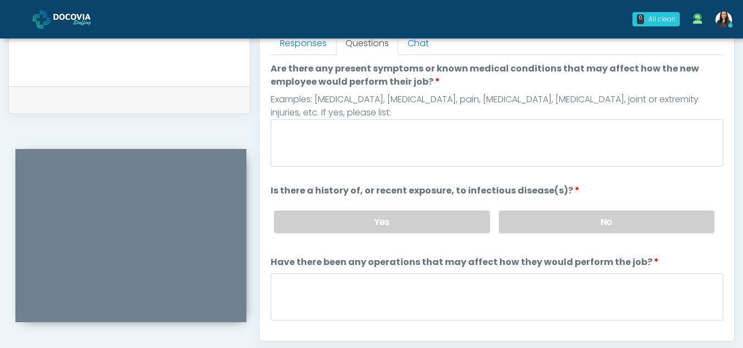
scroll to position [469, 0]
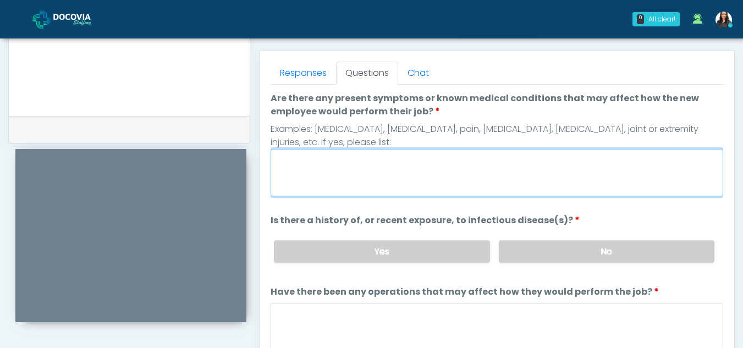
click at [310, 180] on textarea "Are there any present symptoms or known medical conditions that may affect how …" at bounding box center [497, 172] width 453 height 47
type textarea "**"
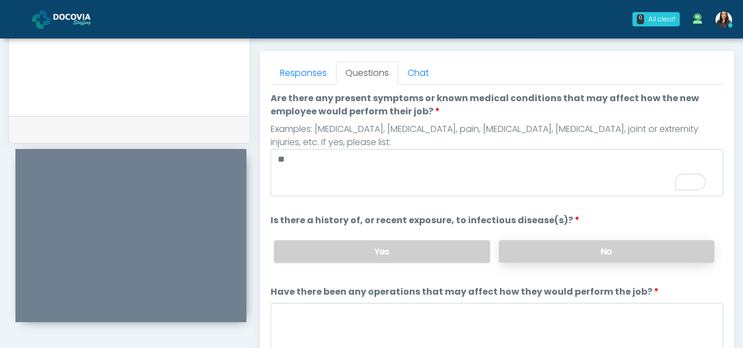
click at [575, 255] on label "No" at bounding box center [607, 251] width 216 height 23
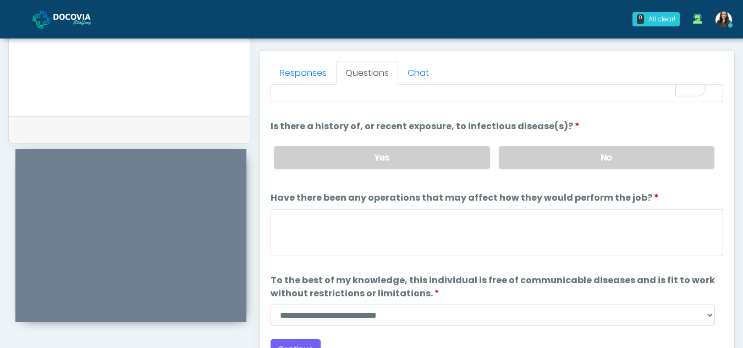
scroll to position [94, 0]
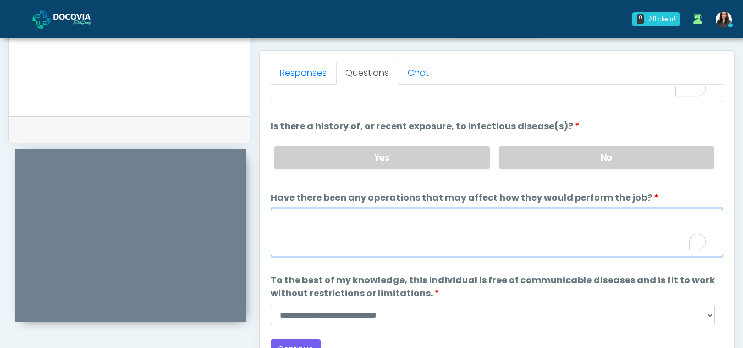
click at [314, 222] on textarea "Have there been any operations that may affect how they would perform the job?" at bounding box center [497, 232] width 453 height 47
type textarea "*"
click at [358, 244] on textarea "Have there been any operations that may affect how they would perform the job?" at bounding box center [497, 232] width 453 height 47
type textarea "**"
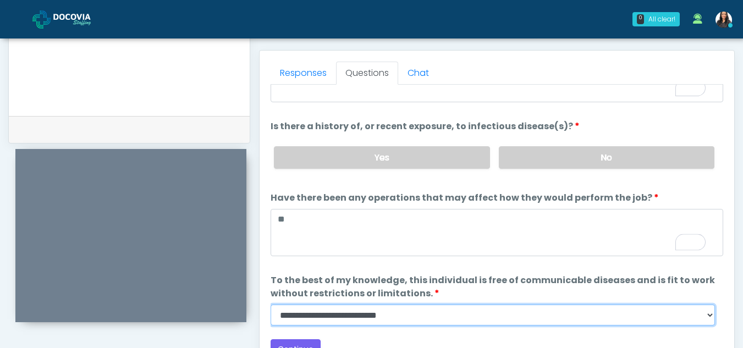
click at [710, 320] on select "**********" at bounding box center [493, 315] width 445 height 21
select select "******"
click at [271, 305] on select "**********" at bounding box center [493, 315] width 445 height 21
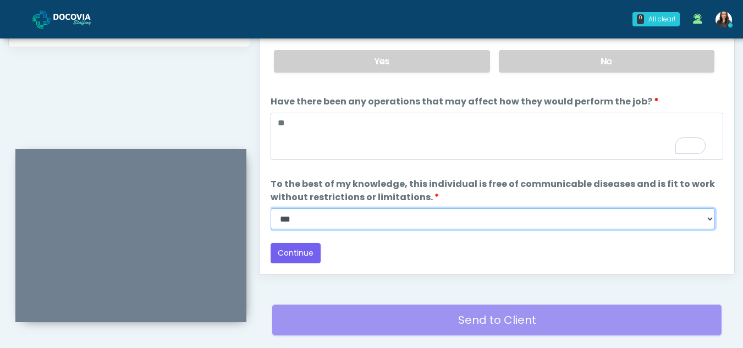
scroll to position [583, 0]
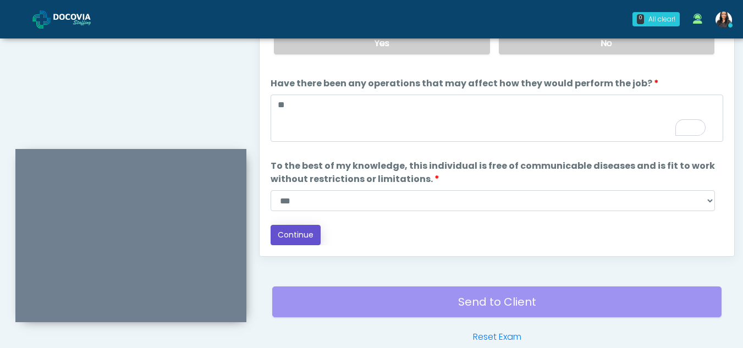
click at [303, 230] on button "Continue" at bounding box center [296, 235] width 50 height 20
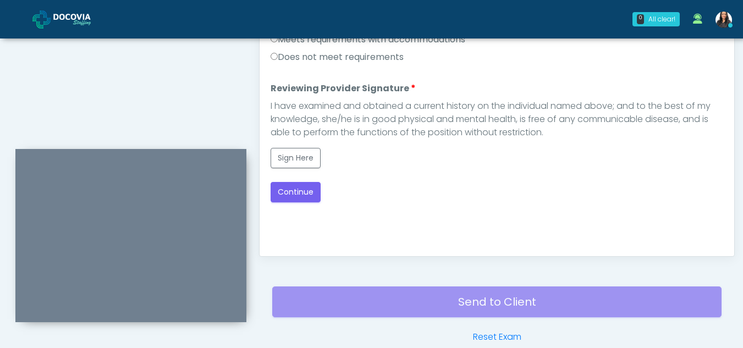
scroll to position [0, 0]
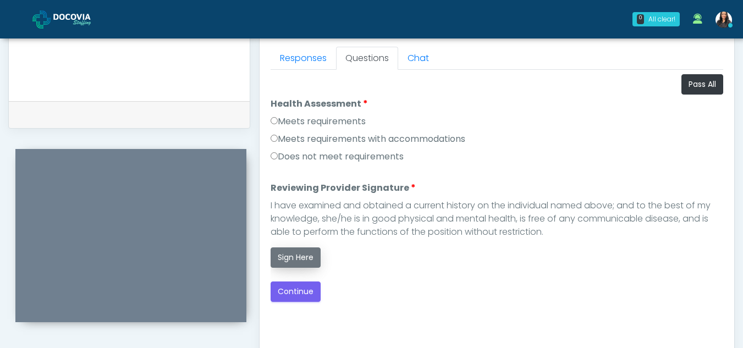
click at [304, 260] on button "Sign Here" at bounding box center [296, 258] width 50 height 20
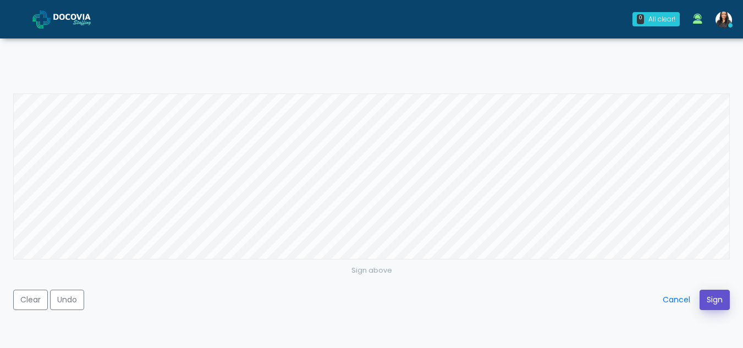
click at [714, 299] on button "Sign" at bounding box center [715, 300] width 30 height 20
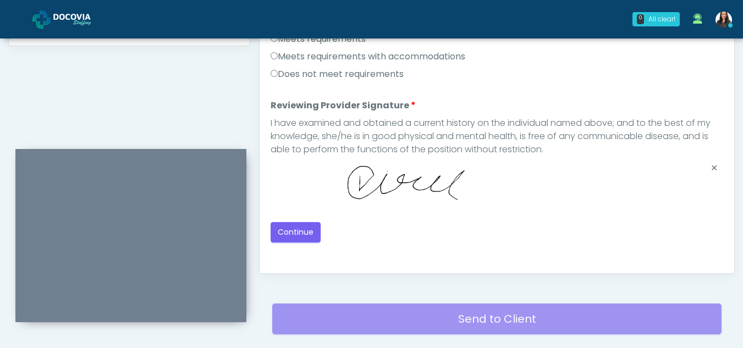
scroll to position [568, 0]
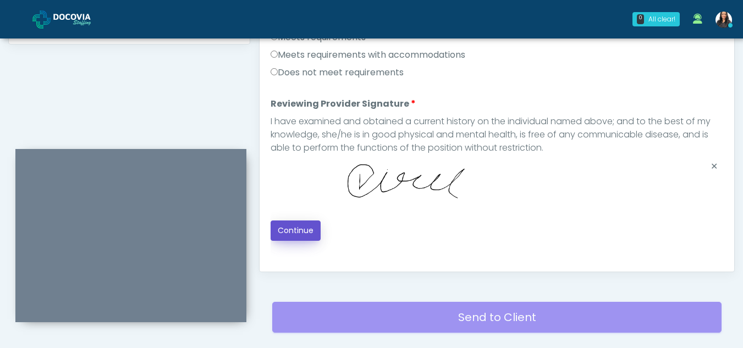
click at [298, 226] on button "Continue" at bounding box center [296, 231] width 50 height 20
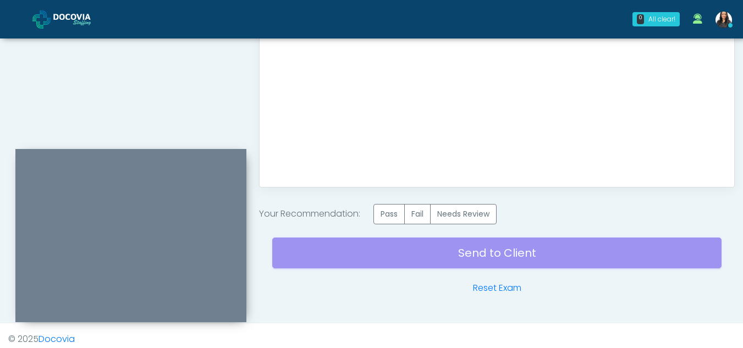
scroll to position [660, 0]
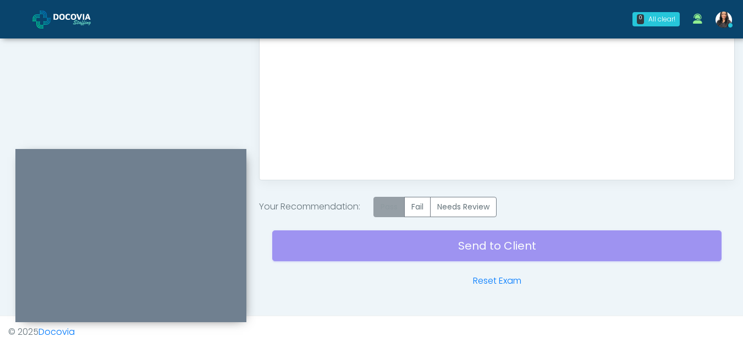
click at [394, 206] on label "Pass" at bounding box center [389, 207] width 31 height 20
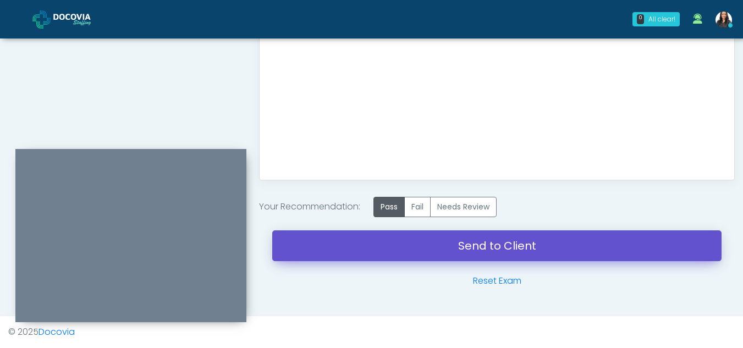
click at [470, 247] on link "Send to Client" at bounding box center [497, 246] width 450 height 31
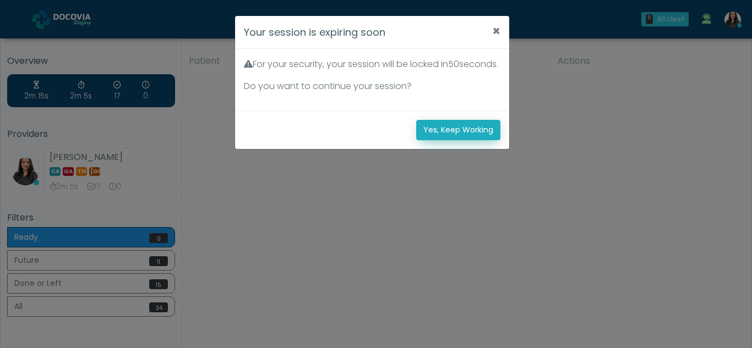
click at [463, 140] on button "Yes, Keep Working" at bounding box center [458, 130] width 84 height 20
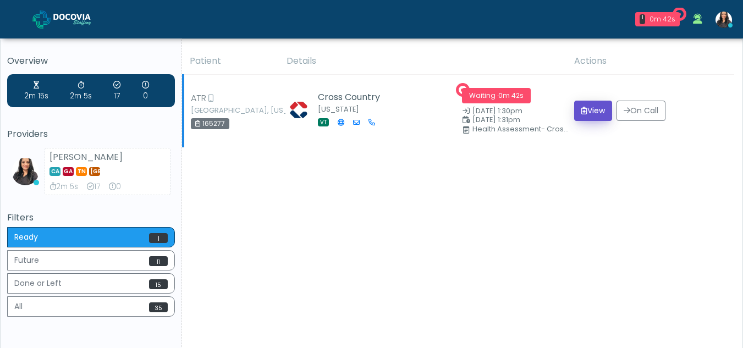
click at [589, 110] on button "View" at bounding box center [593, 111] width 38 height 20
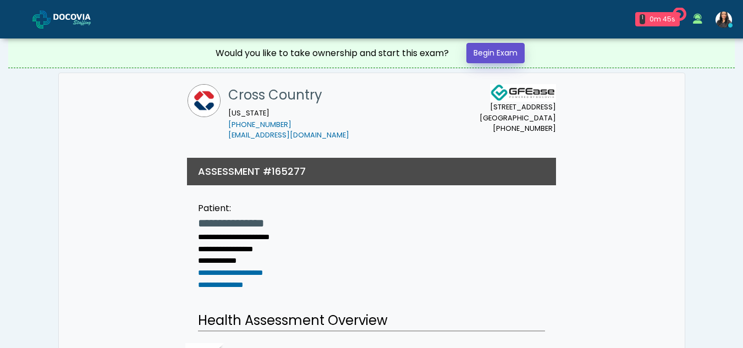
click at [501, 50] on link "Begin Exam" at bounding box center [496, 53] width 58 height 20
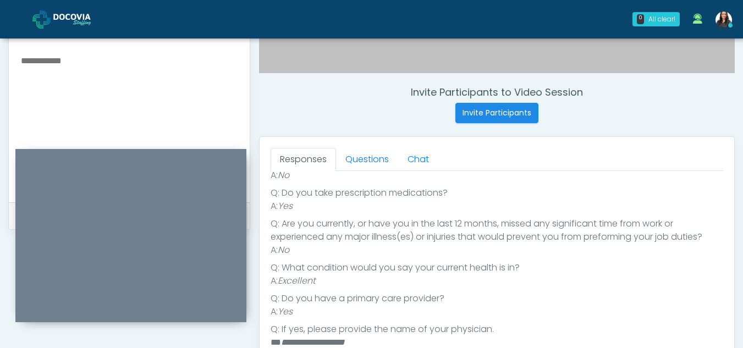
scroll to position [374, 0]
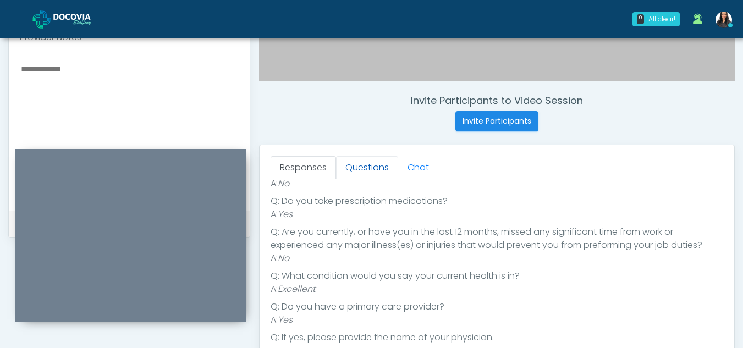
click at [370, 168] on link "Questions" at bounding box center [367, 167] width 62 height 23
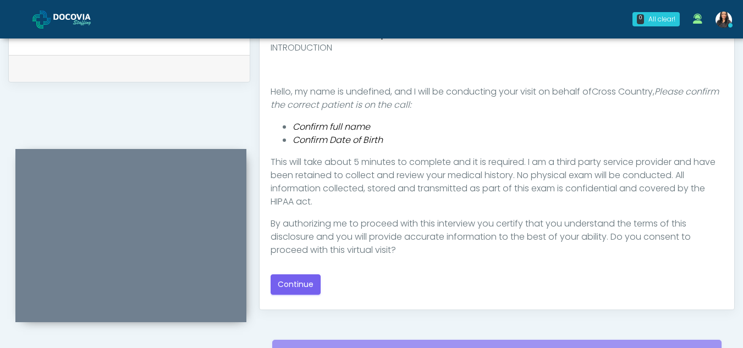
scroll to position [536, 0]
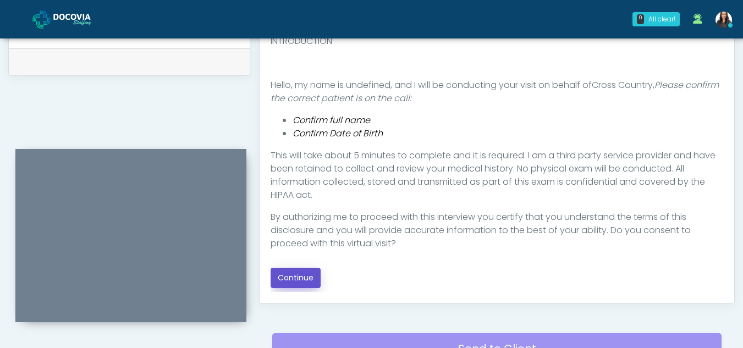
click at [303, 274] on button "Continue" at bounding box center [296, 278] width 50 height 20
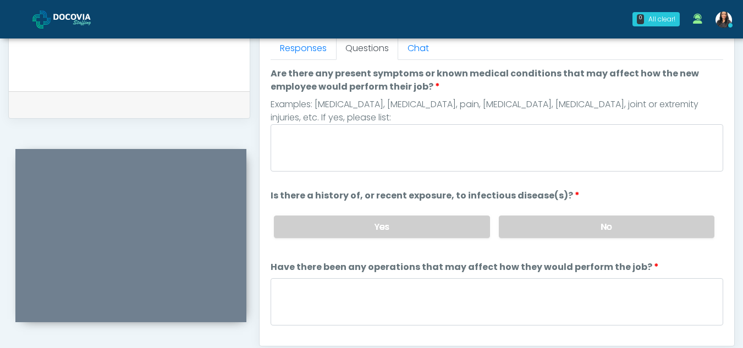
scroll to position [492, 0]
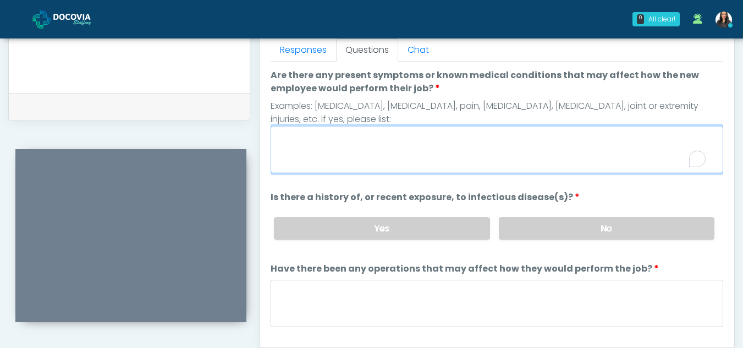
click at [324, 151] on textarea "Are there any present symptoms or known medical conditions that may affect how …" at bounding box center [497, 149] width 453 height 47
type textarea "**"
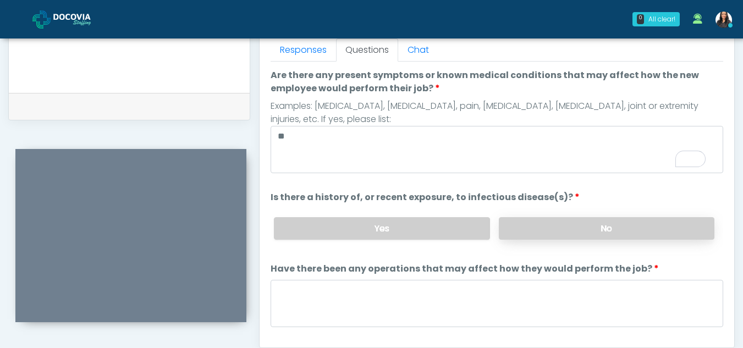
click at [611, 227] on label "No" at bounding box center [607, 228] width 216 height 23
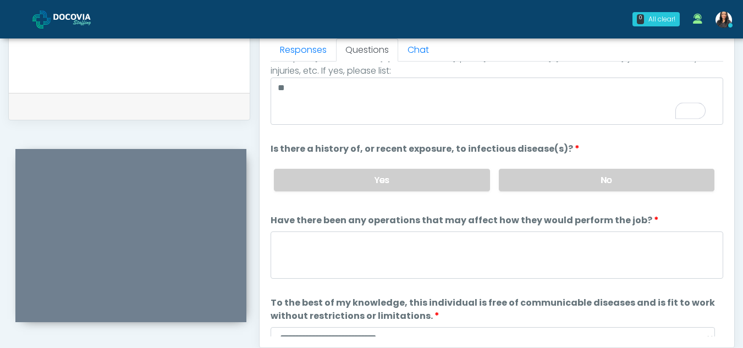
scroll to position [94, 0]
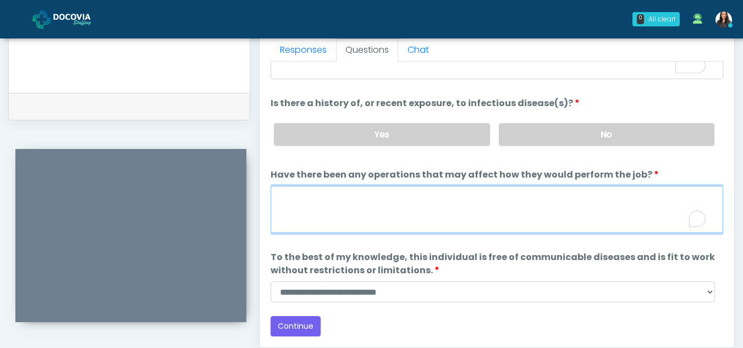
click at [322, 216] on textarea "Have there been any operations that may affect how they would perform the job?" at bounding box center [497, 209] width 453 height 47
type textarea "**"
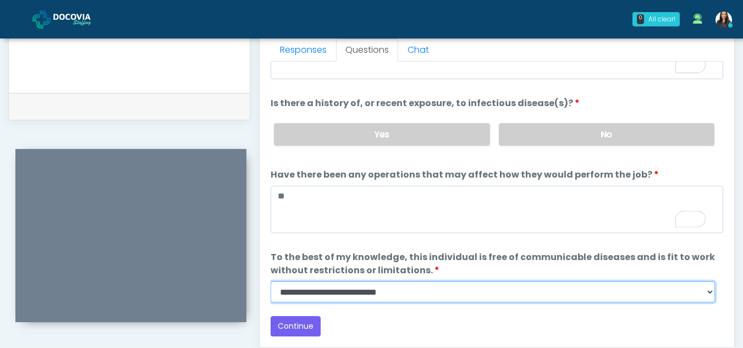
click at [707, 297] on select "**********" at bounding box center [493, 292] width 445 height 21
select select "******"
click at [271, 282] on select "**********" at bounding box center [493, 292] width 445 height 21
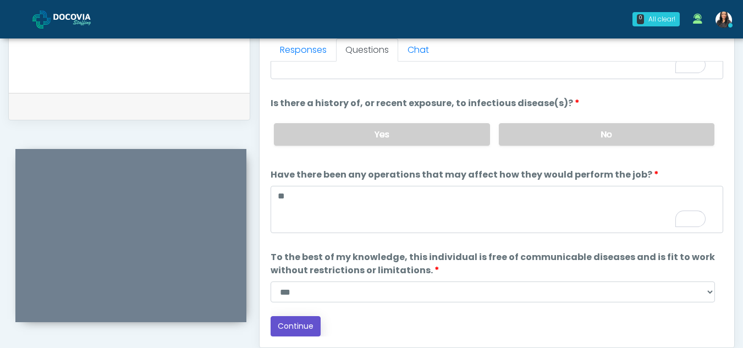
click at [294, 322] on button "Continue" at bounding box center [296, 326] width 50 height 20
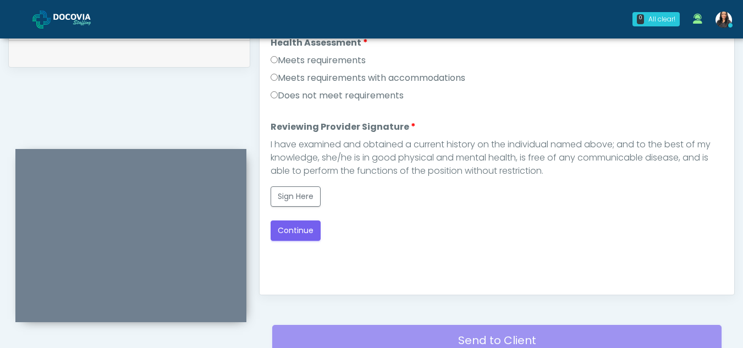
scroll to position [543, 0]
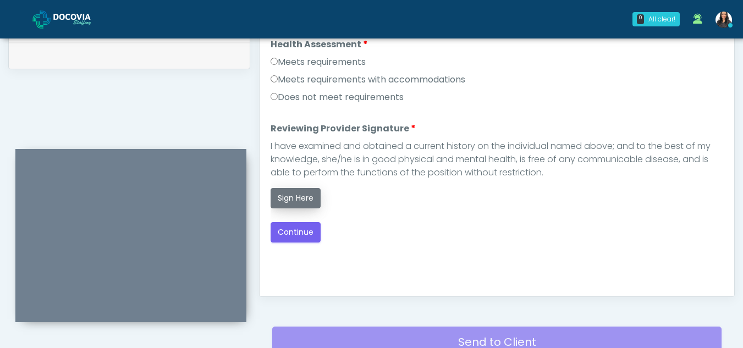
click at [305, 194] on button "Sign Here" at bounding box center [296, 198] width 50 height 20
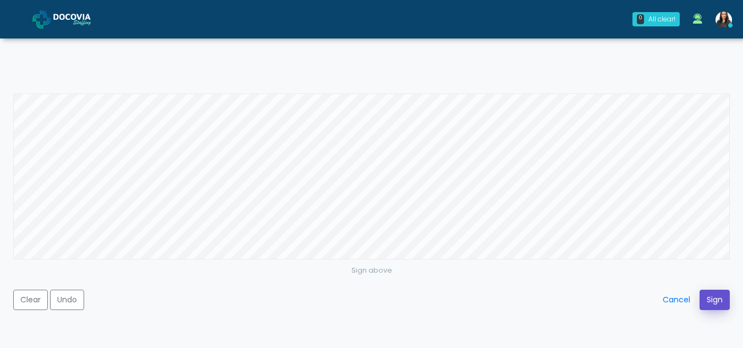
click at [715, 297] on button "Sign" at bounding box center [715, 300] width 30 height 20
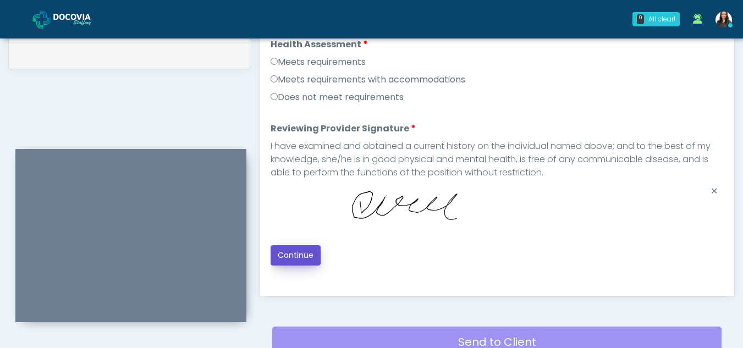
click at [297, 246] on button "Continue" at bounding box center [296, 255] width 50 height 20
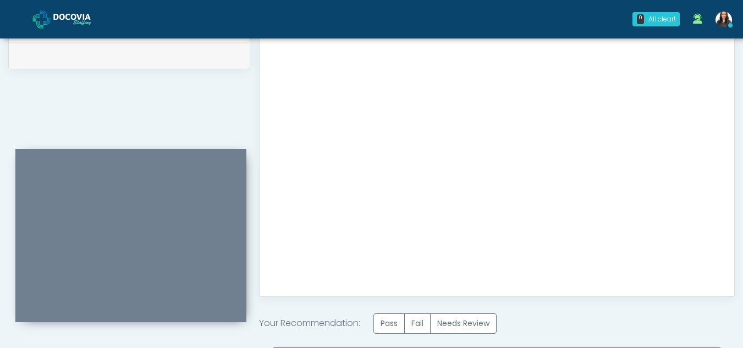
scroll to position [660, 0]
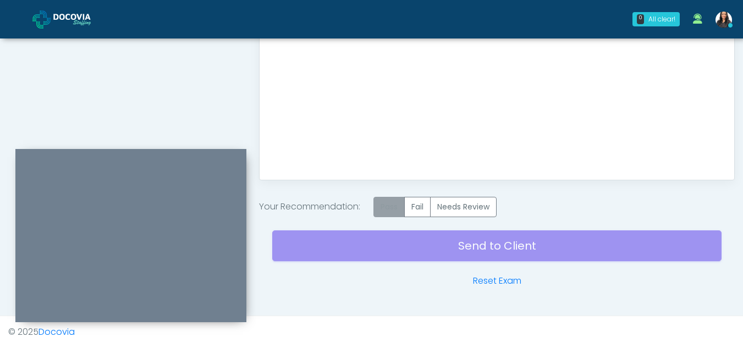
click at [405, 205] on label "Pass" at bounding box center [389, 207] width 31 height 20
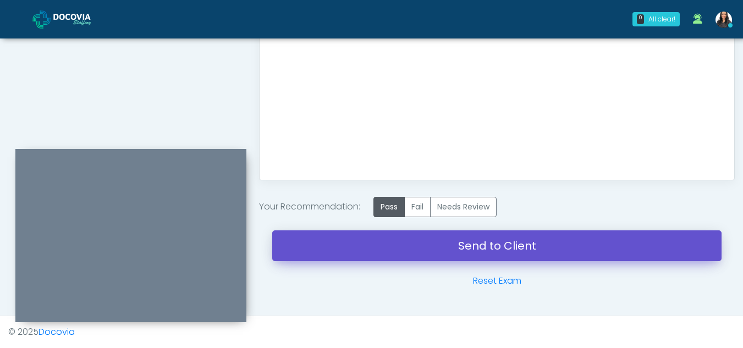
click at [492, 239] on link "Send to Client" at bounding box center [497, 246] width 450 height 31
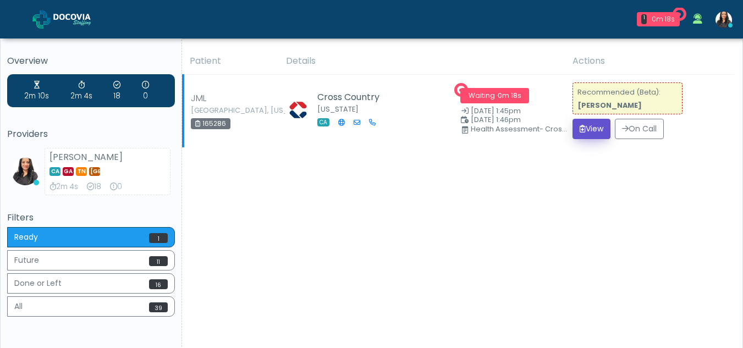
click at [596, 125] on button "View" at bounding box center [592, 129] width 38 height 20
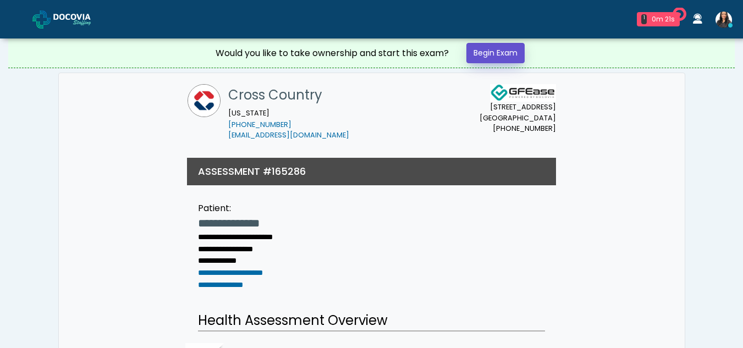
click at [492, 51] on link "Begin Exam" at bounding box center [496, 53] width 58 height 20
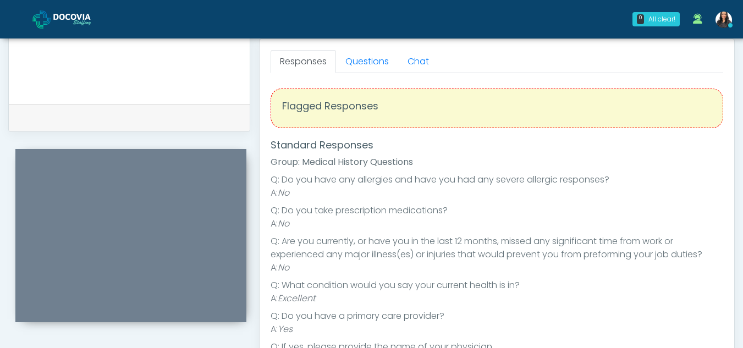
scroll to position [447, 0]
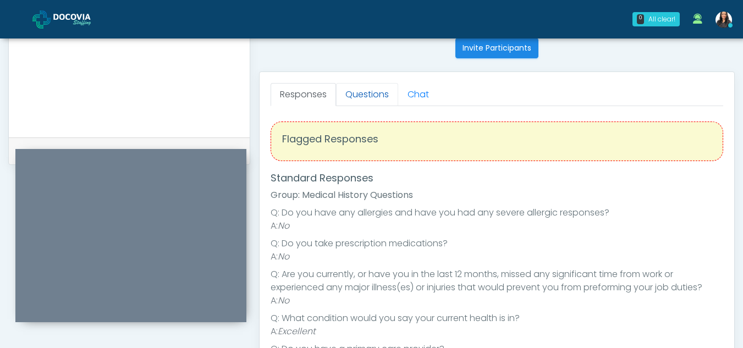
click at [365, 95] on link "Questions" at bounding box center [367, 94] width 62 height 23
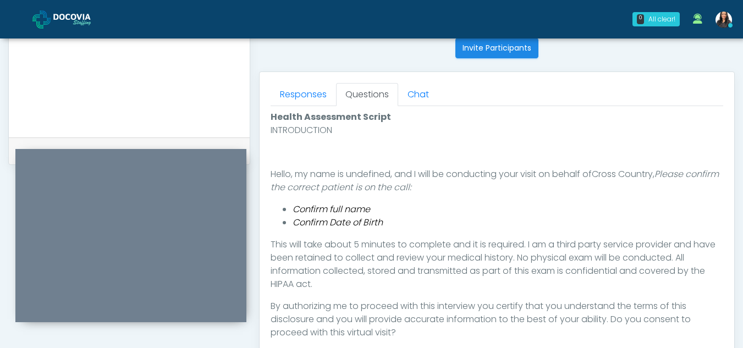
scroll to position [583, 0]
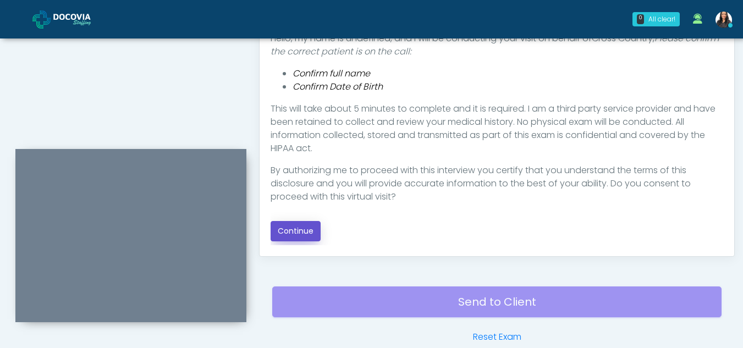
click at [303, 230] on button "Continue" at bounding box center [296, 231] width 50 height 20
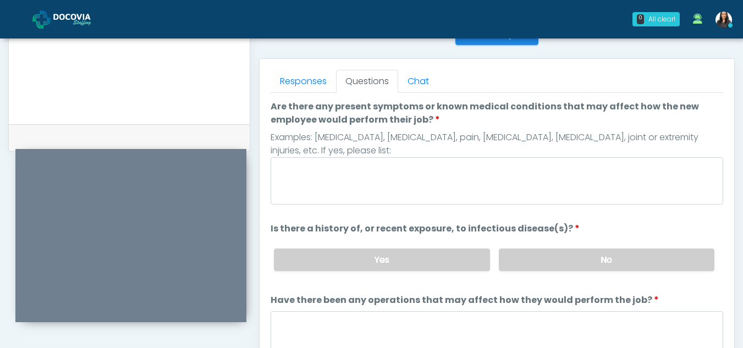
scroll to position [442, 0]
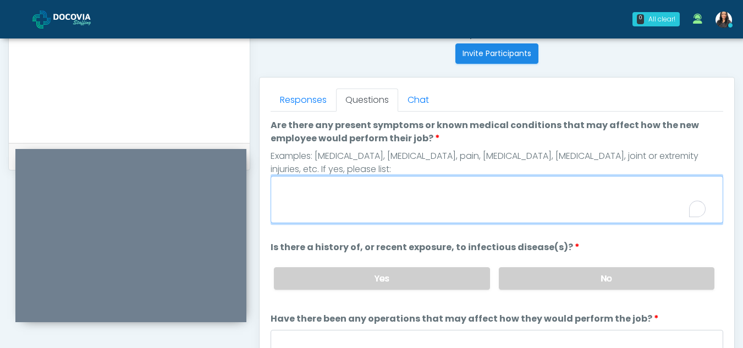
click at [405, 211] on textarea "Are there any present symptoms or known medical conditions that may affect how …" at bounding box center [497, 199] width 453 height 47
type textarea "**"
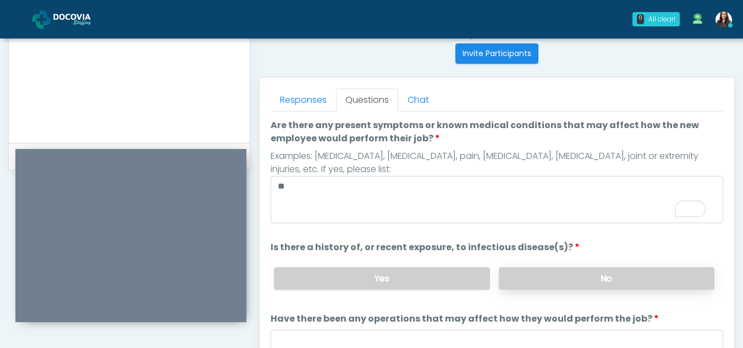
click at [616, 276] on label "No" at bounding box center [607, 278] width 216 height 23
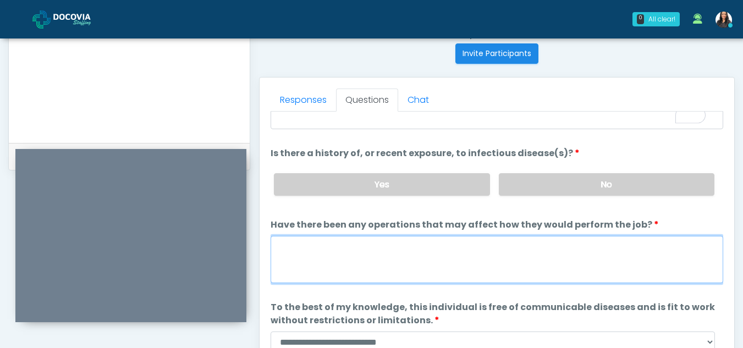
click at [358, 260] on textarea "Have there been any operations that may affect how they would perform the job?" at bounding box center [497, 259] width 453 height 47
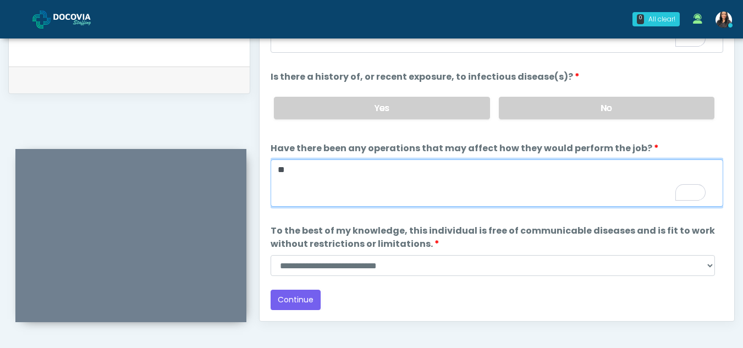
type textarea "**"
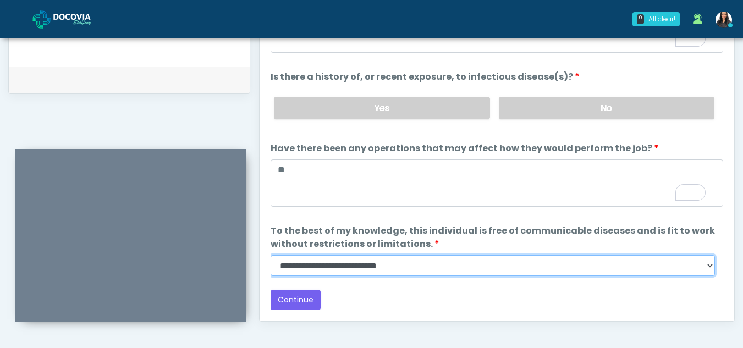
click at [709, 267] on select "**********" at bounding box center [493, 265] width 445 height 21
select select "******"
click at [271, 255] on select "**********" at bounding box center [493, 265] width 445 height 21
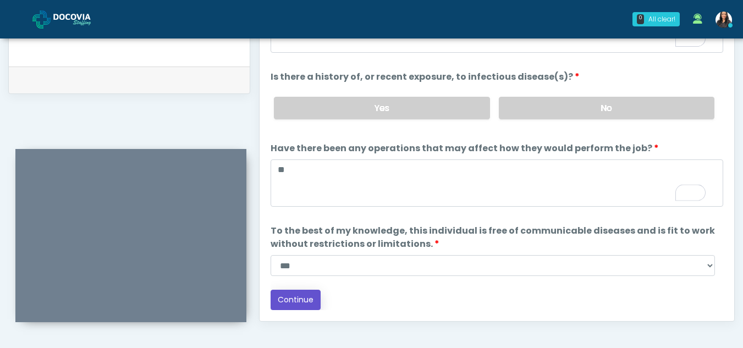
click at [303, 300] on button "Continue" at bounding box center [296, 300] width 50 height 20
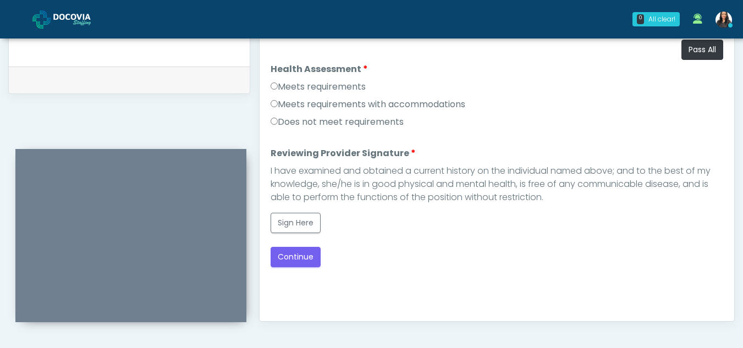
scroll to position [512, 0]
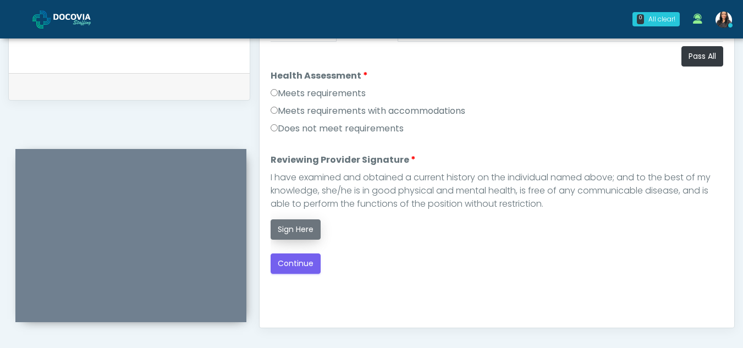
click at [297, 227] on button "Sign Here" at bounding box center [296, 230] width 50 height 20
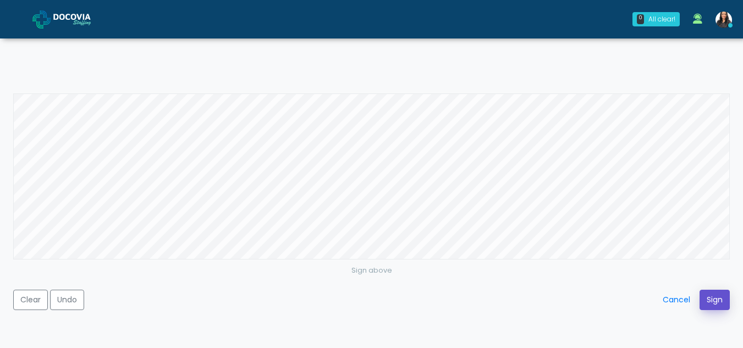
click at [719, 298] on button "Sign" at bounding box center [715, 300] width 30 height 20
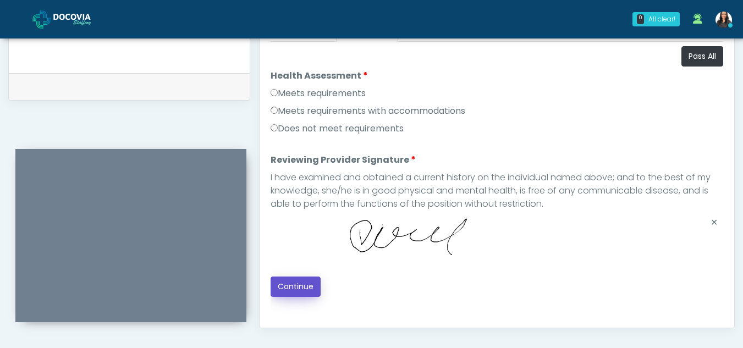
click at [306, 286] on button "Continue" at bounding box center [296, 287] width 50 height 20
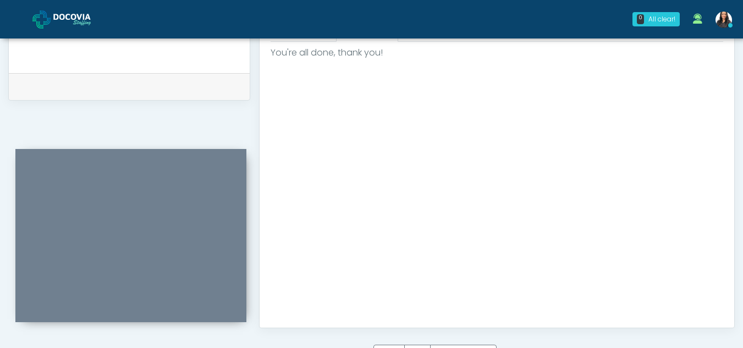
scroll to position [660, 0]
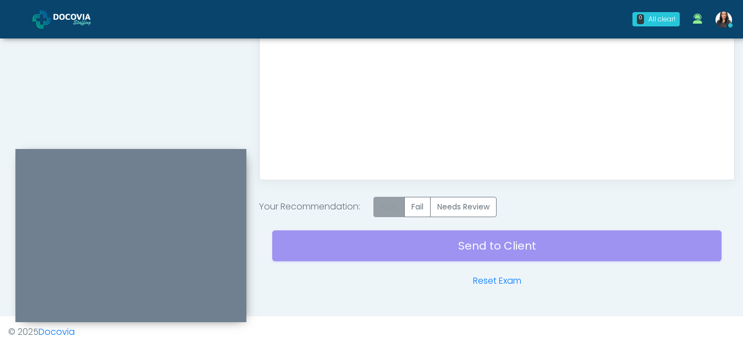
click at [393, 209] on label "Pass" at bounding box center [389, 207] width 31 height 20
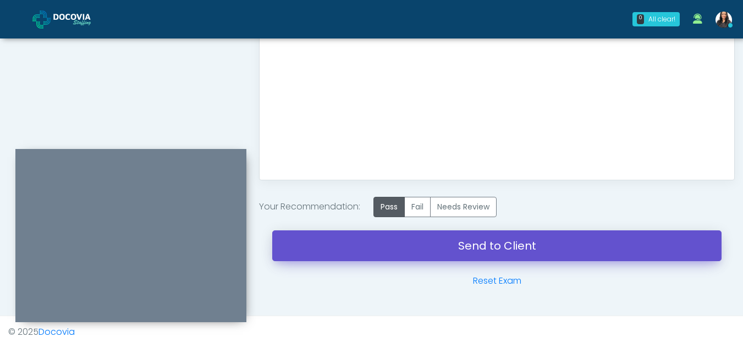
click at [509, 243] on link "Send to Client" at bounding box center [497, 246] width 450 height 31
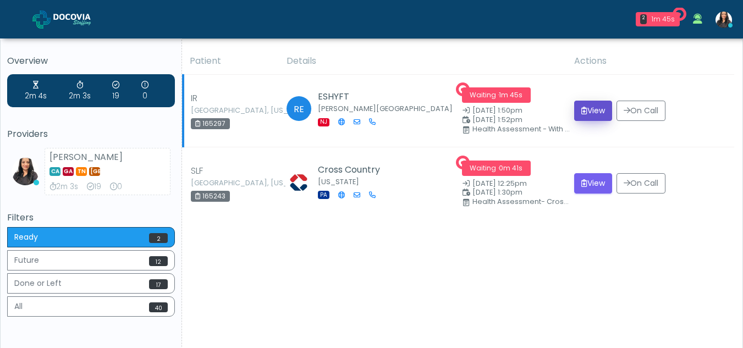
click at [595, 105] on button "View" at bounding box center [593, 111] width 38 height 20
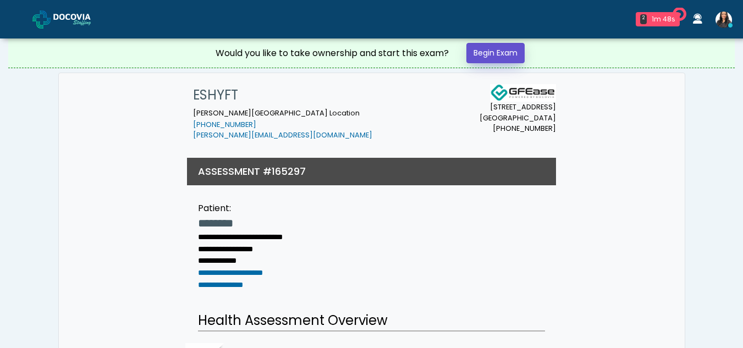
click at [489, 51] on link "Begin Exam" at bounding box center [496, 53] width 58 height 20
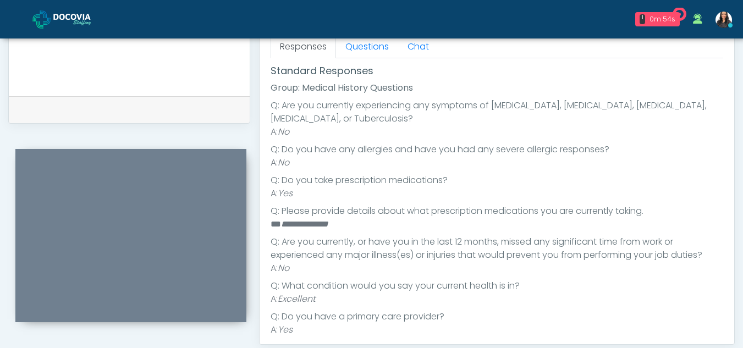
scroll to position [114, 0]
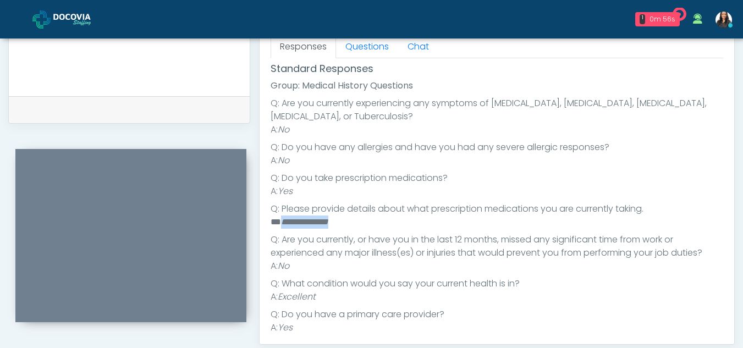
drag, startPoint x: 281, startPoint y: 222, endPoint x: 354, endPoint y: 227, distance: 72.8
click at [354, 227] on li "**********" at bounding box center [493, 222] width 445 height 13
copy em "**********"
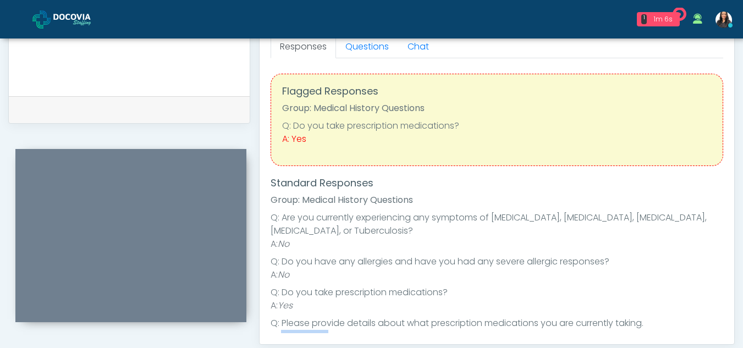
scroll to position [426, 0]
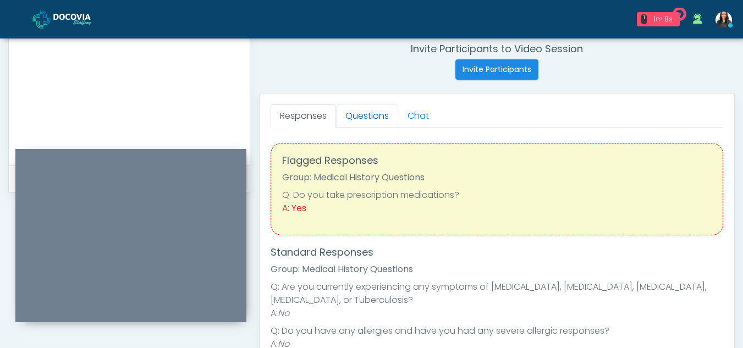
click at [355, 117] on link "Questions" at bounding box center [367, 116] width 62 height 23
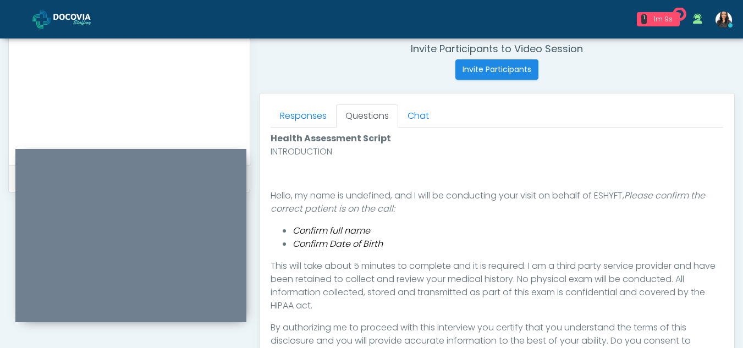
scroll to position [523, 0]
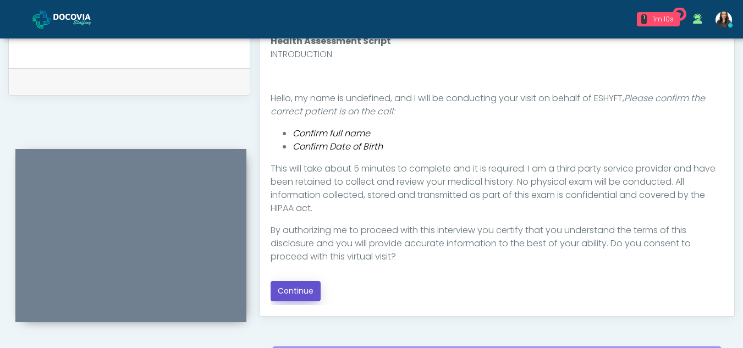
click at [300, 293] on button "Continue" at bounding box center [296, 291] width 50 height 20
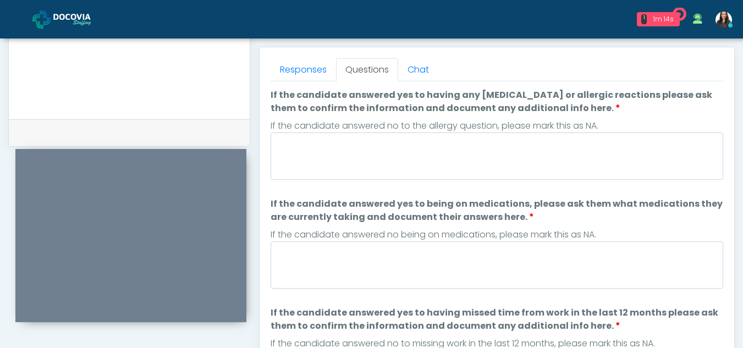
scroll to position [467, 0]
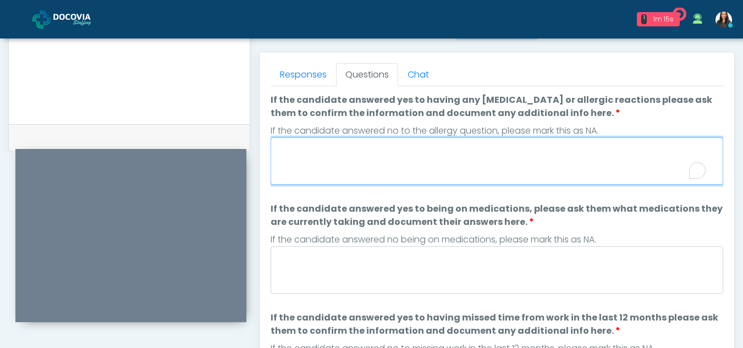
click at [379, 160] on textarea "If the candidate answered yes to having any allergies or allergic reactions ple…" at bounding box center [497, 161] width 453 height 47
type textarea "**"
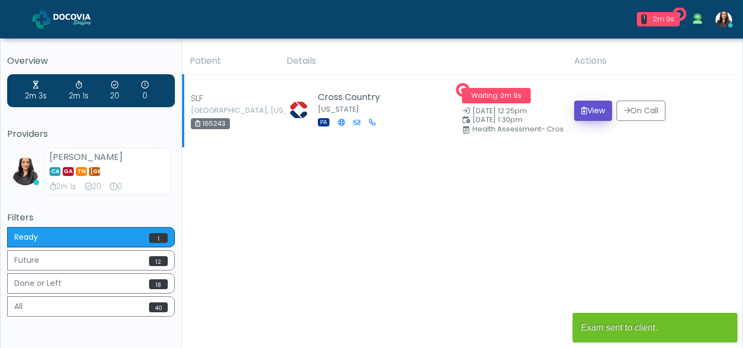
click at [592, 108] on button "View" at bounding box center [593, 111] width 38 height 20
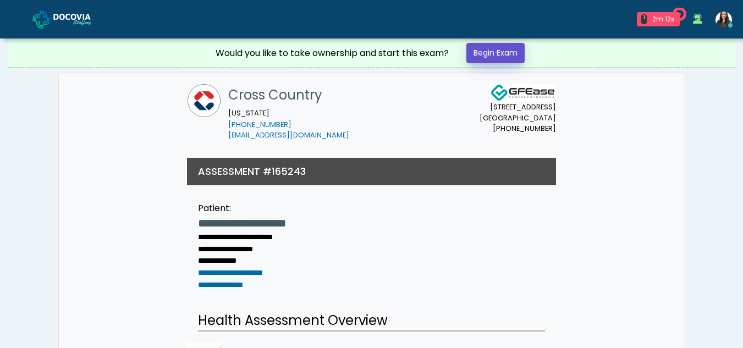
click at [484, 48] on link "Begin Exam" at bounding box center [496, 53] width 58 height 20
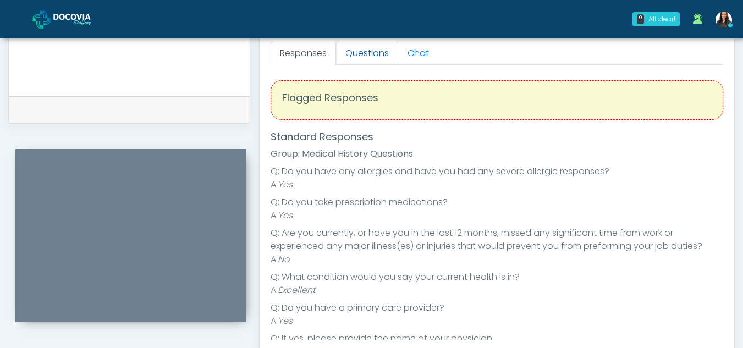
click at [374, 56] on link "Questions" at bounding box center [367, 53] width 62 height 23
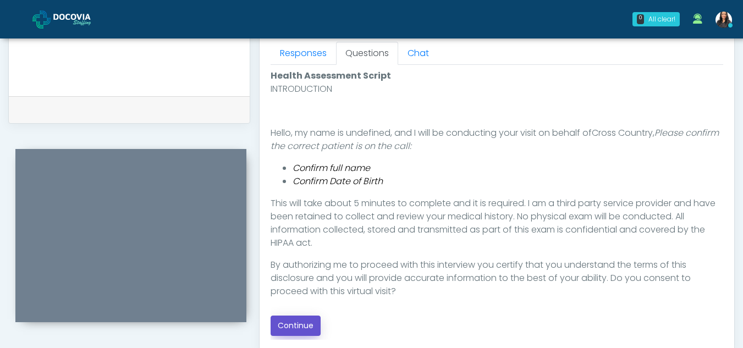
click at [288, 325] on button "Continue" at bounding box center [296, 326] width 50 height 20
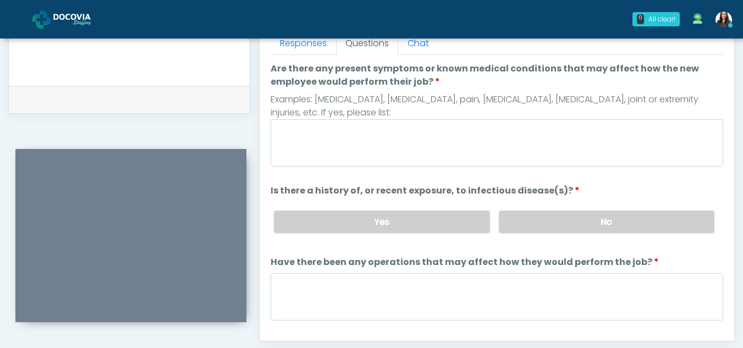
scroll to position [489, 0]
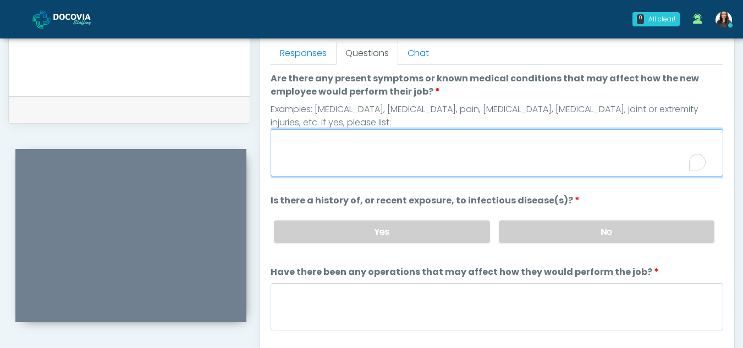
click at [387, 146] on textarea "Are there any present symptoms or known medical conditions that may affect how …" at bounding box center [497, 152] width 453 height 47
type textarea "**"
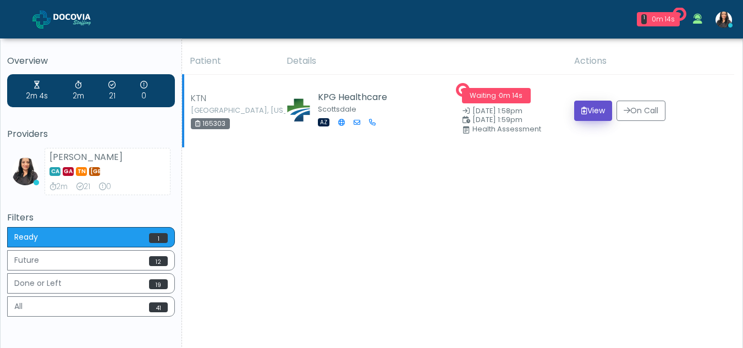
click at [582, 106] on button "View" at bounding box center [593, 111] width 38 height 20
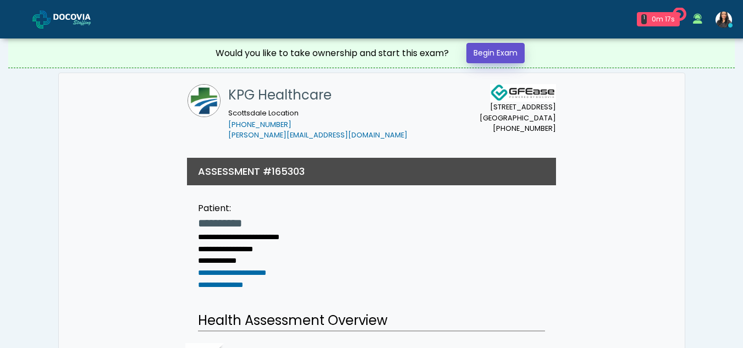
click at [487, 48] on link "Begin Exam" at bounding box center [496, 53] width 58 height 20
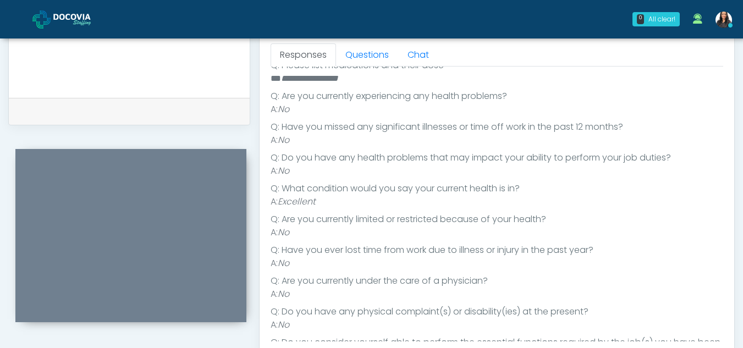
scroll to position [226, 0]
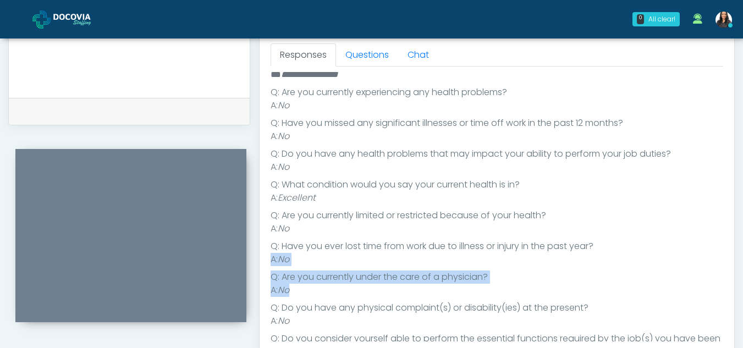
drag, startPoint x: 736, startPoint y: 251, endPoint x: 741, endPoint y: 299, distance: 47.6
click at [741, 299] on div "**********" at bounding box center [371, 10] width 743 height 916
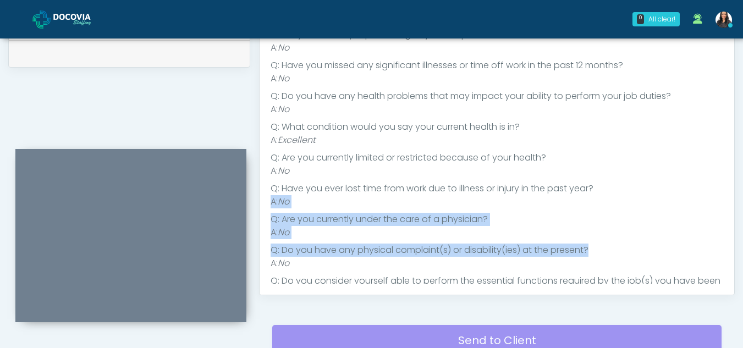
scroll to position [309, 0]
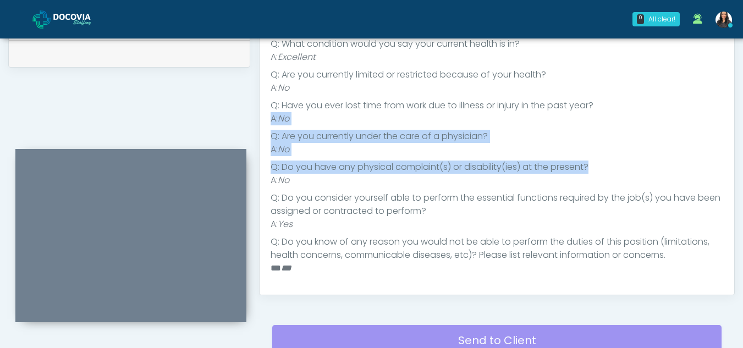
click at [682, 145] on li "A: No" at bounding box center [497, 149] width 453 height 13
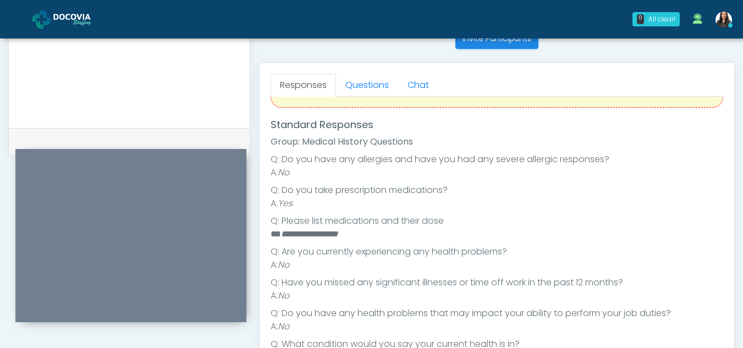
scroll to position [0, 0]
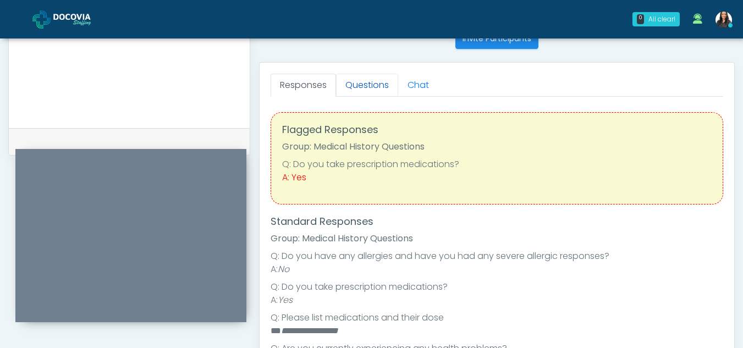
click at [381, 86] on link "Questions" at bounding box center [367, 85] width 62 height 23
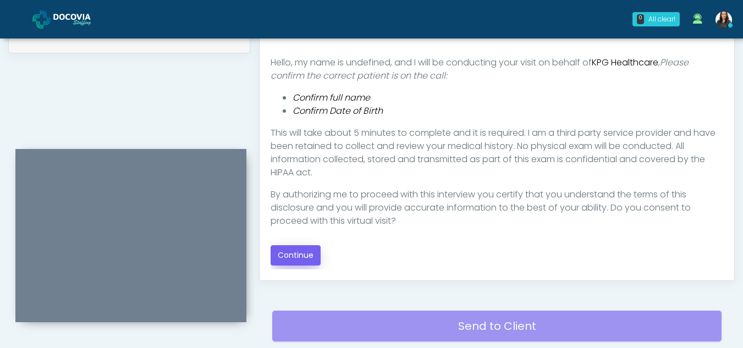
scroll to position [535, 0]
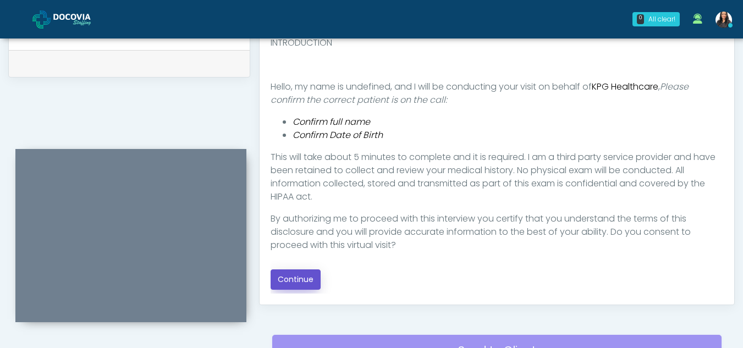
click at [284, 273] on button "Continue" at bounding box center [296, 280] width 50 height 20
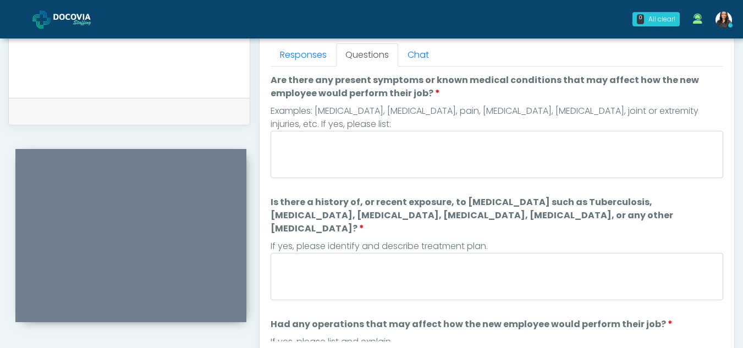
scroll to position [484, 0]
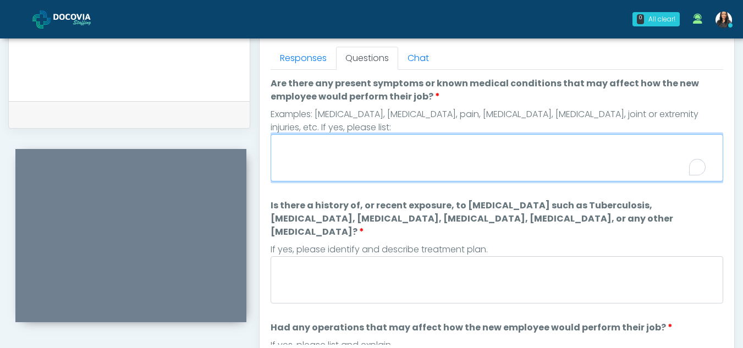
click at [404, 161] on textarea "Are there any present symptoms or known medical conditions that may affect how …" at bounding box center [497, 157] width 453 height 47
type textarea "**"
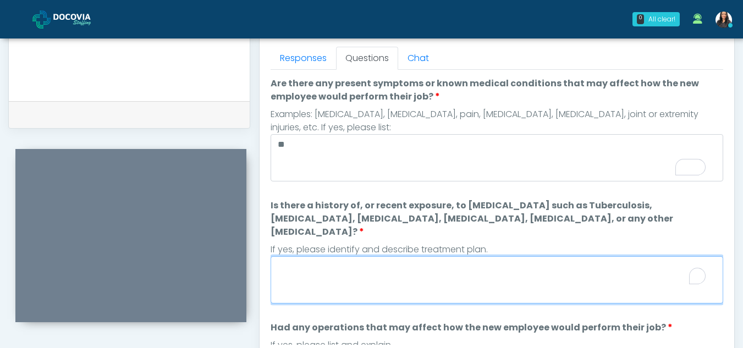
click at [372, 275] on textarea "Is there a history of, or recent exposure, to infectious diseases such as Tuber…" at bounding box center [497, 279] width 453 height 47
type textarea "*"
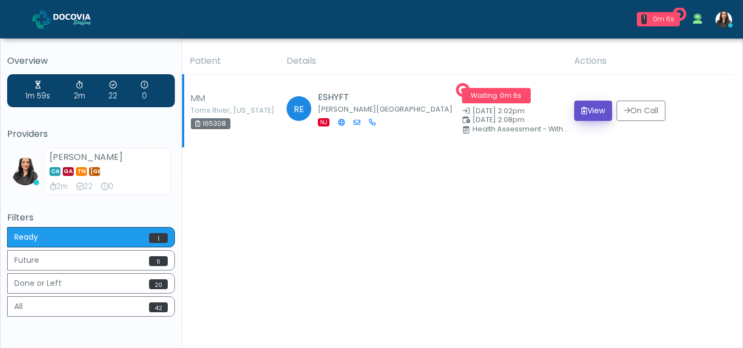
click at [598, 104] on button "View" at bounding box center [593, 111] width 38 height 20
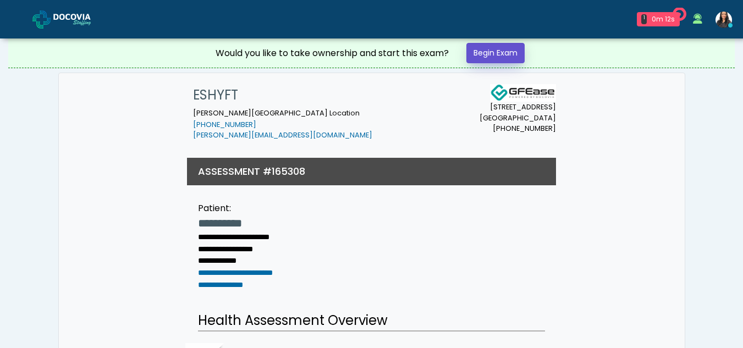
click at [481, 53] on link "Begin Exam" at bounding box center [496, 53] width 58 height 20
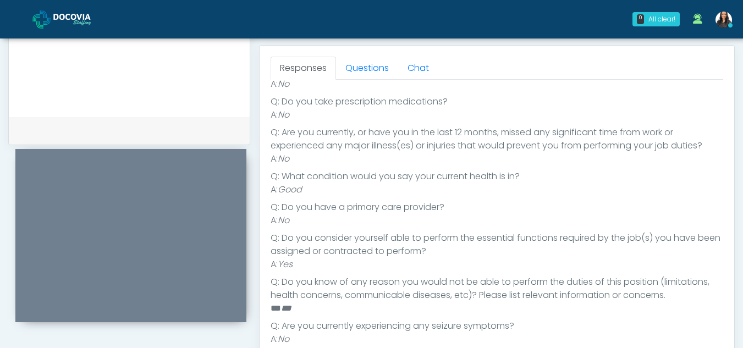
scroll to position [413, 0]
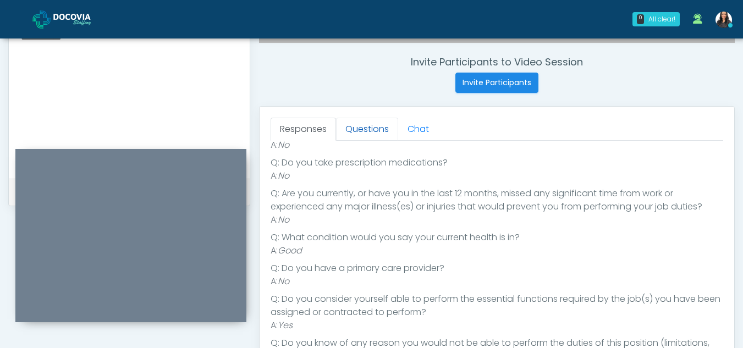
click at [368, 124] on link "Questions" at bounding box center [367, 129] width 62 height 23
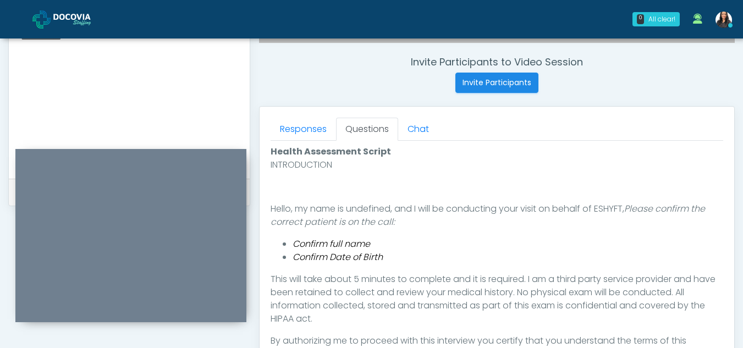
scroll to position [595, 0]
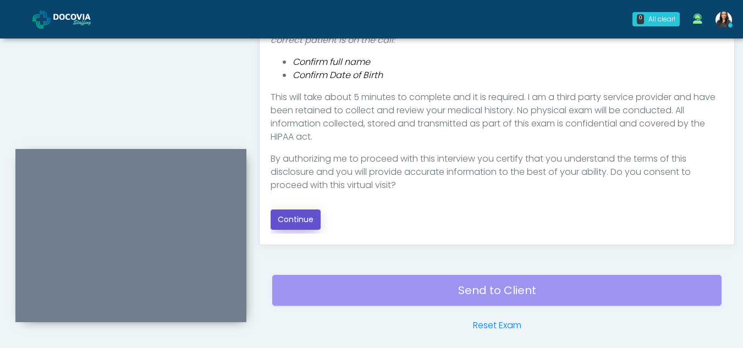
click at [297, 215] on button "Continue" at bounding box center [296, 220] width 50 height 20
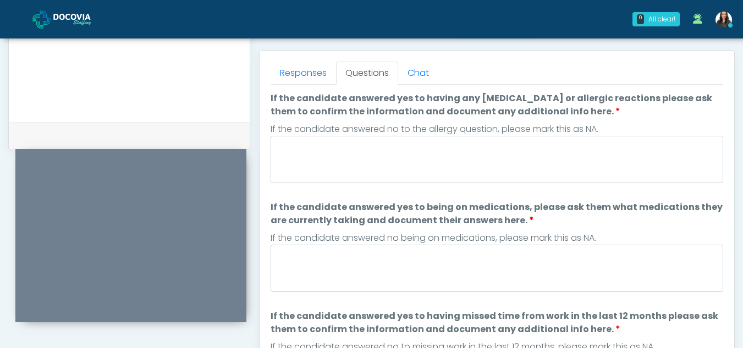
scroll to position [461, 0]
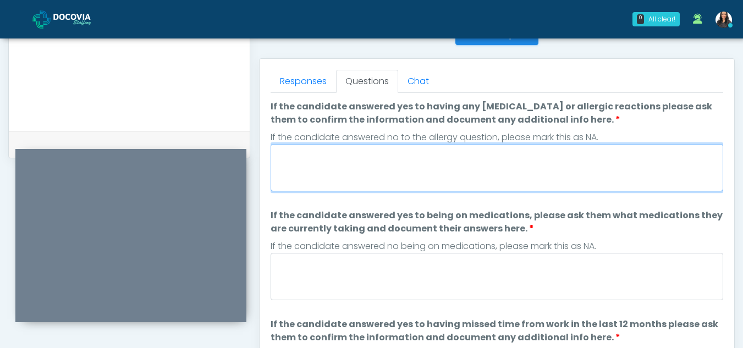
click at [354, 164] on textarea "If the candidate answered yes to having any allergies or allergic reactions ple…" at bounding box center [497, 167] width 453 height 47
type textarea "**"
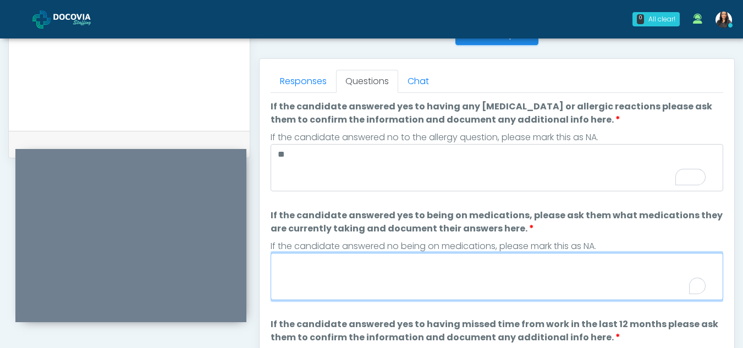
click at [381, 284] on textarea "If the candidate answered yes to being on medications, please ask them what med…" at bounding box center [497, 276] width 453 height 47
